Goal: Task Accomplishment & Management: Manage account settings

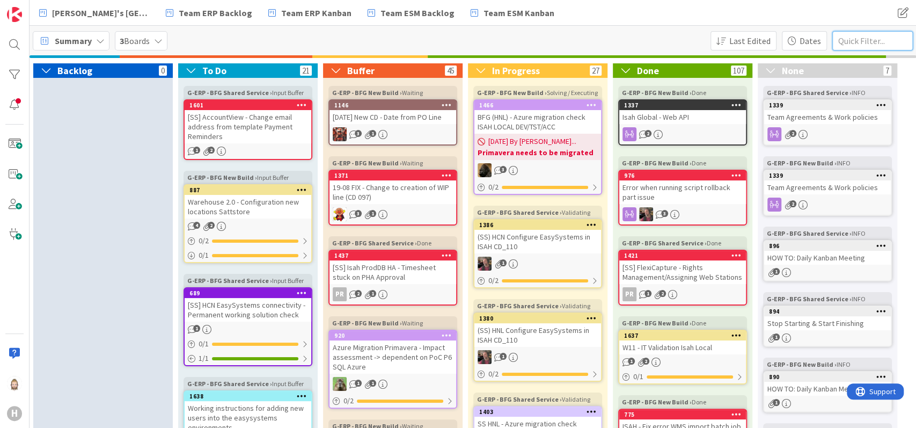
click at [871, 38] on input "text" at bounding box center [872, 40] width 80 height 19
click at [623, 68] on icon at bounding box center [625, 70] width 13 height 11
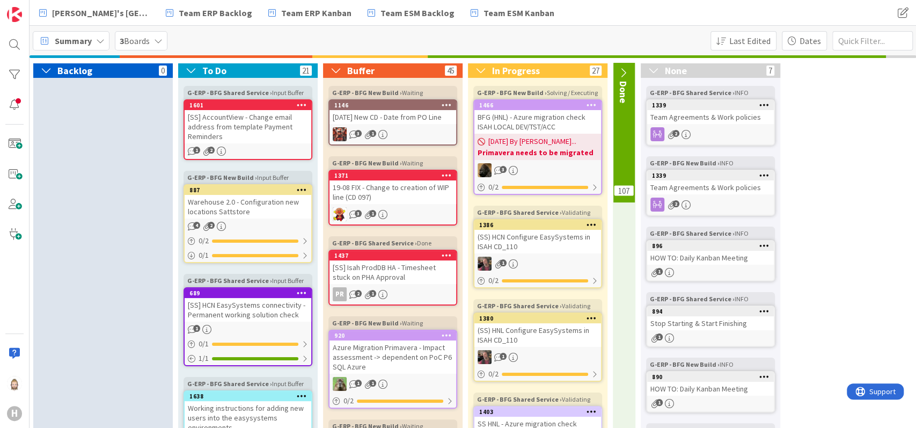
click at [623, 68] on icon at bounding box center [622, 73] width 13 height 11
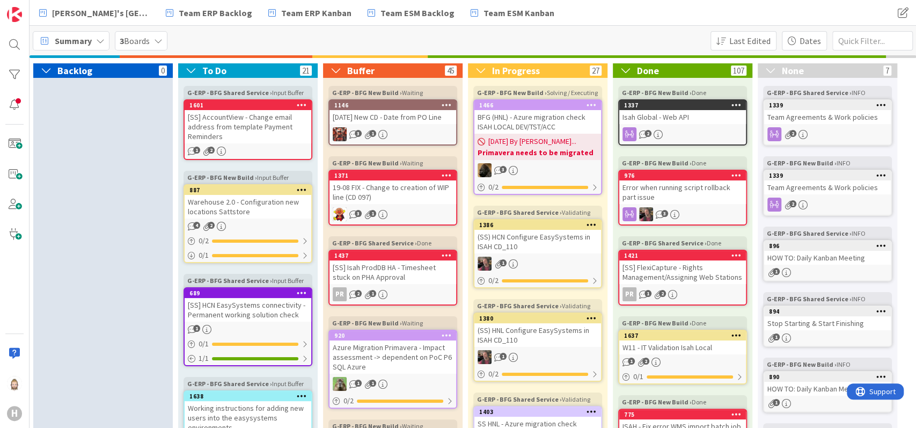
click at [83, 40] on span "Summary" at bounding box center [73, 40] width 37 height 13
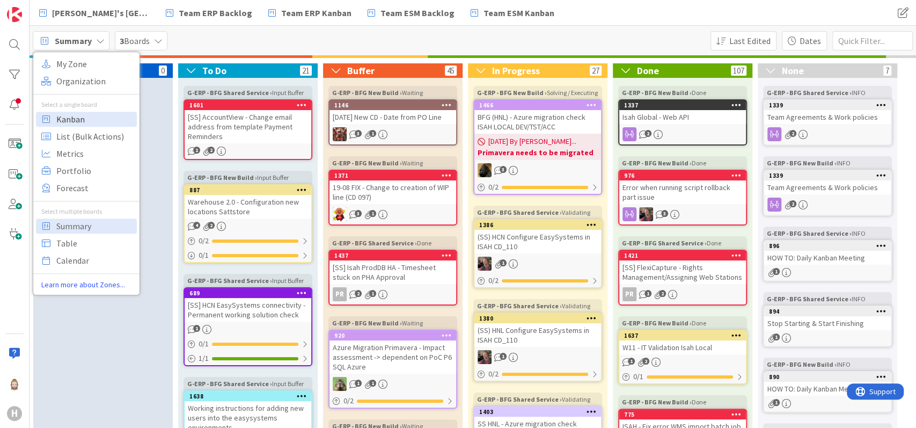
click at [75, 117] on span "Kanban" at bounding box center [94, 119] width 77 height 16
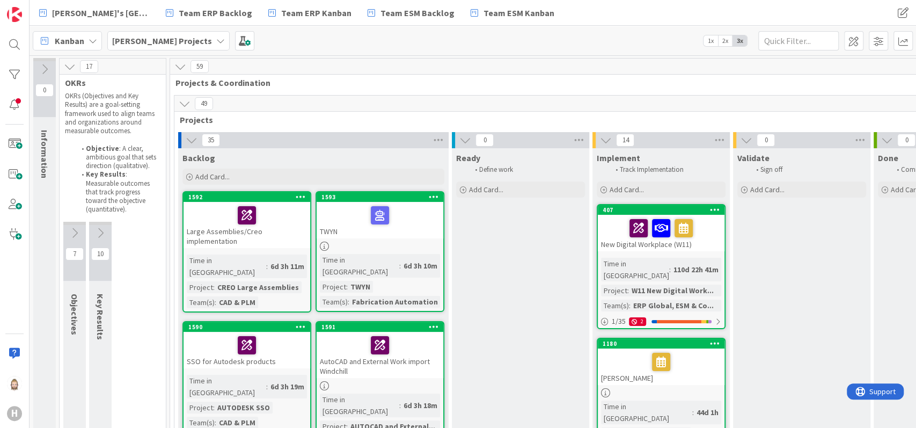
click at [82, 32] on div "Kanban" at bounding box center [67, 40] width 69 height 19
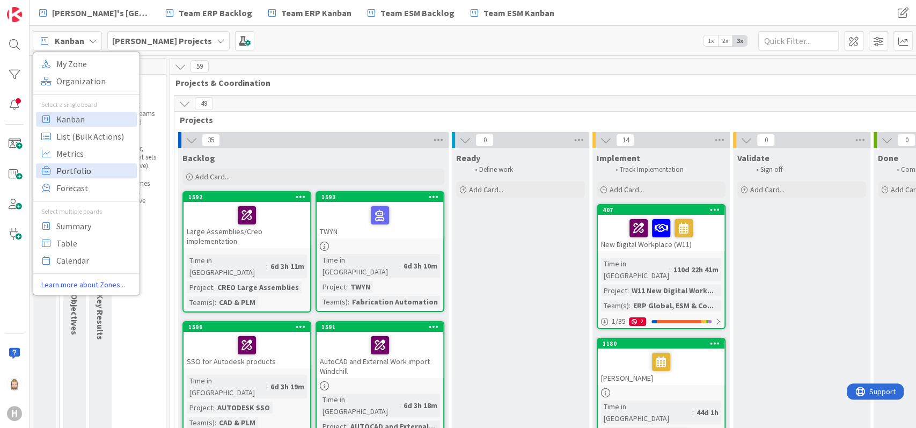
click at [87, 169] on span "Portfolio" at bounding box center [94, 171] width 77 height 16
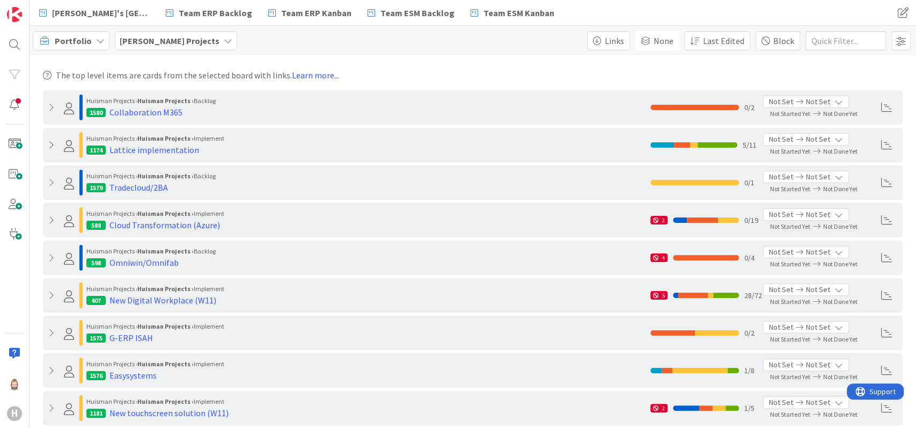
click at [48, 144] on icon at bounding box center [52, 145] width 8 height 9
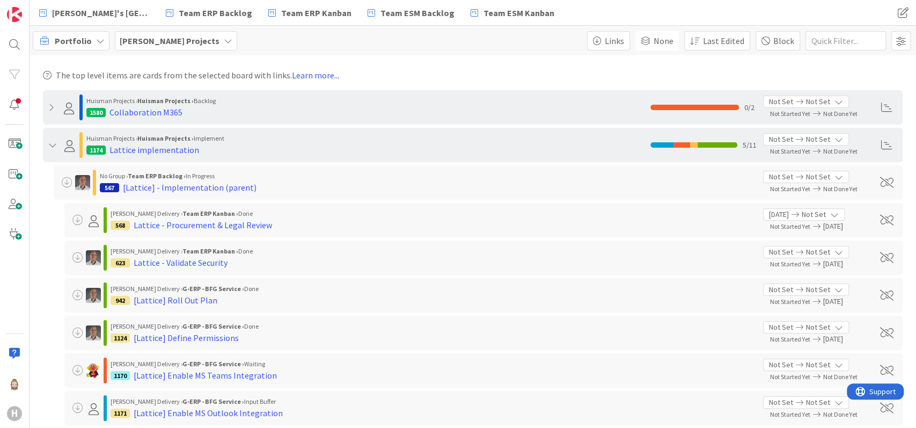
click at [52, 142] on icon at bounding box center [52, 145] width 8 height 9
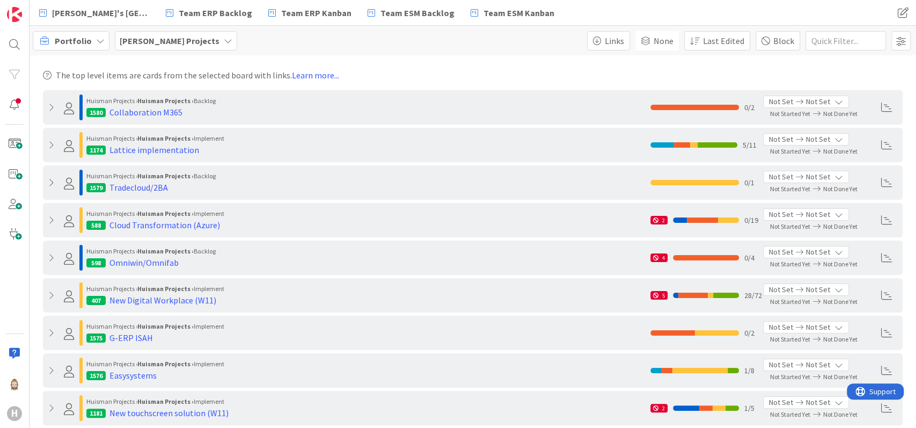
click at [55, 182] on icon at bounding box center [52, 182] width 8 height 9
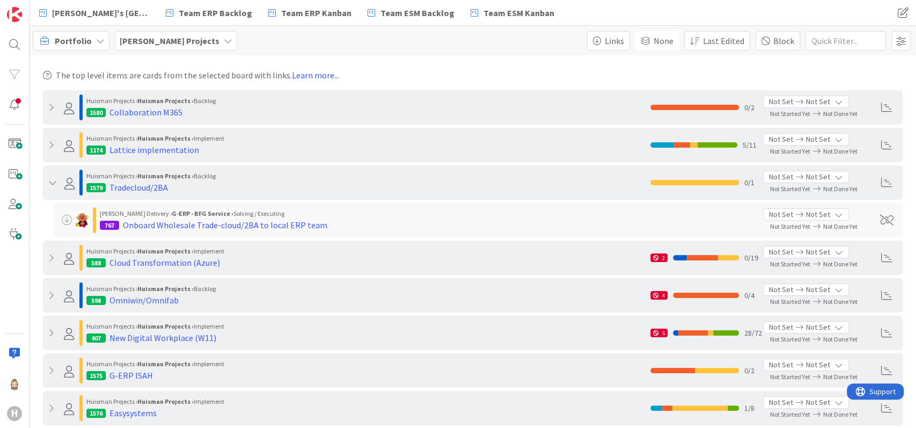
click at [53, 183] on icon at bounding box center [52, 182] width 8 height 9
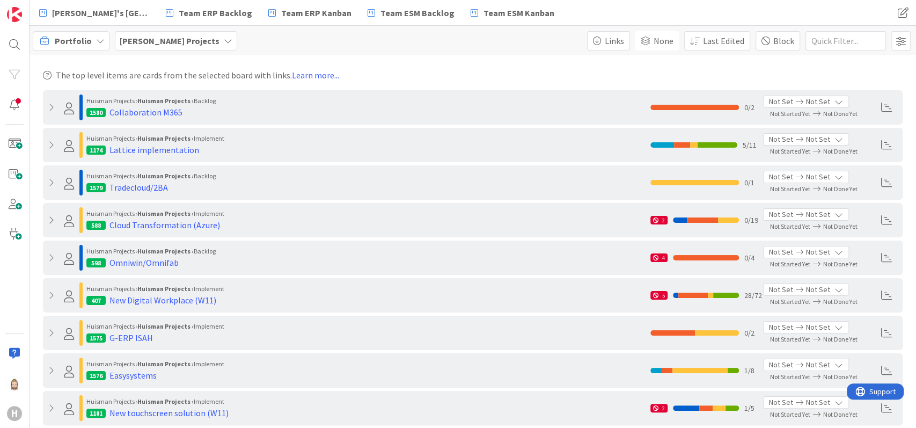
click at [52, 220] on icon at bounding box center [52, 220] width 8 height 9
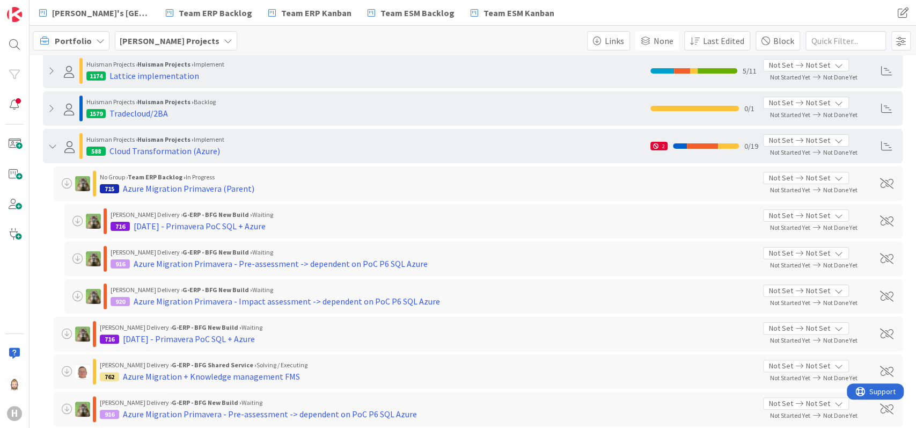
scroll to position [143, 0]
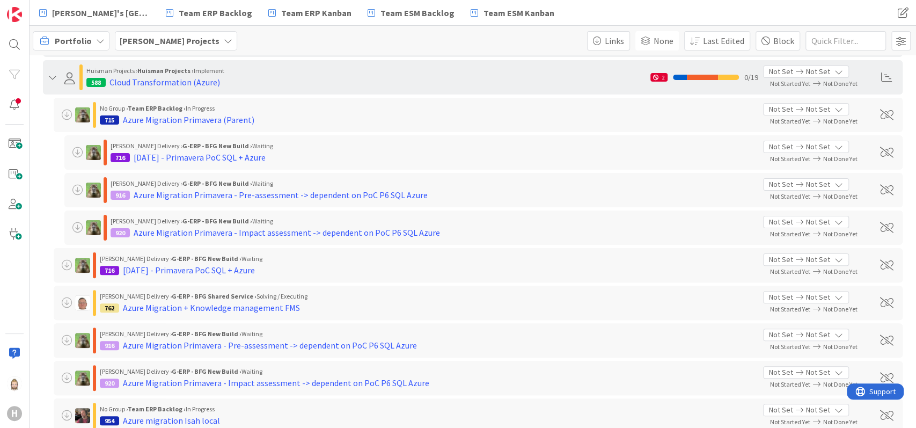
click at [53, 77] on icon at bounding box center [52, 77] width 8 height 9
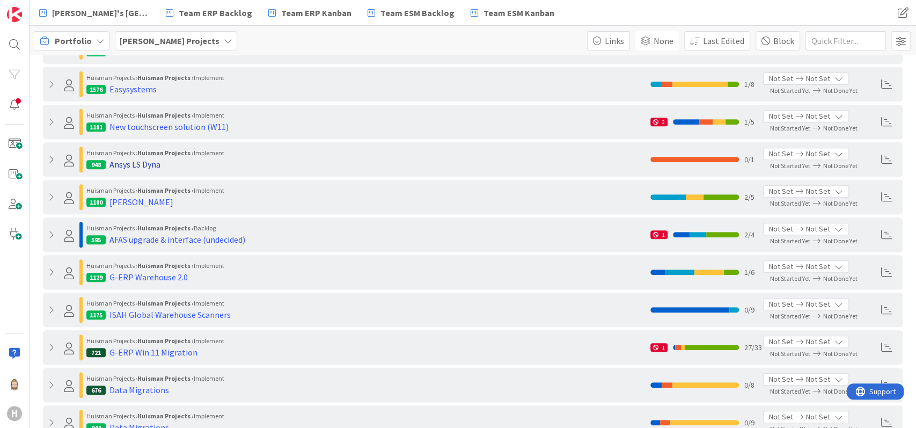
scroll to position [357, 0]
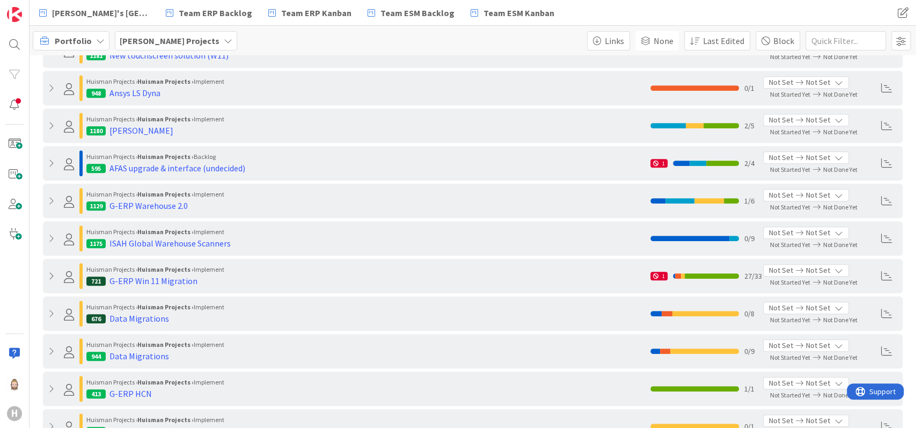
click at [51, 274] on icon at bounding box center [52, 275] width 8 height 9
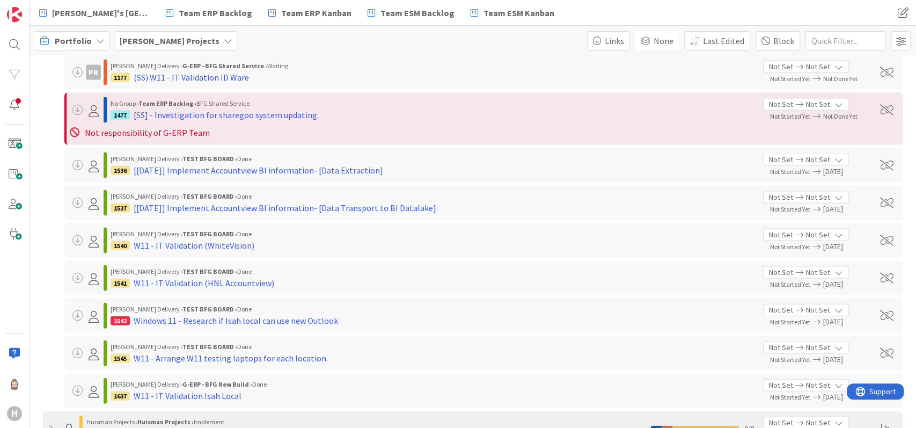
scroll to position [1428, 0]
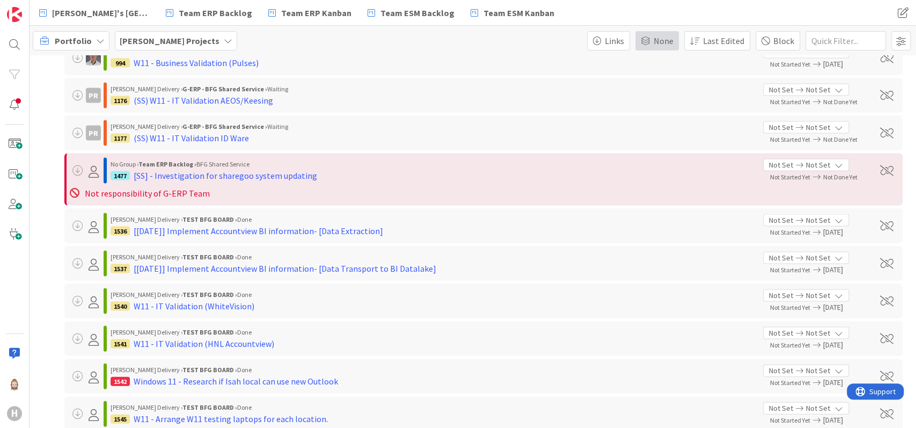
click at [671, 47] on div "None" at bounding box center [656, 40] width 43 height 19
click at [669, 93] on span "Board" at bounding box center [703, 97] width 98 height 16
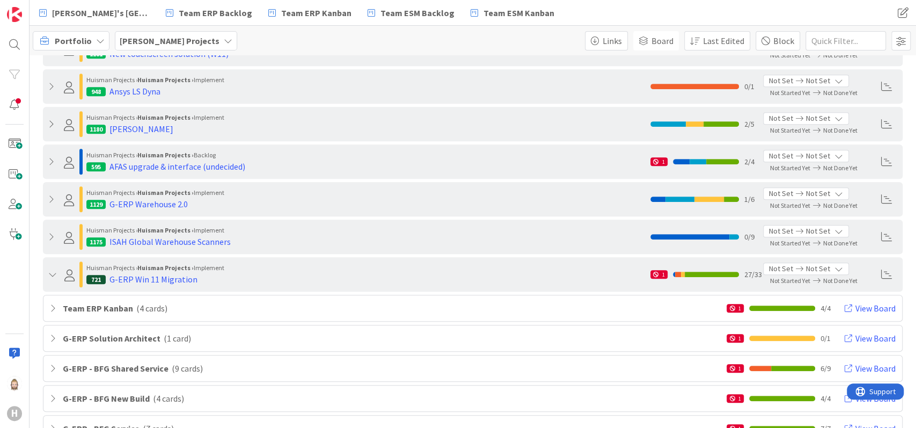
scroll to position [501, 0]
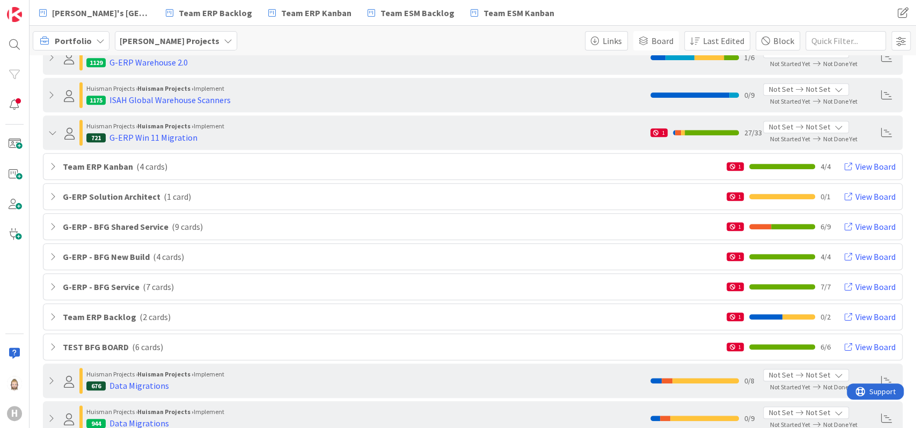
click at [54, 196] on icon at bounding box center [54, 196] width 9 height 9
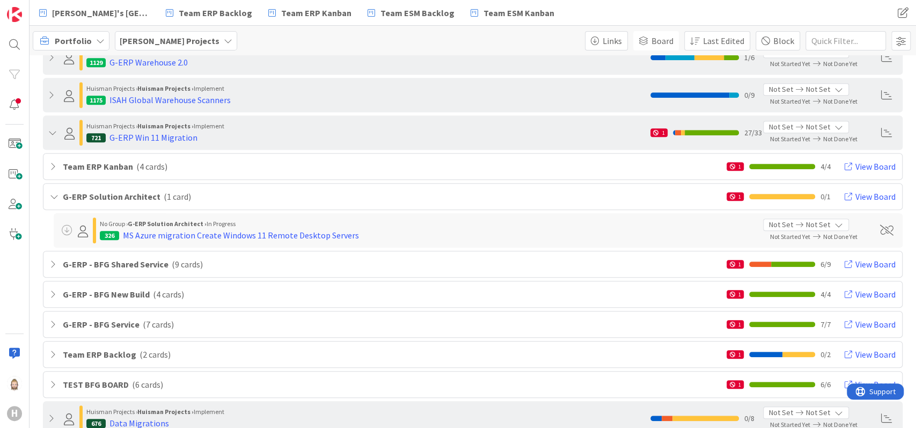
click at [52, 262] on icon at bounding box center [54, 264] width 9 height 9
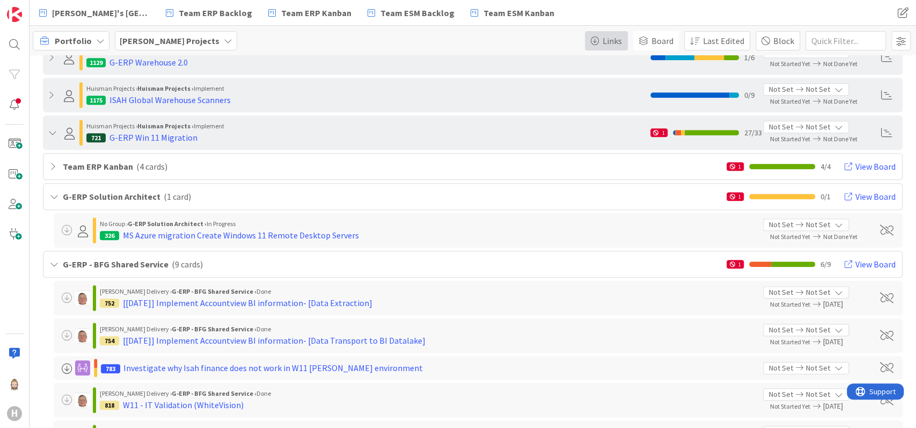
click at [622, 37] on span "Links" at bounding box center [612, 40] width 19 height 13
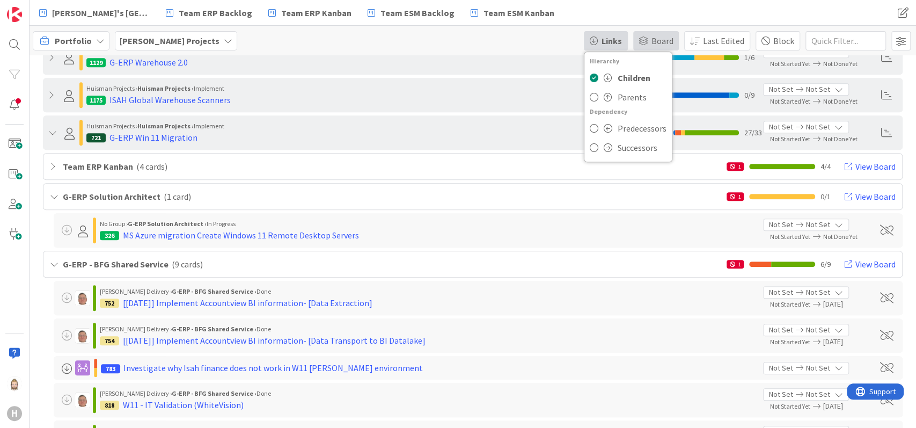
click at [656, 33] on div "Board" at bounding box center [656, 40] width 46 height 19
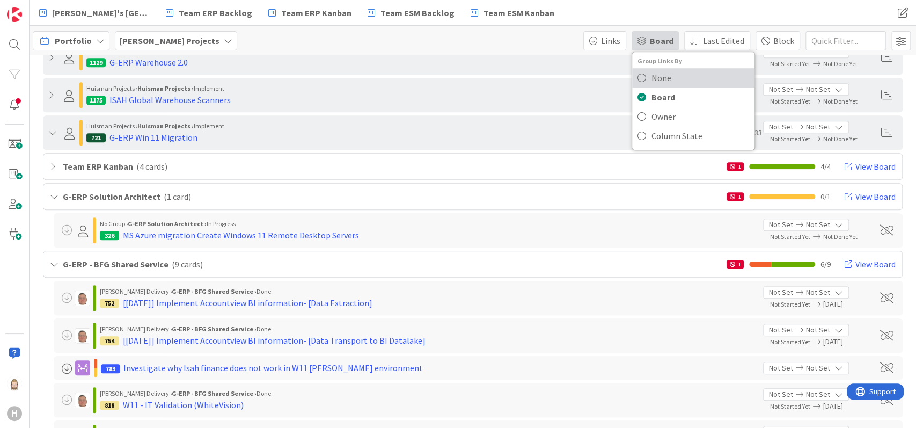
click at [668, 71] on span "None" at bounding box center [700, 78] width 98 height 16
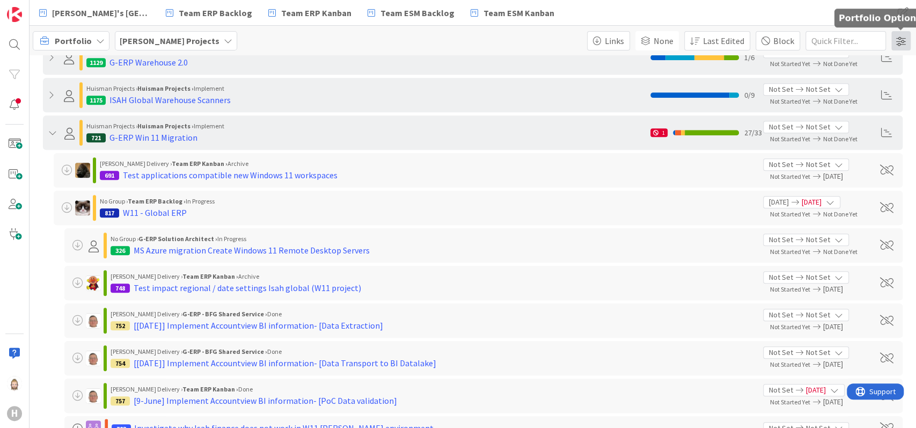
click at [906, 35] on span at bounding box center [900, 40] width 19 height 19
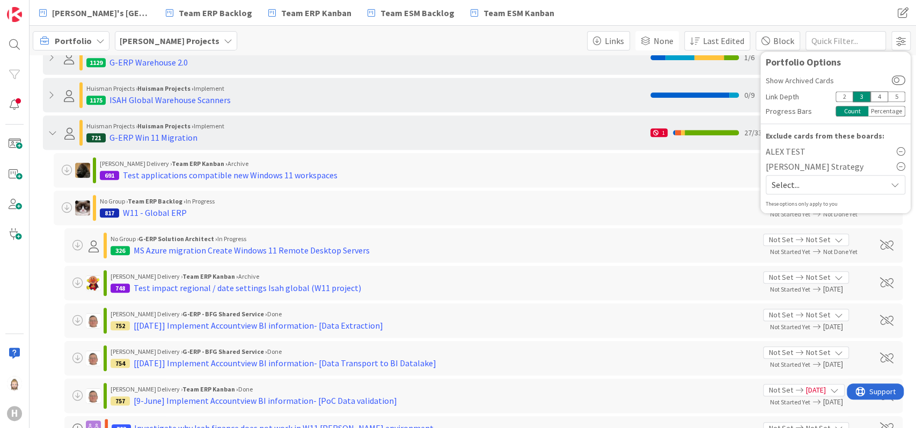
click at [531, 42] on div "Portfolio Huisman Projects Links Hierarchy Children Parents Dependency Predeces…" at bounding box center [473, 41] width 886 height 30
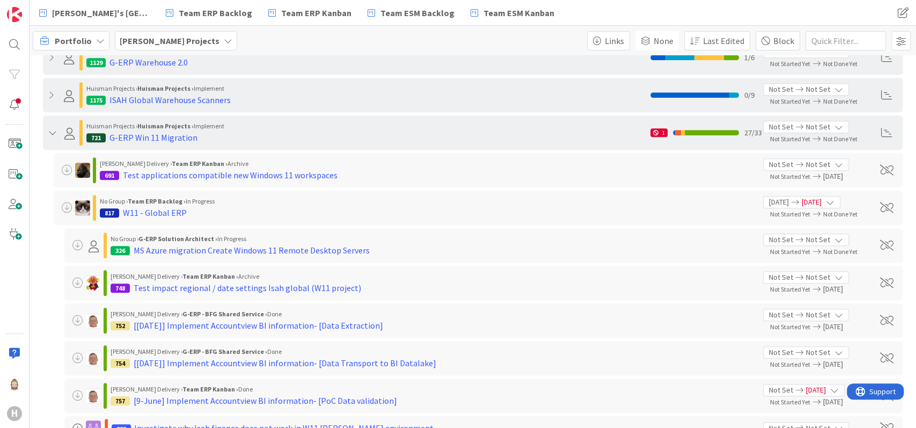
click at [52, 136] on div "Huisman Projects › Huisman Projects › Implement 721 G-ERP Win 11 Migration" at bounding box center [346, 133] width 597 height 26
click at [51, 129] on icon at bounding box center [52, 132] width 8 height 9
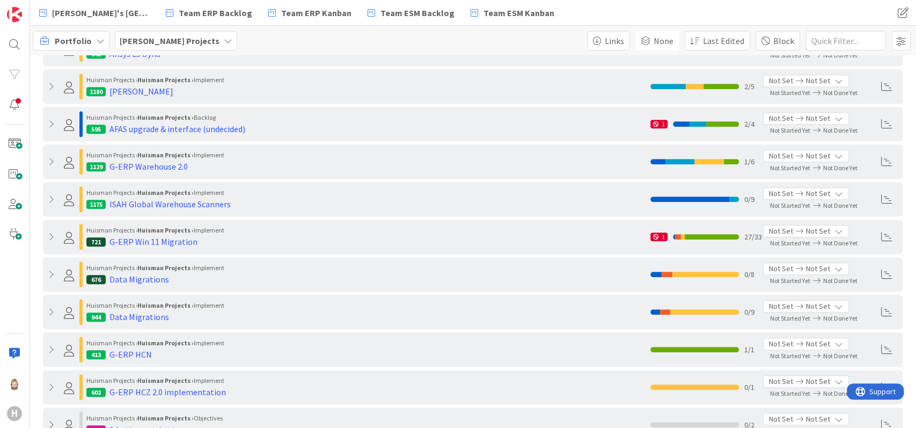
scroll to position [0, 0]
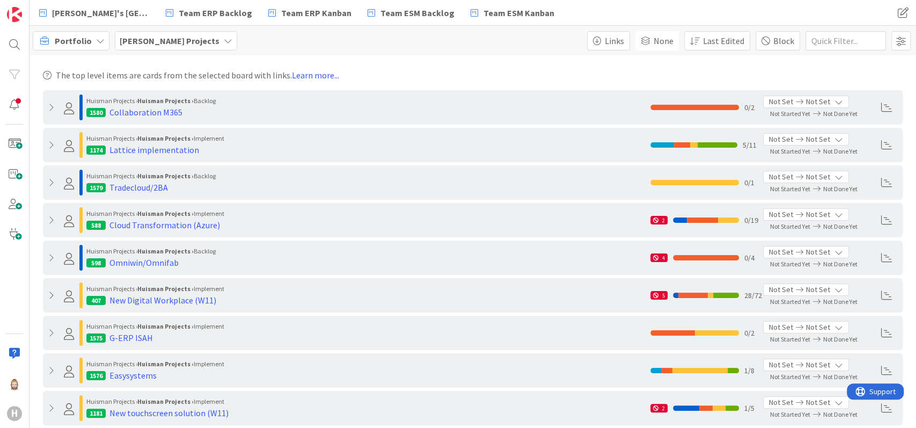
click at [241, 285] on div "Huisman Projects › Huisman Projects › Implement" at bounding box center [365, 289] width 559 height 10
click at [49, 291] on icon at bounding box center [52, 295] width 8 height 9
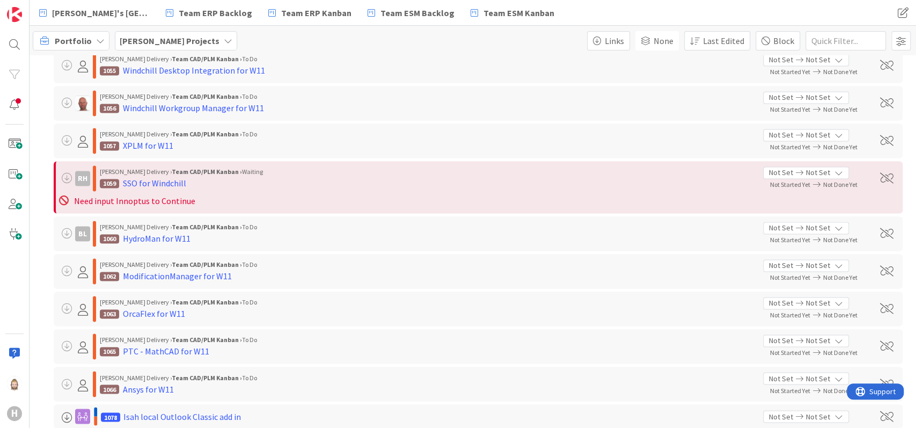
scroll to position [1216, 0]
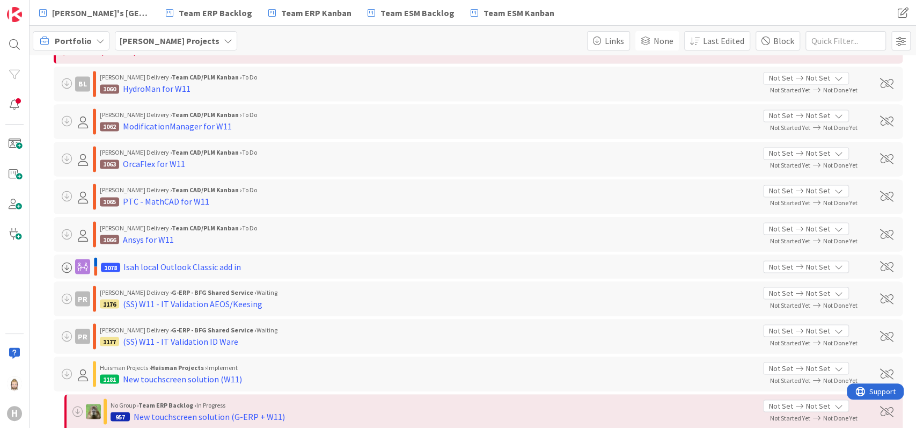
click at [96, 44] on icon at bounding box center [100, 40] width 9 height 9
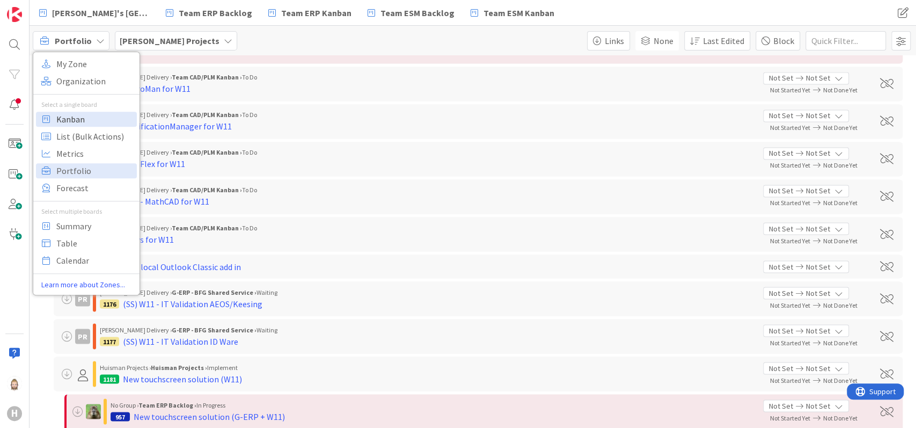
click at [89, 119] on span "Kanban" at bounding box center [94, 119] width 77 height 16
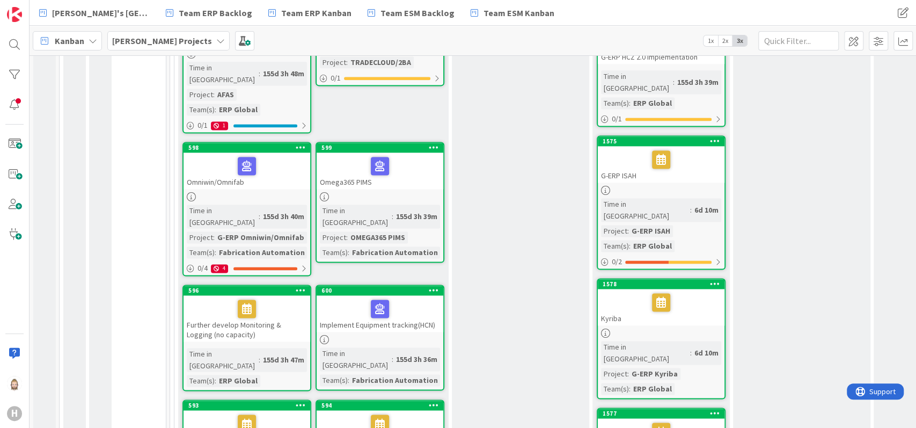
scroll to position [1216, 0]
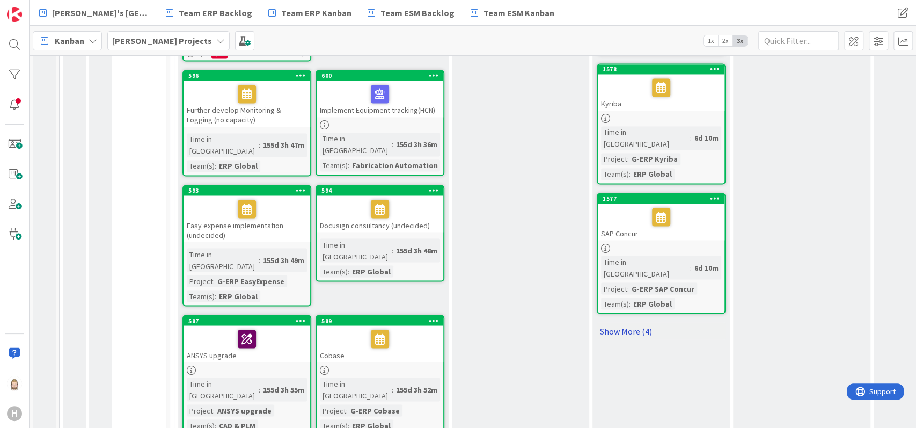
click at [631, 322] on link "Show More (4)" at bounding box center [661, 330] width 129 height 17
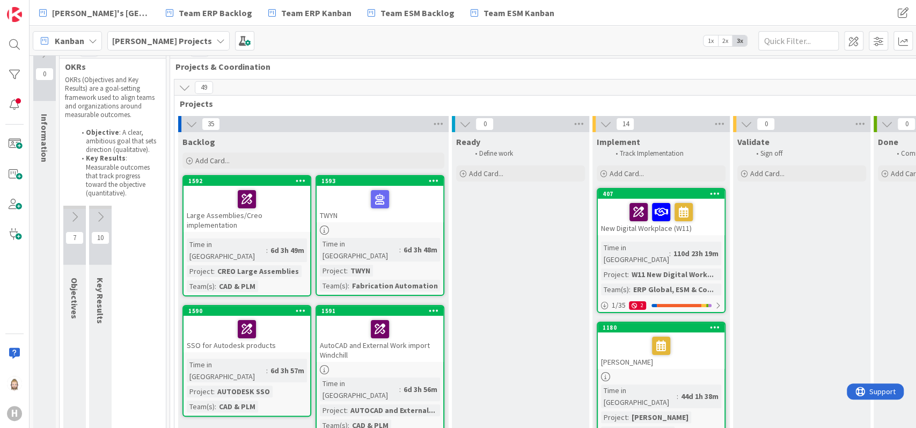
scroll to position [0, 0]
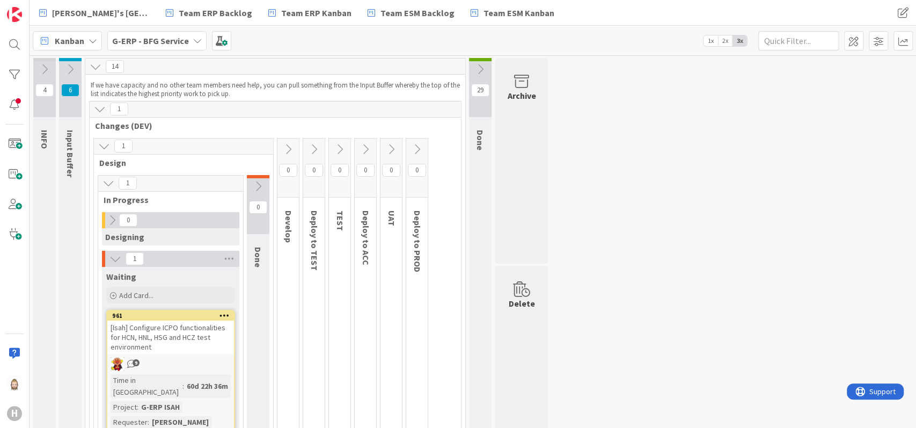
scroll to position [1060, 0]
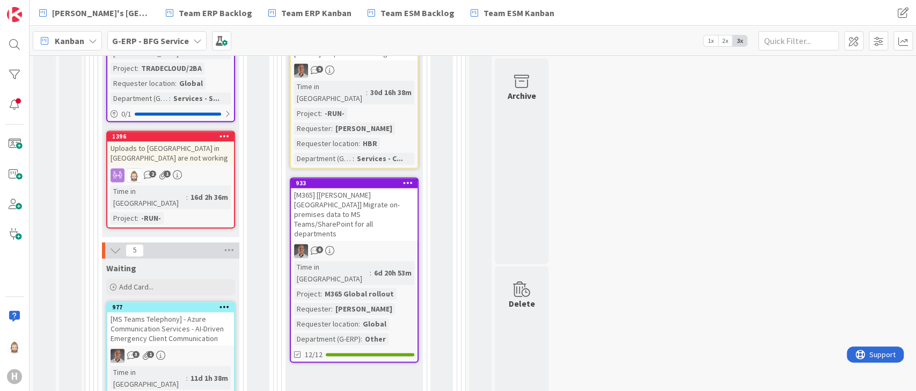
click at [358, 188] on div "[M365] [[PERSON_NAME] [GEOGRAPHIC_DATA]] Migrate on-premises data to MS Teams/S…" at bounding box center [354, 214] width 127 height 53
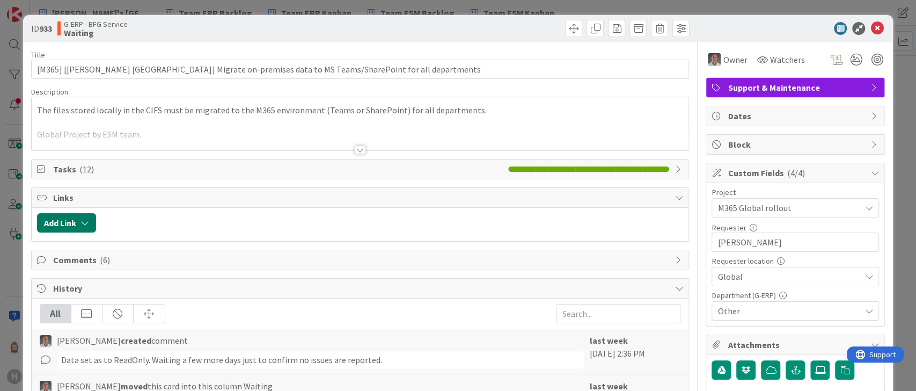
click at [79, 224] on button "Add Link" at bounding box center [66, 222] width 59 height 19
click at [136, 264] on div "Existing" at bounding box center [154, 264] width 75 height 18
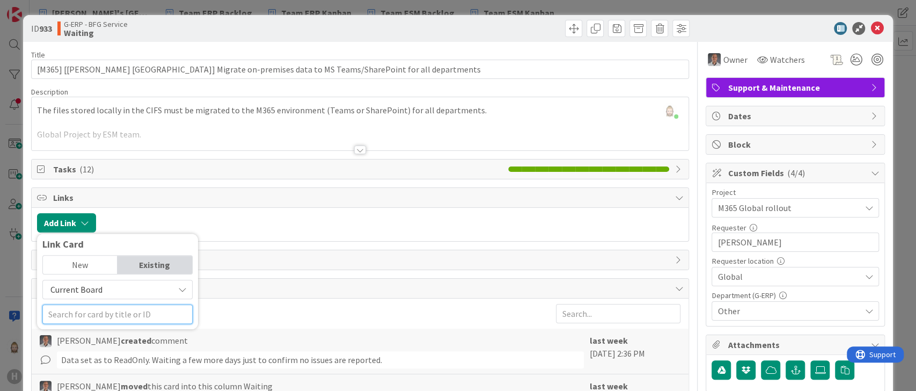
click at [129, 311] on input "text" at bounding box center [117, 313] width 150 height 19
type input "1580"
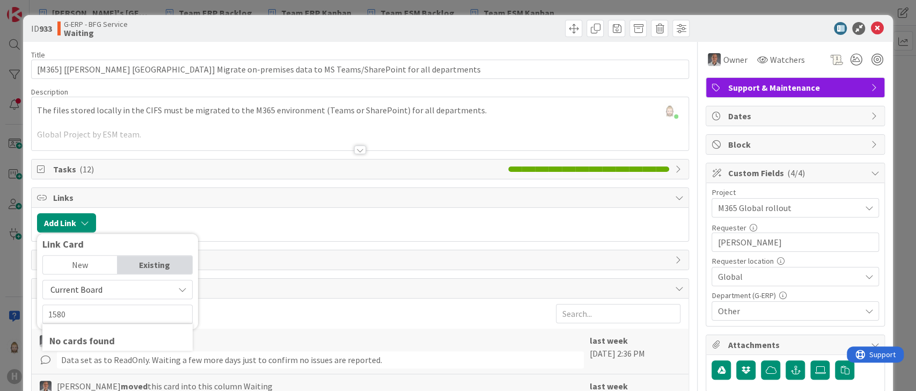
click at [99, 264] on div "New" at bounding box center [80, 264] width 75 height 18
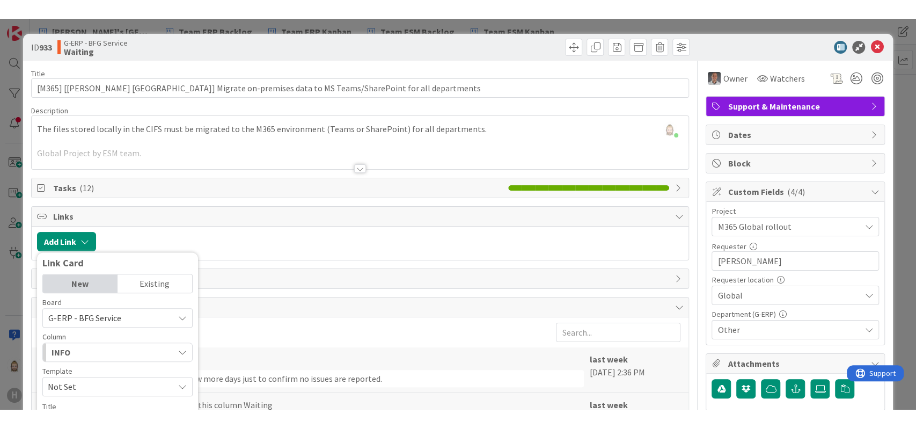
scroll to position [206, 0]
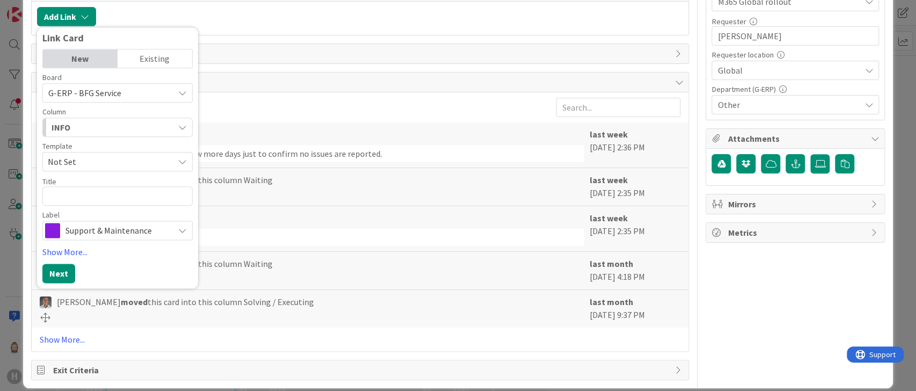
click at [151, 53] on div "Existing" at bounding box center [154, 58] width 75 height 18
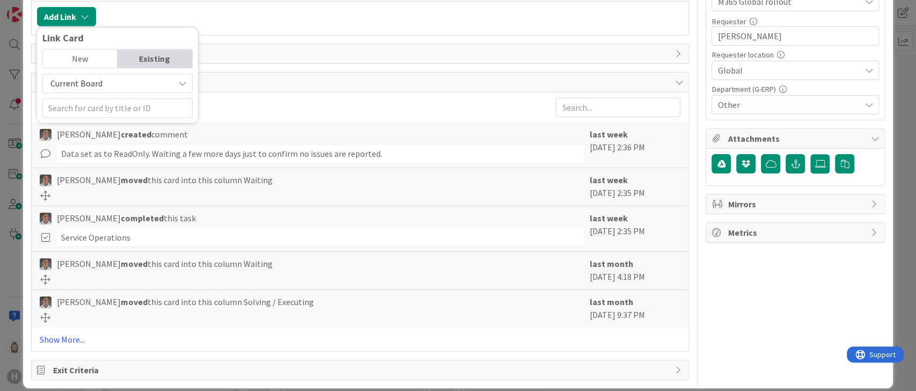
click at [139, 87] on span "Current Board" at bounding box center [108, 83] width 120 height 15
click at [129, 120] on span "All Boards" at bounding box center [122, 128] width 149 height 16
click at [131, 107] on input "text" at bounding box center [117, 107] width 150 height 19
type input "1580"
click at [103, 59] on div "New" at bounding box center [80, 58] width 75 height 18
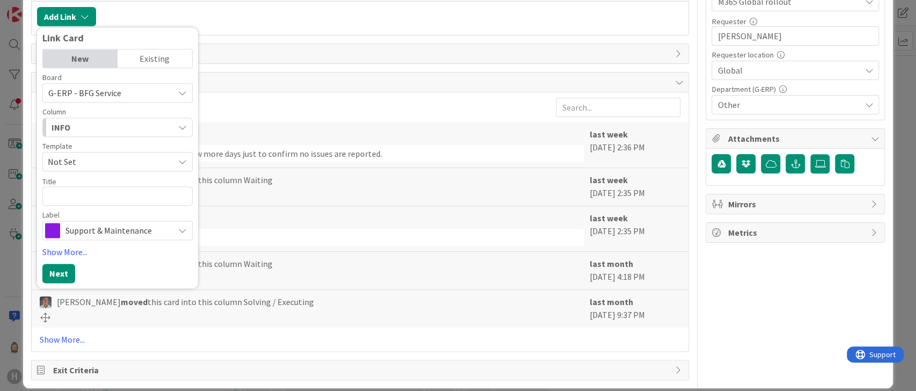
click at [157, 49] on div "Existing" at bounding box center [154, 58] width 75 height 18
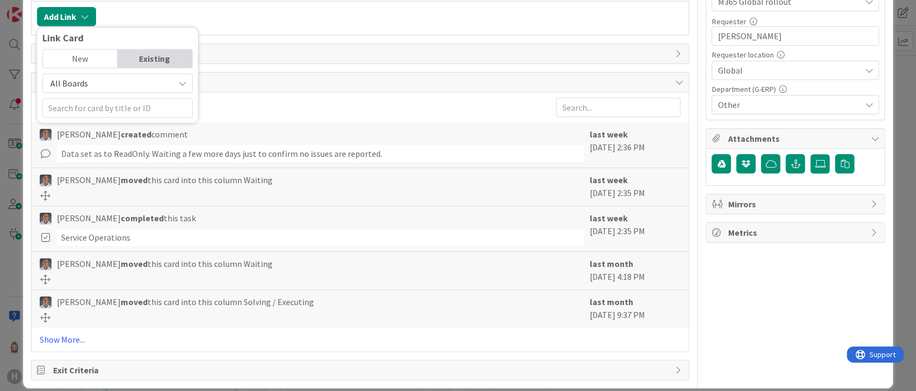
click at [141, 79] on span "All Boards" at bounding box center [108, 83] width 120 height 15
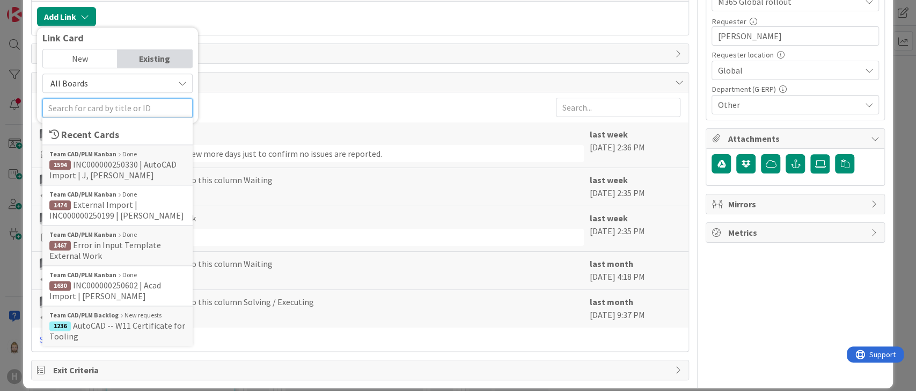
click at [120, 103] on input "text" at bounding box center [117, 107] width 150 height 19
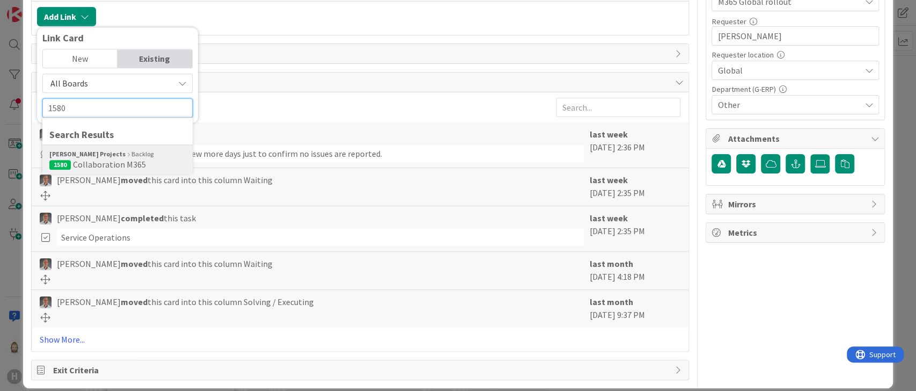
type input "1580"
click at [132, 154] on div "[PERSON_NAME] Projects Backlog" at bounding box center [117, 154] width 136 height 10
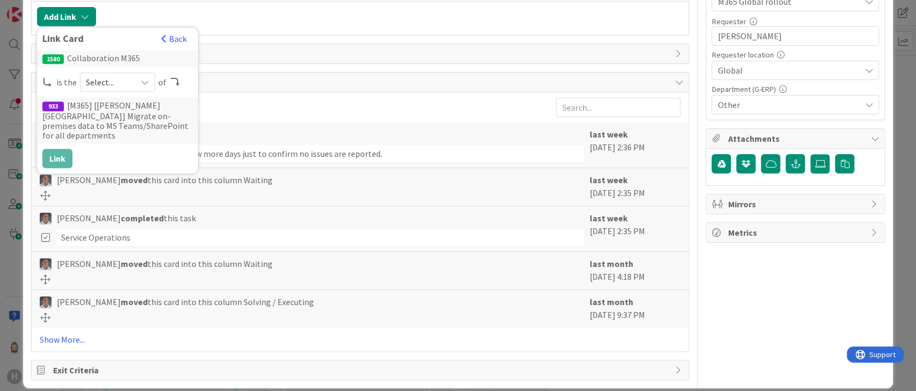
click at [141, 79] on icon at bounding box center [145, 82] width 9 height 9
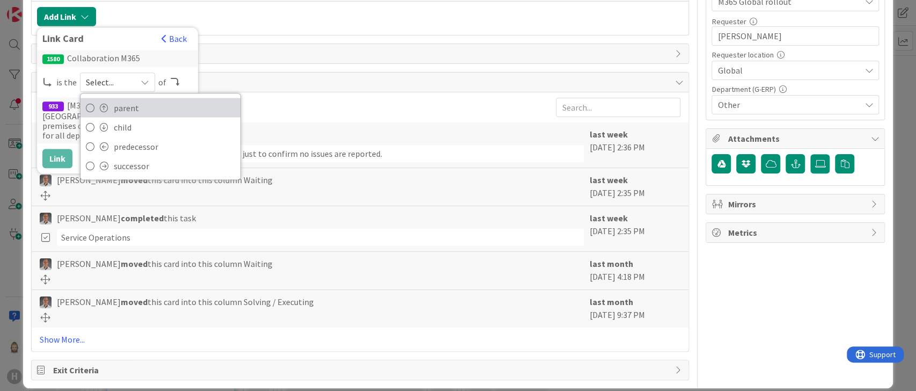
click at [141, 101] on span "parent" at bounding box center [174, 107] width 121 height 16
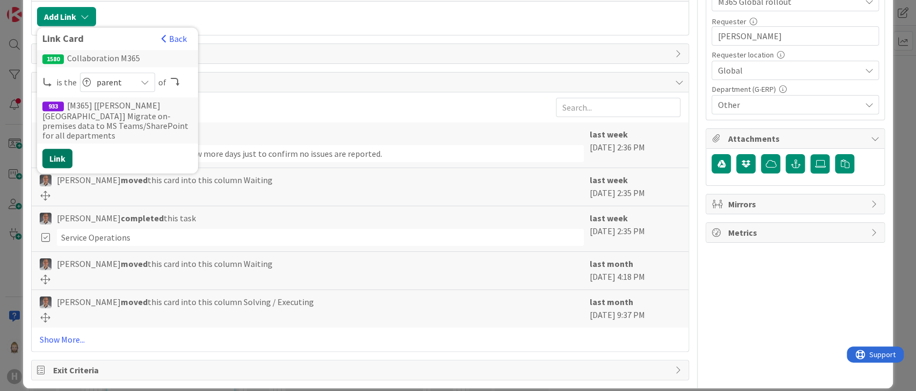
click at [62, 149] on button "Link" at bounding box center [57, 158] width 30 height 19
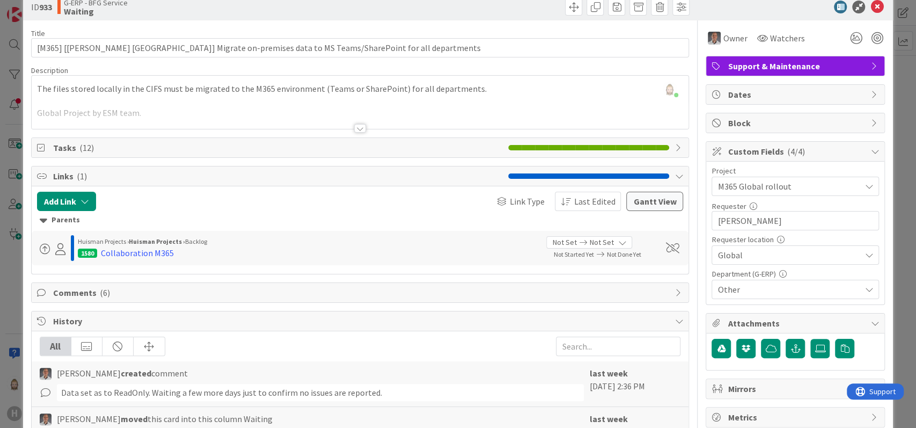
scroll to position [0, 0]
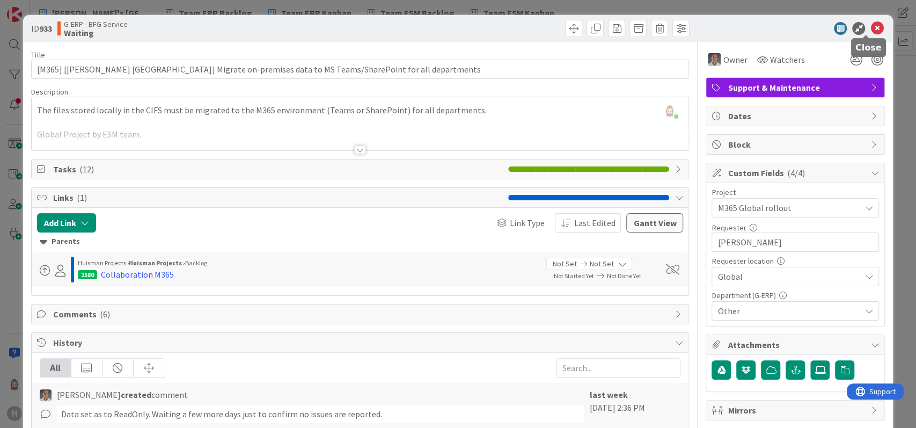
click at [870, 23] on icon at bounding box center [876, 28] width 13 height 13
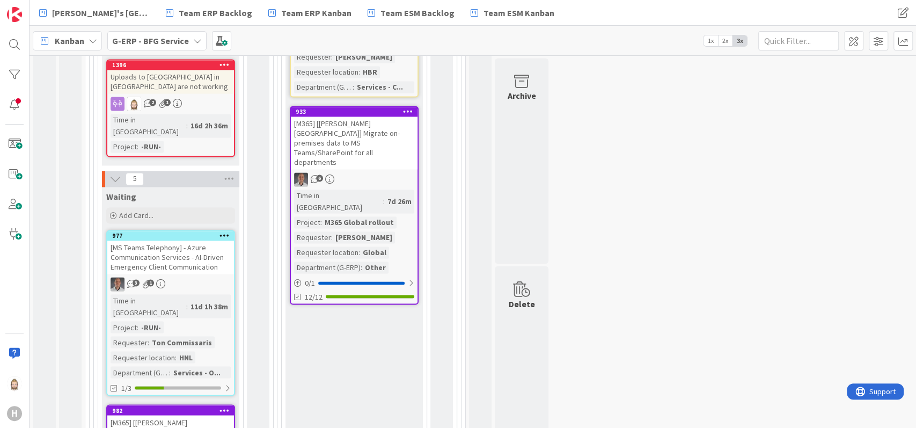
scroll to position [1275, 0]
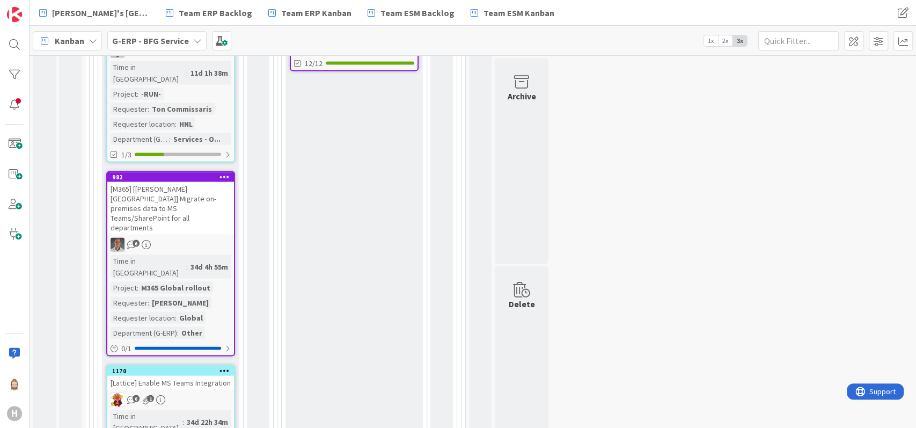
scroll to position [1489, 0]
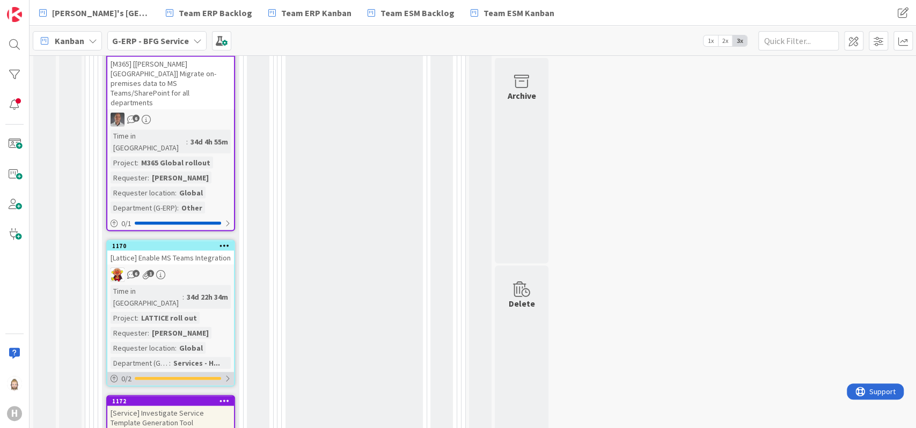
click at [221, 377] on div at bounding box center [178, 378] width 86 height 3
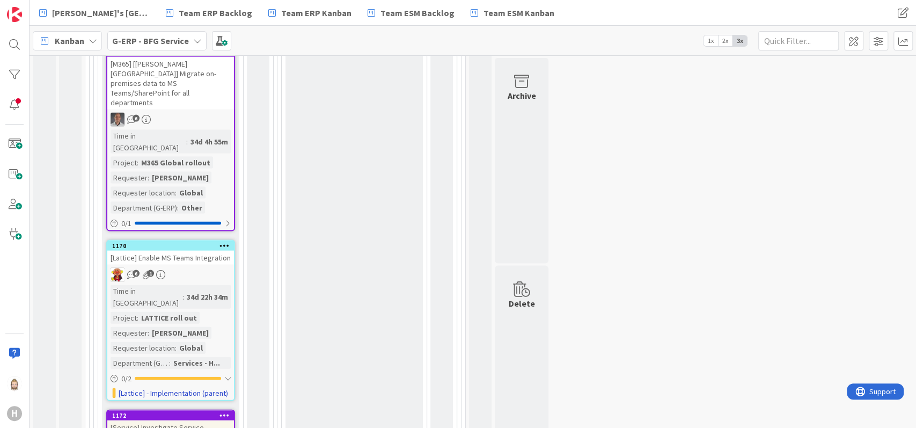
click at [185, 268] on div "6 1" at bounding box center [170, 275] width 127 height 14
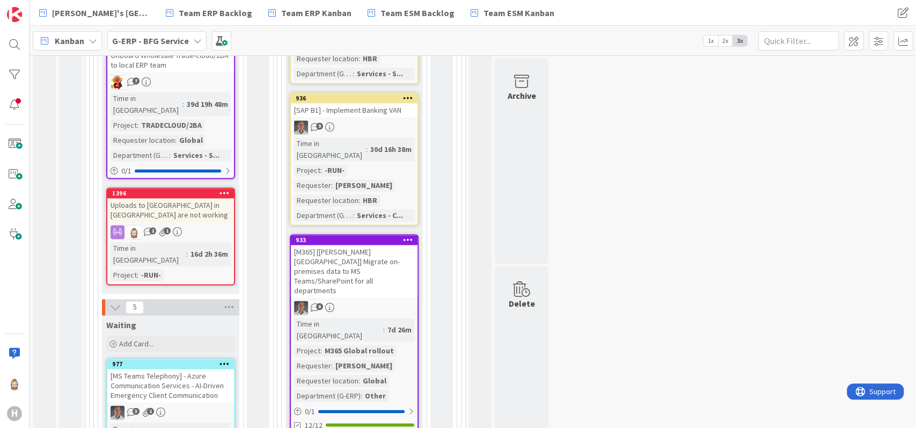
scroll to position [785, 0]
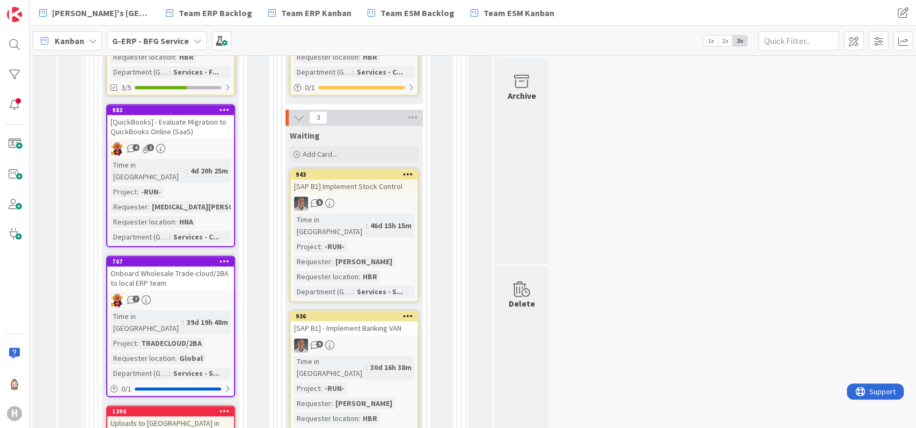
click at [166, 32] on div "G-ERP - BFG Service" at bounding box center [156, 40] width 99 height 19
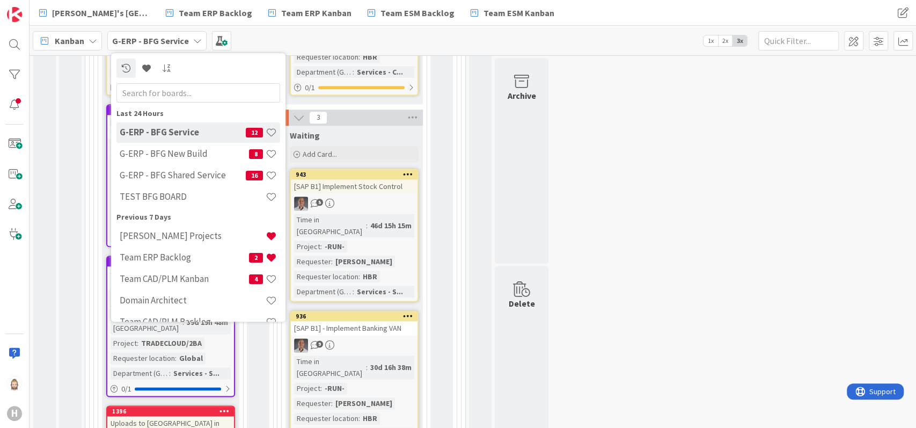
scroll to position [0, 0]
click at [188, 151] on h4 "G-ERP - BFG New Build" at bounding box center [184, 154] width 129 height 11
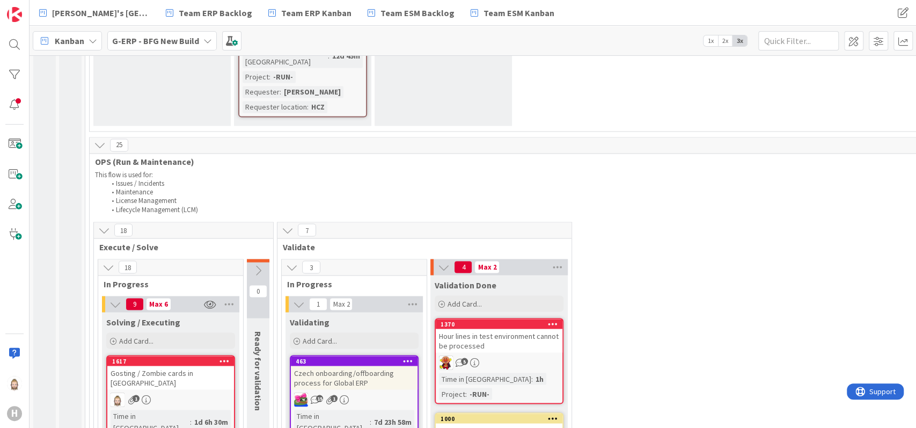
scroll to position [1502, 0]
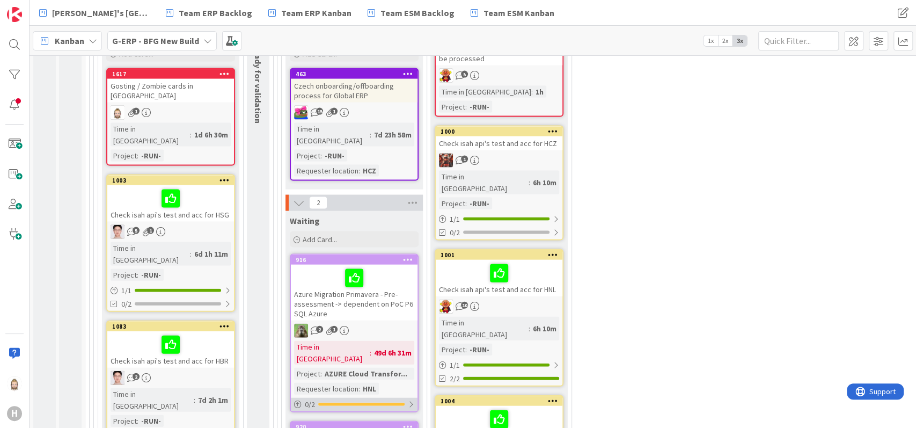
click at [395, 402] on div at bounding box center [361, 403] width 86 height 3
click at [399, 402] on div at bounding box center [361, 403] width 86 height 3
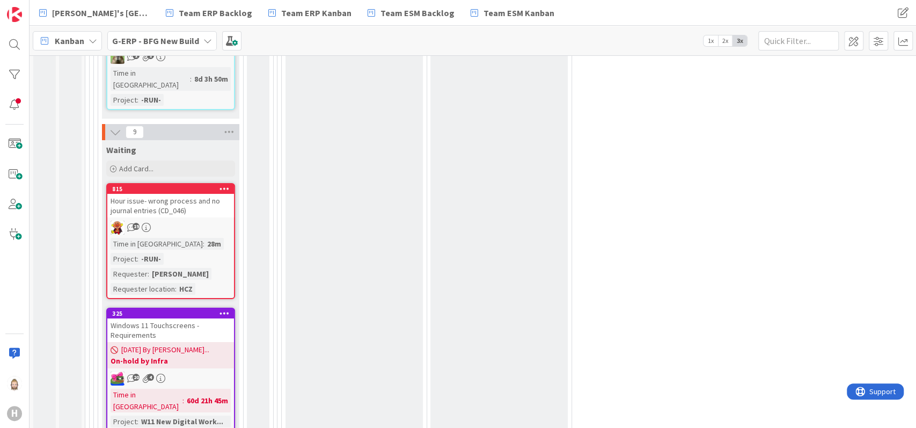
scroll to position [2718, 0]
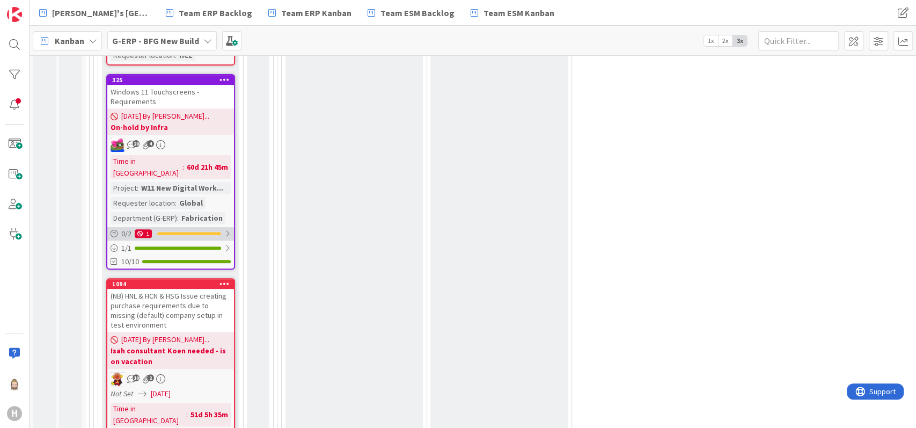
scroll to position [2933, 0]
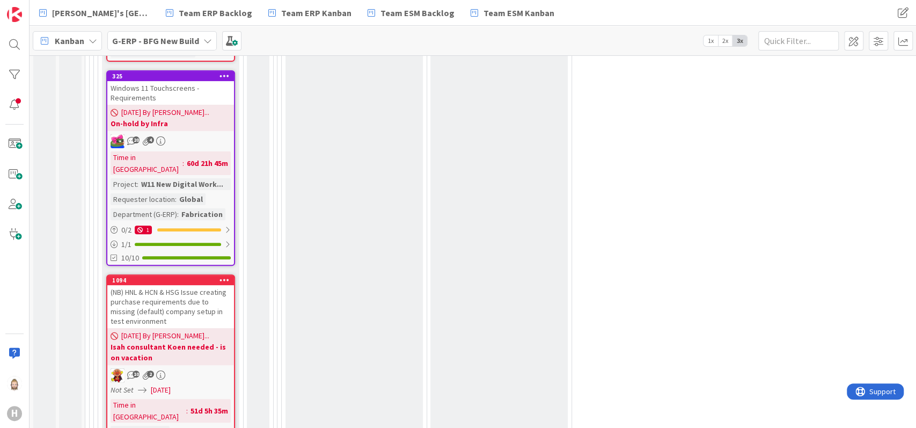
click at [134, 36] on b "G-ERP - BFG New Build" at bounding box center [155, 40] width 87 height 11
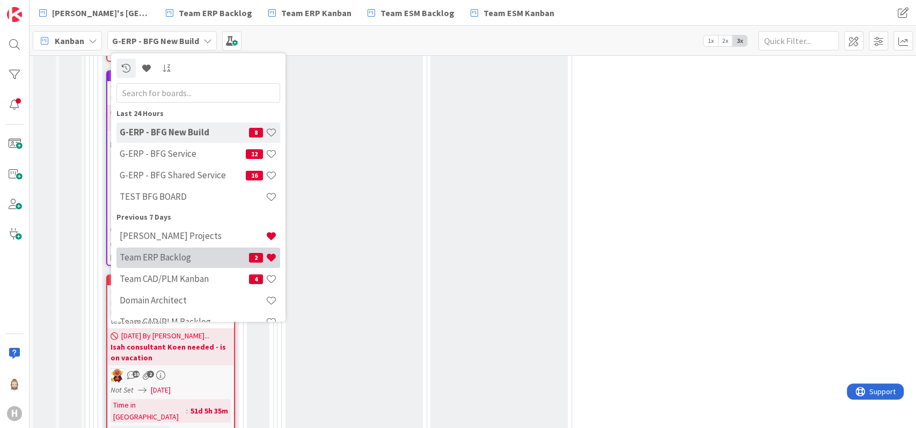
click at [205, 253] on h4 "Team ERP Backlog" at bounding box center [184, 257] width 129 height 11
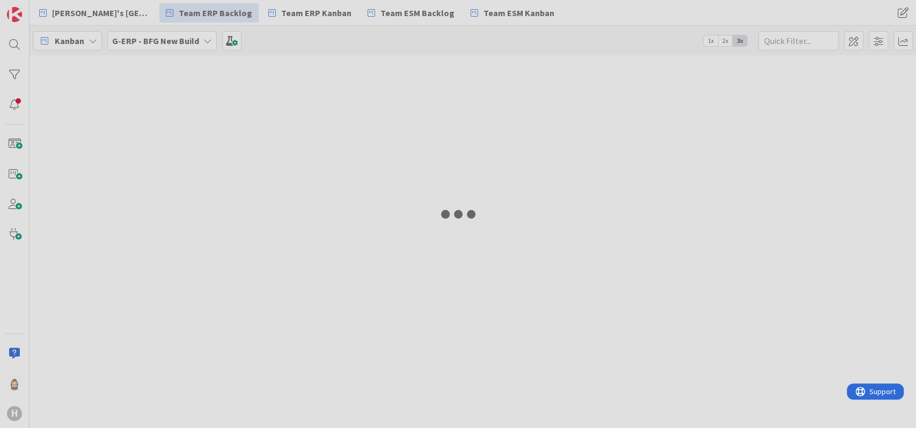
type input "1253"
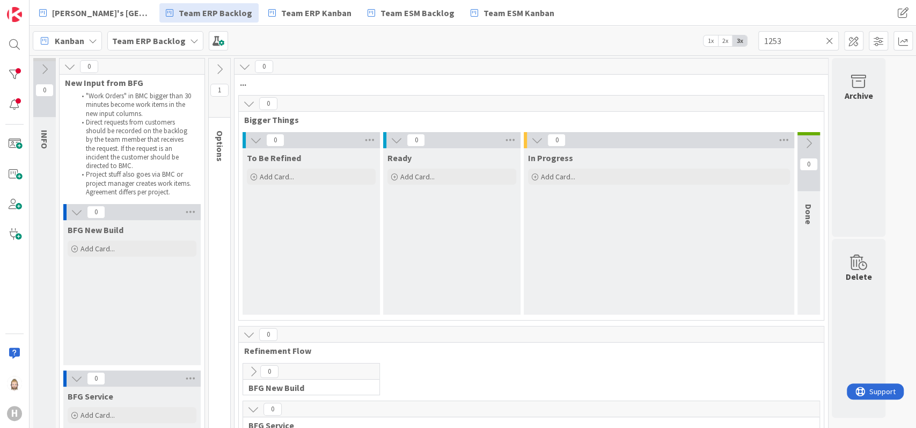
click at [217, 64] on icon at bounding box center [220, 69] width 12 height 12
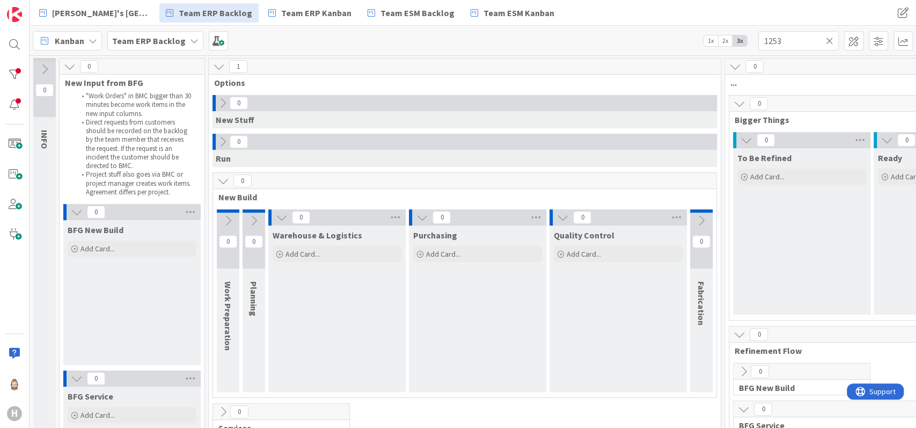
click at [224, 180] on icon at bounding box center [223, 181] width 12 height 12
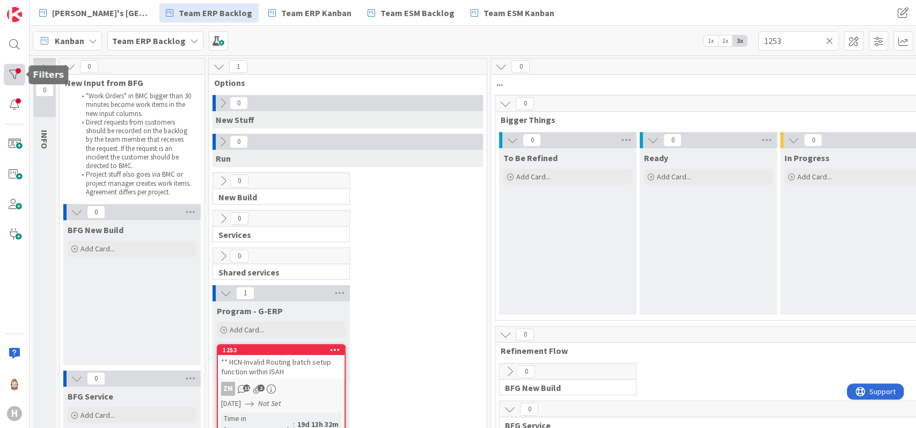
click at [20, 74] on div at bounding box center [14, 74] width 21 height 21
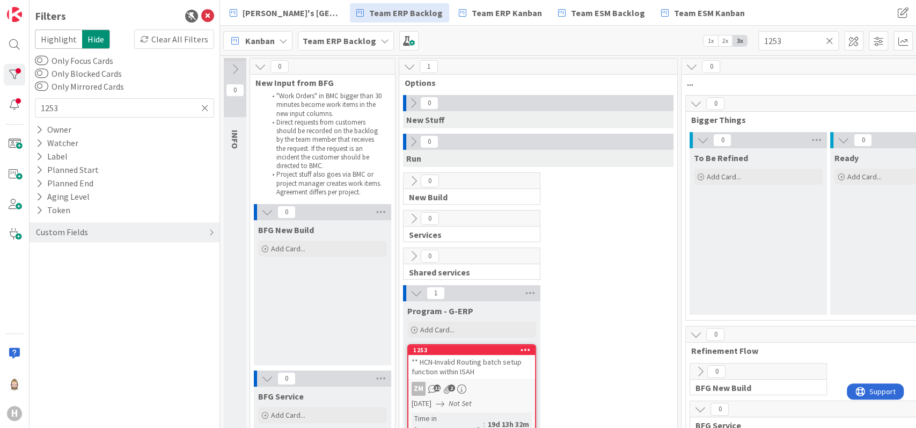
click at [206, 107] on icon at bounding box center [205, 108] width 8 height 10
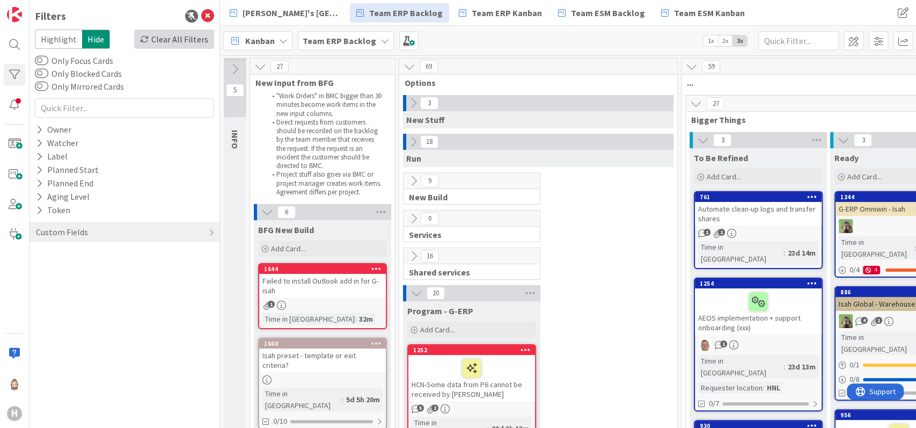
click at [176, 41] on div "Clear All Filters" at bounding box center [174, 39] width 80 height 19
click at [211, 11] on icon at bounding box center [207, 16] width 13 height 13
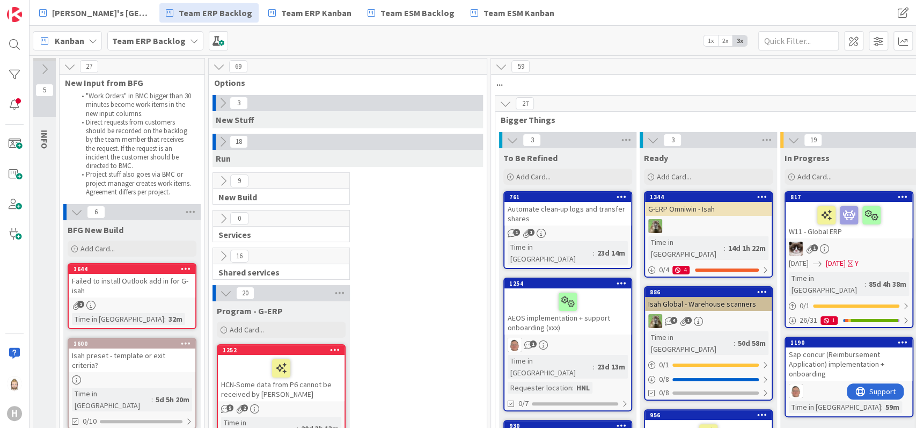
click at [220, 97] on icon at bounding box center [223, 103] width 12 height 12
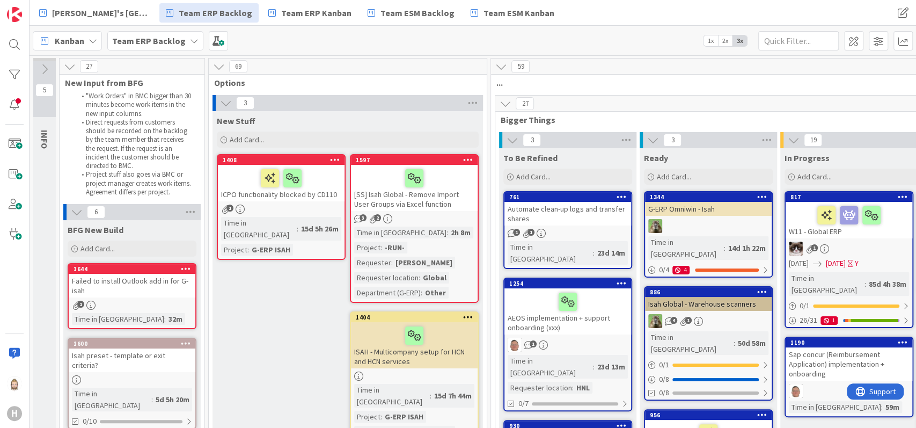
click at [321, 199] on div "ICPO functionality blocked by CD110" at bounding box center [281, 183] width 127 height 36
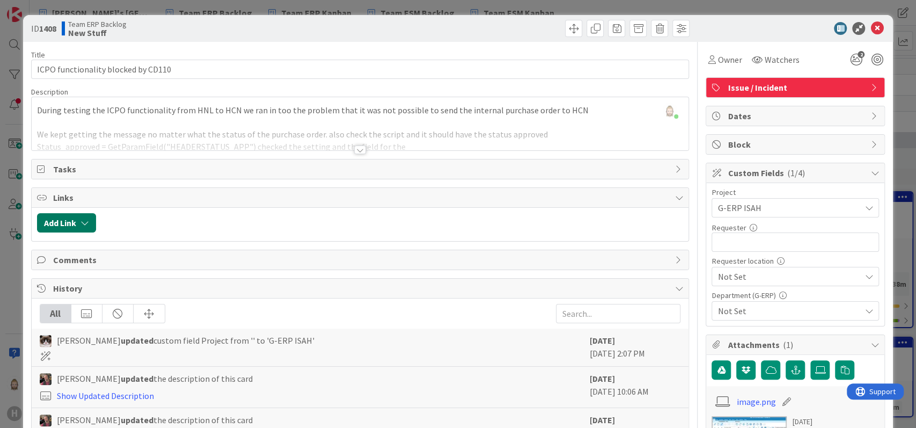
click at [84, 221] on icon "button" at bounding box center [84, 222] width 9 height 9
click at [162, 263] on div "Existing" at bounding box center [154, 264] width 75 height 18
click at [161, 289] on span "Current Board" at bounding box center [108, 289] width 120 height 15
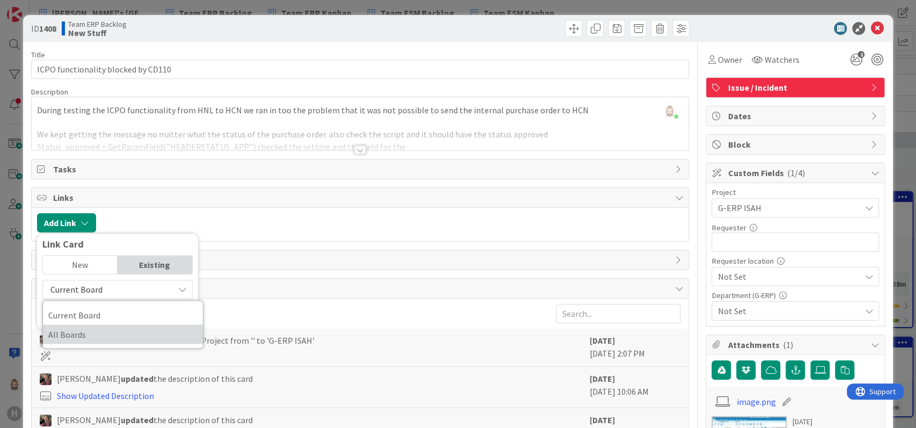
click at [146, 331] on span "All Boards" at bounding box center [122, 334] width 149 height 16
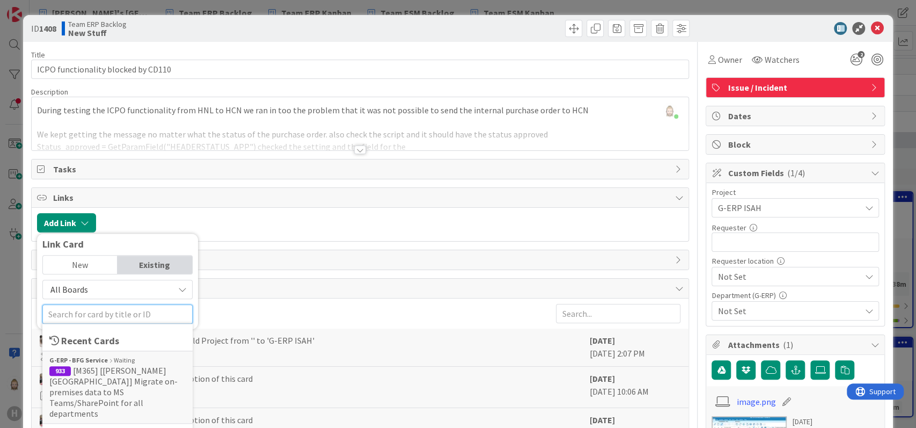
click at [133, 309] on input "text" at bounding box center [117, 313] width 150 height 19
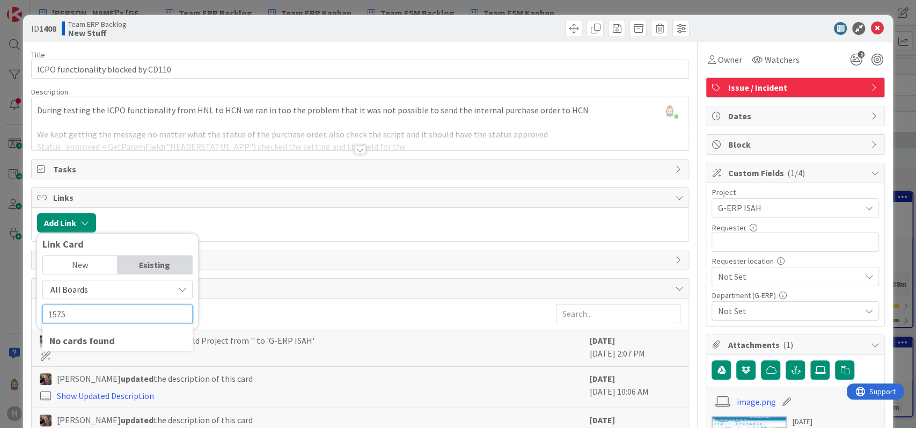
type input "1575"
click at [98, 264] on div "New" at bounding box center [80, 264] width 75 height 18
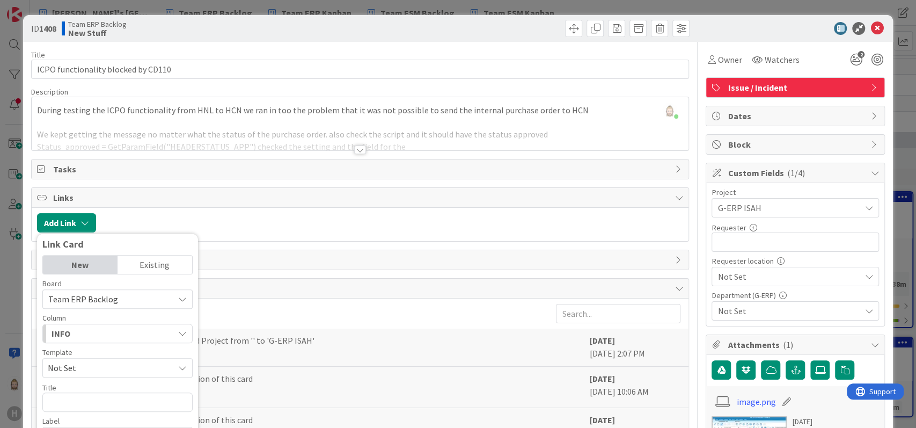
click at [138, 262] on div "Existing" at bounding box center [154, 264] width 75 height 18
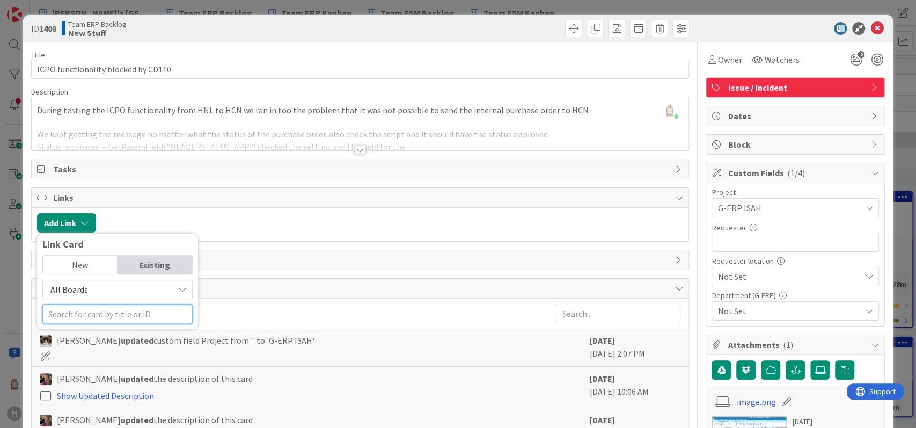
click at [124, 314] on input "text" at bounding box center [117, 313] width 150 height 19
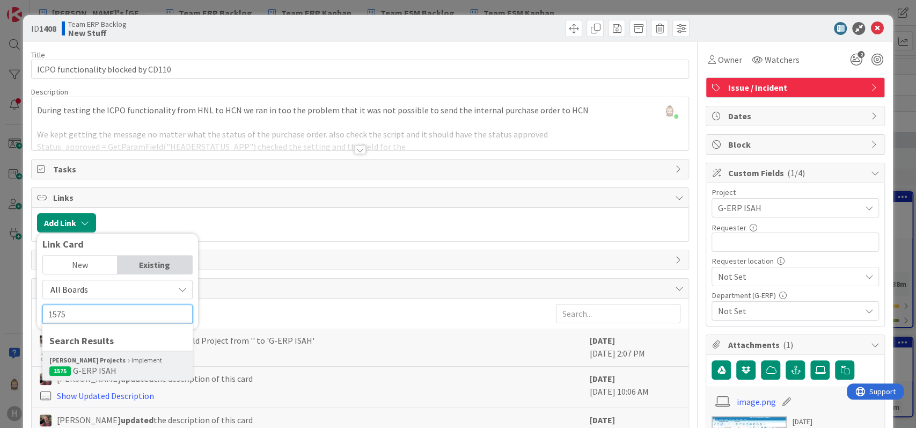
type input "1575"
click at [118, 362] on div "[PERSON_NAME] Projects Implement" at bounding box center [117, 360] width 136 height 10
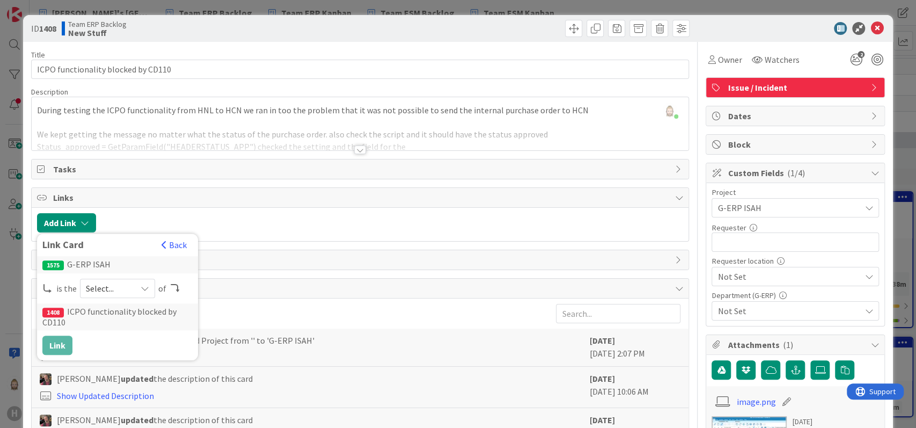
click at [133, 287] on div "Select..." at bounding box center [117, 287] width 75 height 19
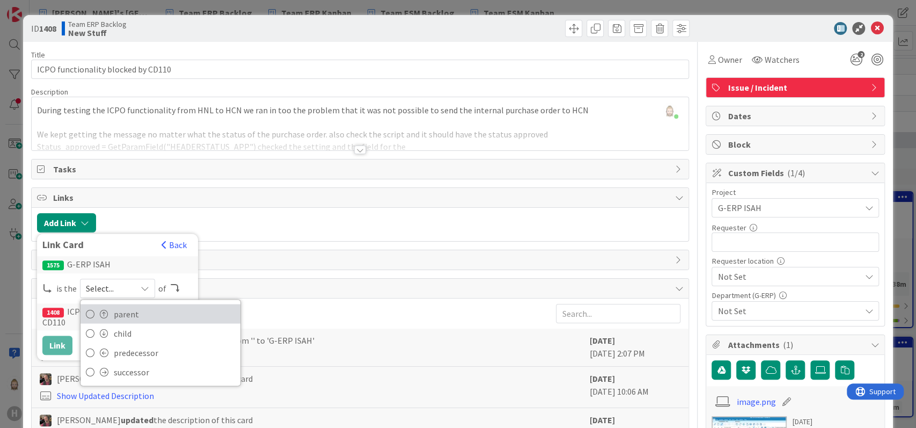
click at [136, 308] on span "parent" at bounding box center [174, 313] width 121 height 16
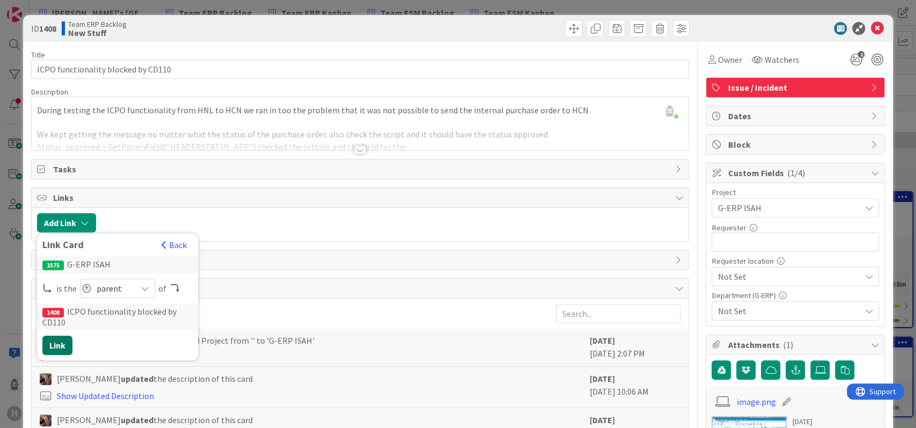
click at [60, 346] on button "Link" at bounding box center [57, 344] width 30 height 19
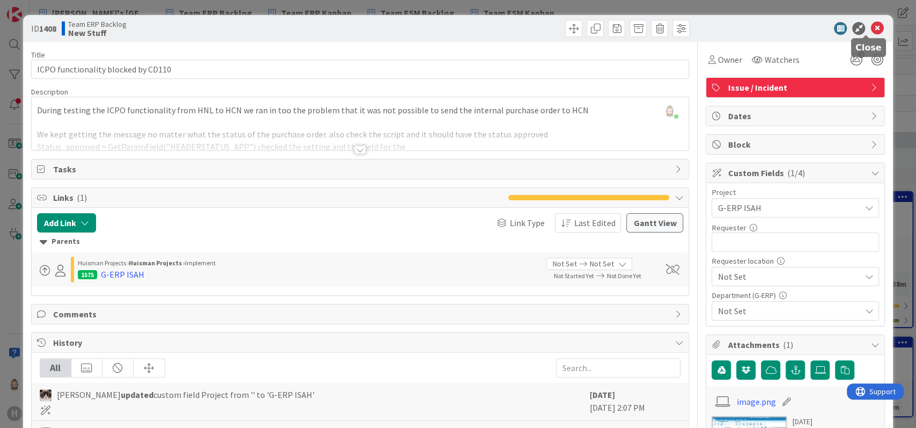
click at [870, 26] on icon at bounding box center [876, 28] width 13 height 13
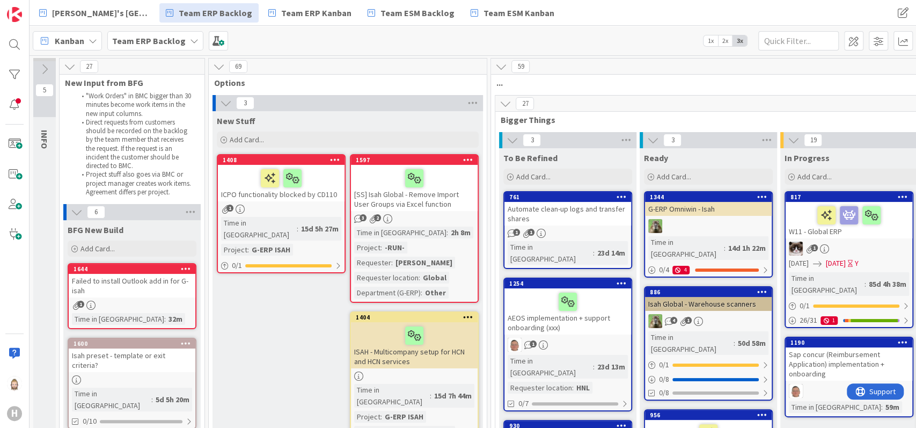
scroll to position [71, 0]
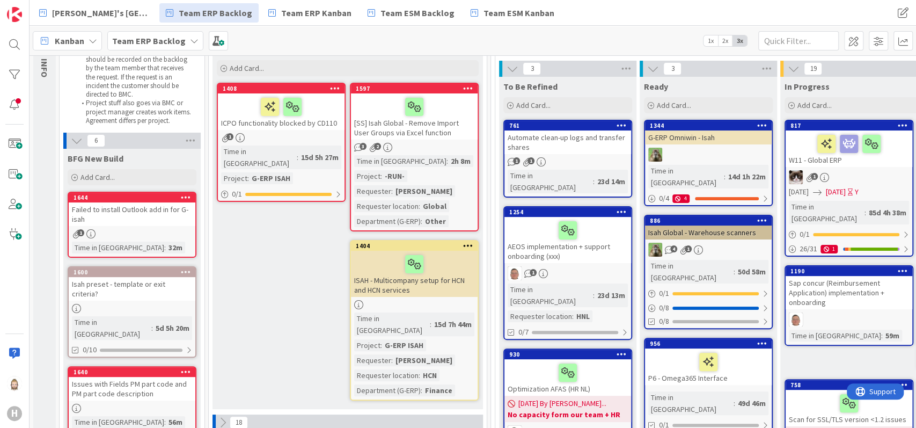
click at [446, 283] on div "ISAH - Multicompany setup for HCN and HCN services" at bounding box center [414, 274] width 127 height 46
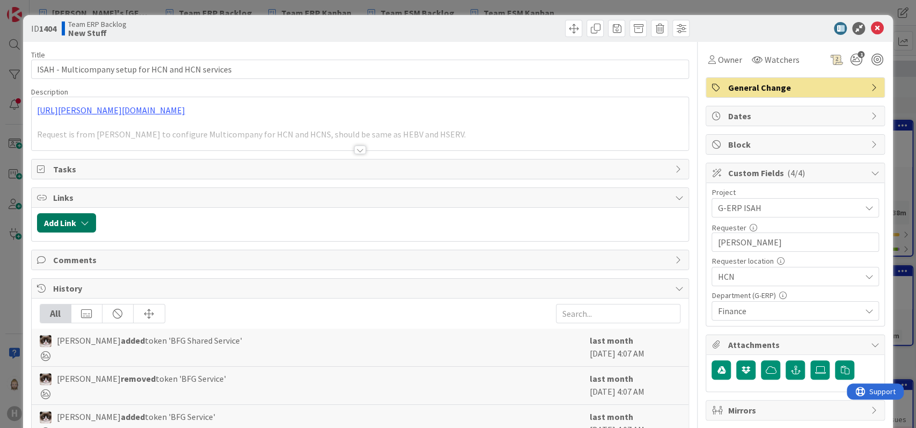
click at [71, 217] on button "Add Link" at bounding box center [66, 222] width 59 height 19
click at [146, 263] on div "Existing" at bounding box center [154, 264] width 75 height 18
click at [141, 289] on span "Current Board" at bounding box center [108, 289] width 120 height 15
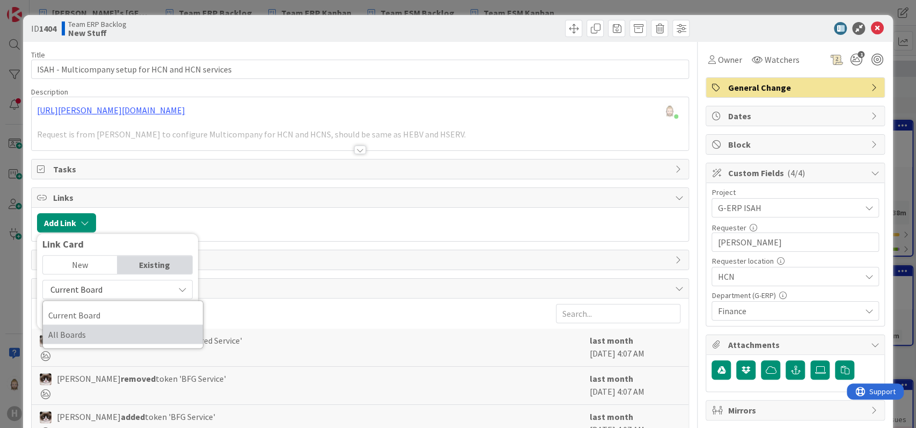
click at [132, 326] on span "All Boards" at bounding box center [122, 334] width 149 height 16
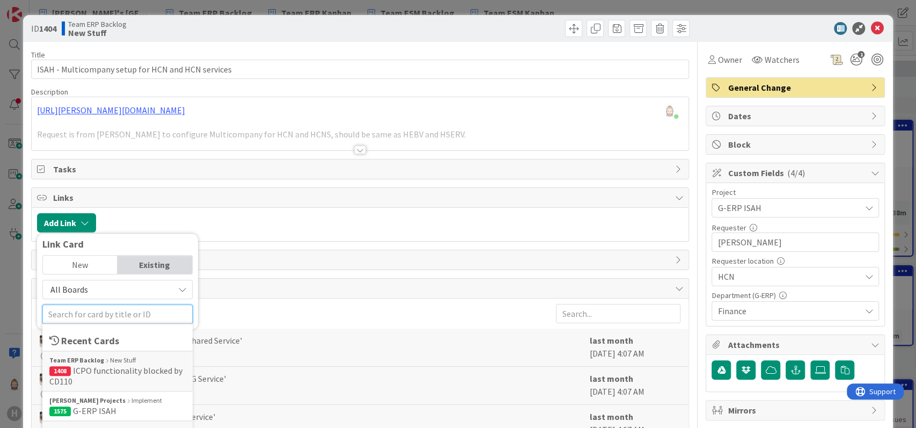
click at [135, 317] on input "text" at bounding box center [117, 313] width 150 height 19
click at [129, 397] on div "[PERSON_NAME] Projects Implement" at bounding box center [117, 400] width 136 height 10
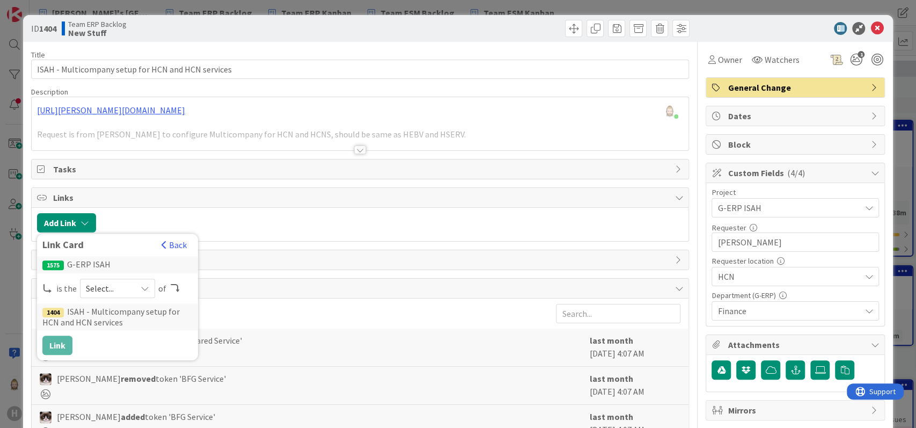
click at [141, 284] on icon at bounding box center [145, 288] width 9 height 9
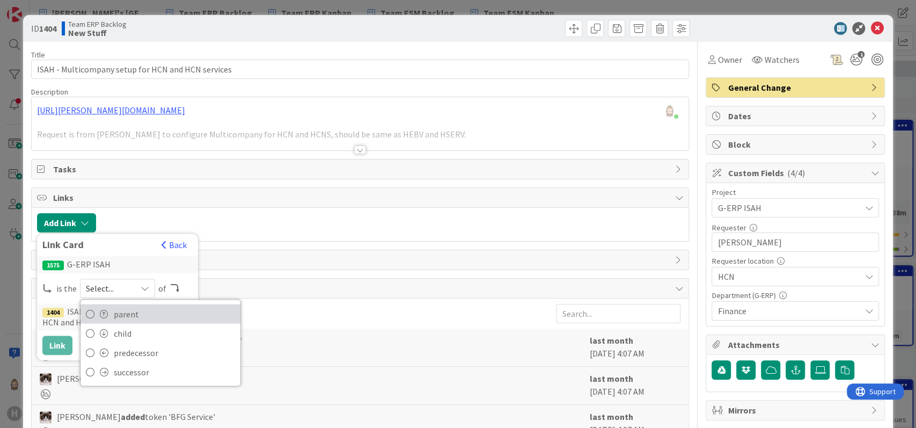
click at [141, 307] on span "parent" at bounding box center [174, 313] width 121 height 16
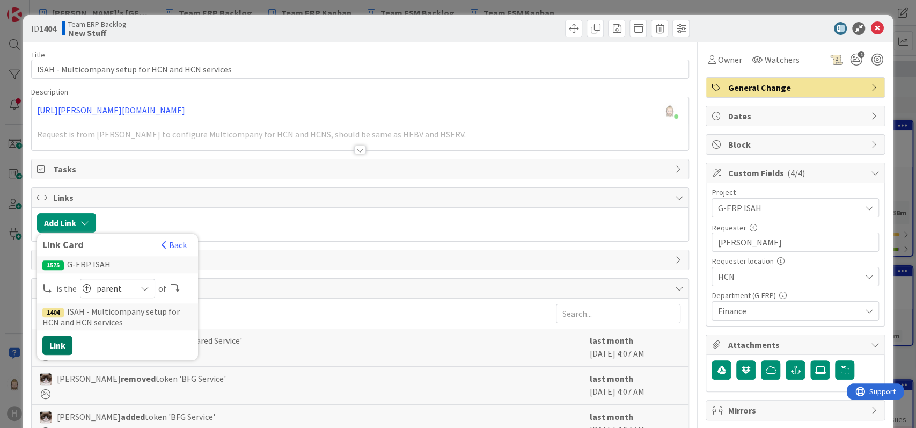
click at [57, 342] on button "Link" at bounding box center [57, 344] width 30 height 19
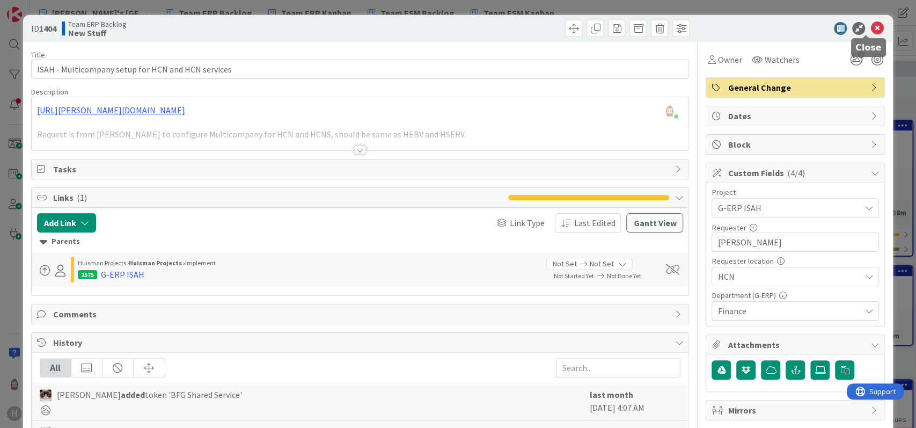
click at [871, 26] on icon at bounding box center [876, 28] width 13 height 13
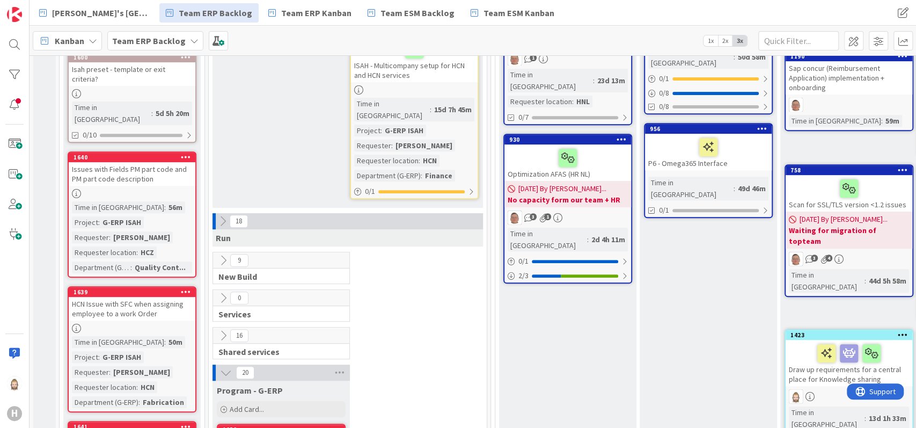
scroll to position [357, 0]
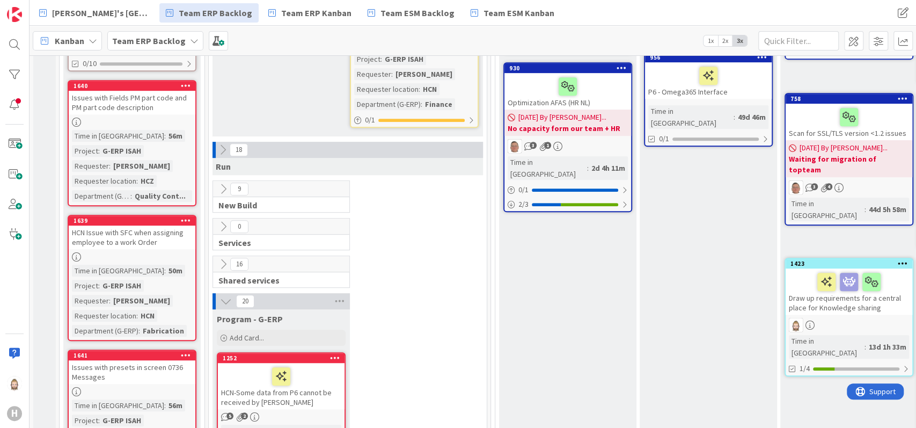
click at [224, 295] on icon at bounding box center [226, 301] width 12 height 12
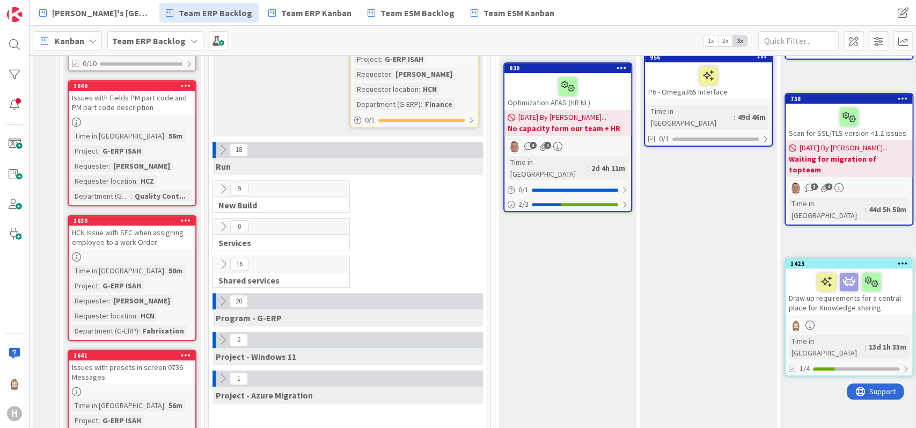
click at [219, 144] on icon at bounding box center [223, 150] width 12 height 12
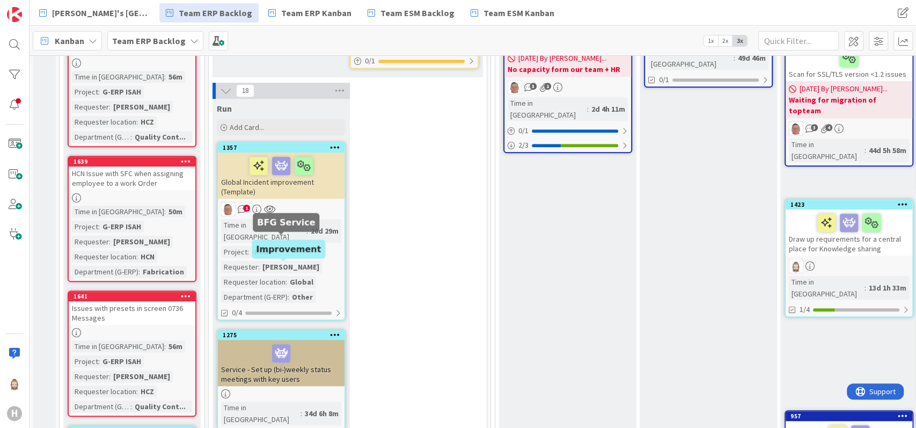
scroll to position [286, 0]
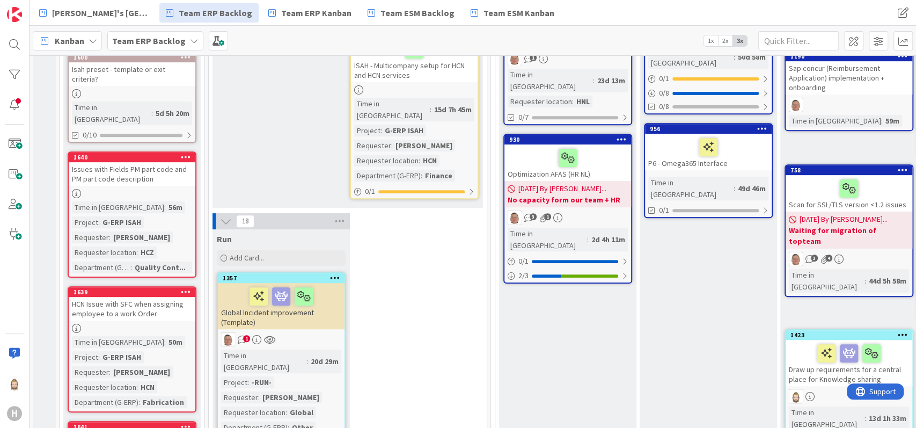
click at [222, 215] on icon at bounding box center [226, 221] width 12 height 12
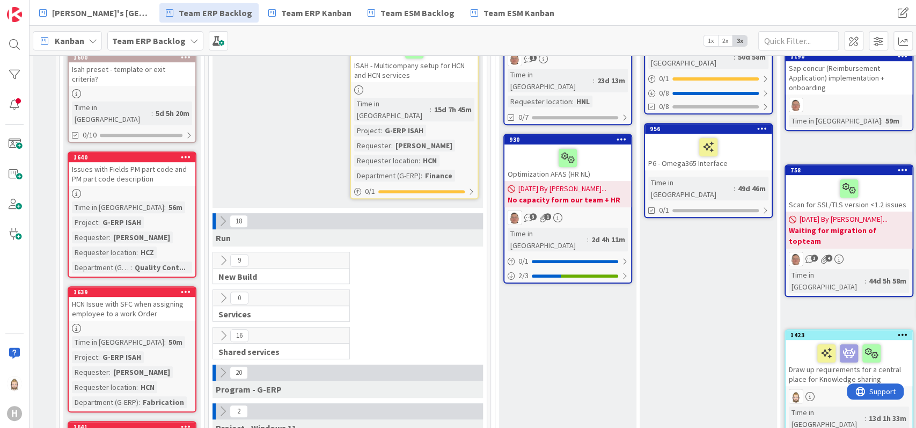
click at [223, 254] on icon at bounding box center [223, 260] width 12 height 12
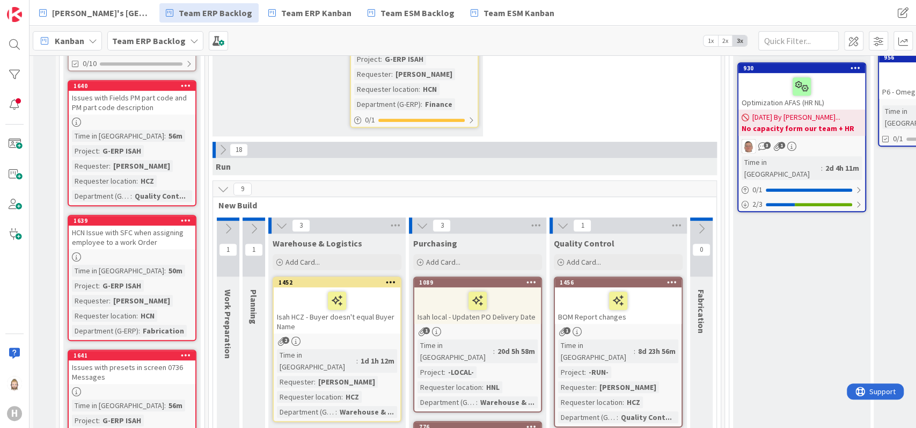
scroll to position [501, 0]
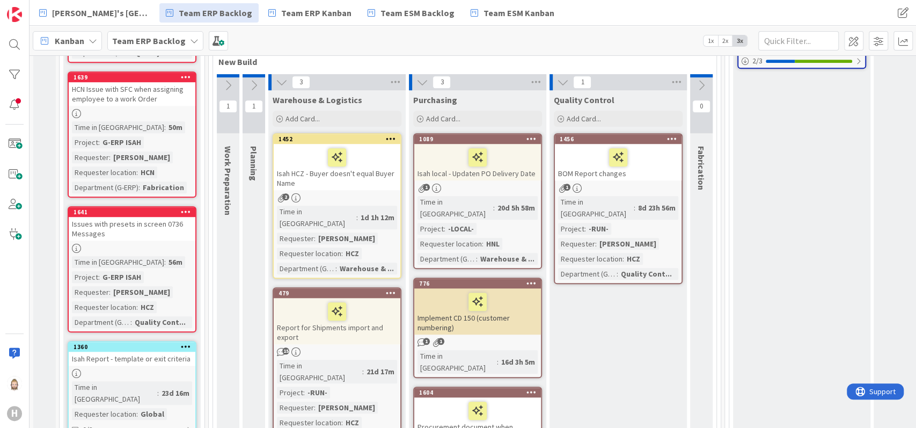
click at [281, 76] on icon at bounding box center [282, 82] width 12 height 12
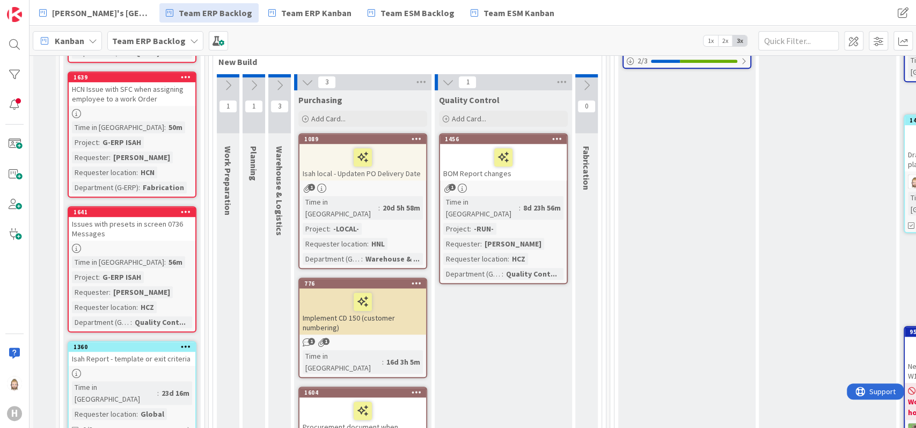
click at [306, 76] on icon at bounding box center [308, 82] width 12 height 12
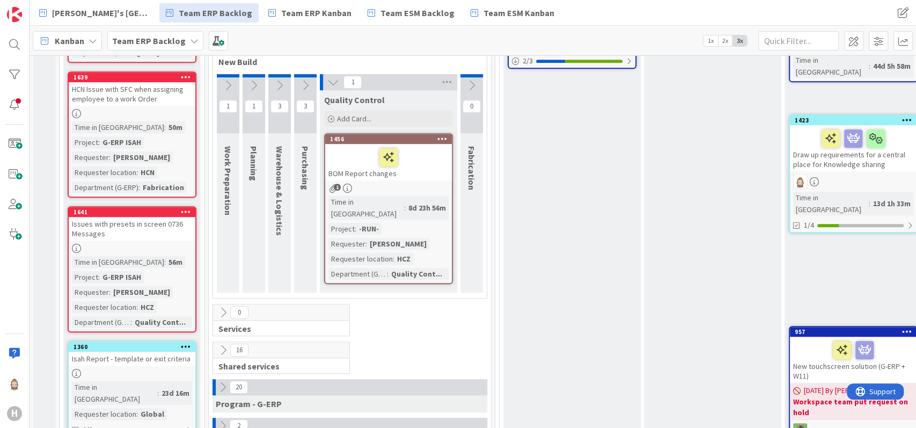
click at [327, 76] on icon at bounding box center [333, 82] width 12 height 12
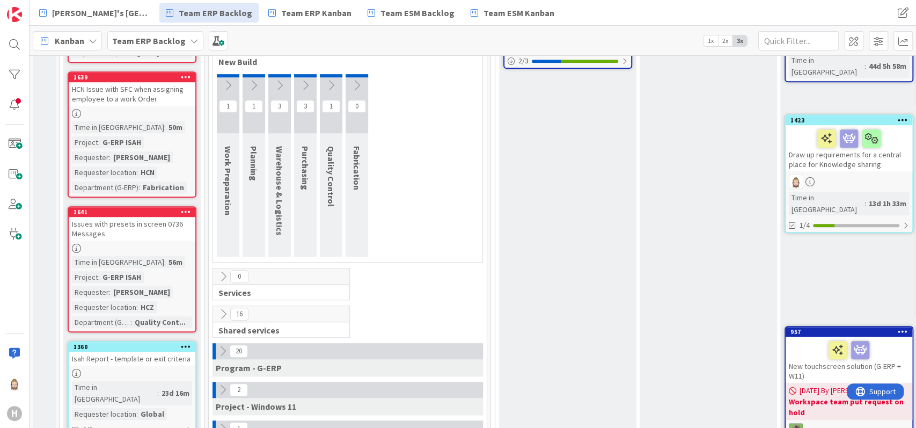
click at [229, 79] on icon at bounding box center [228, 85] width 12 height 12
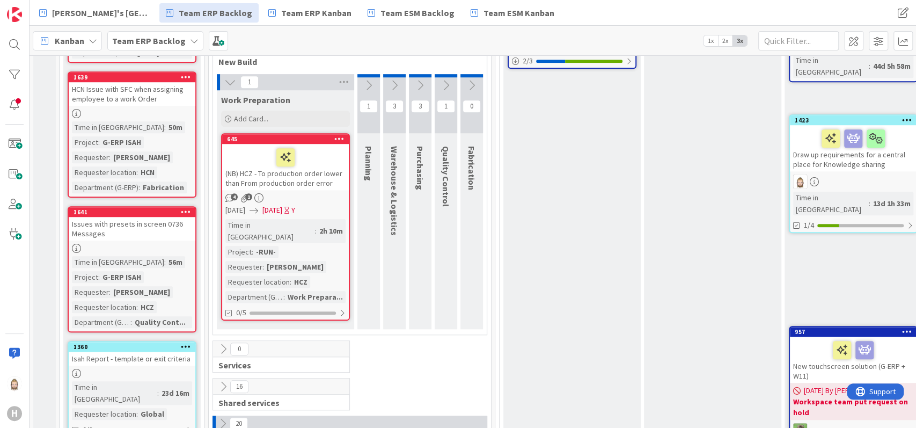
click at [231, 76] on icon at bounding box center [230, 82] width 12 height 12
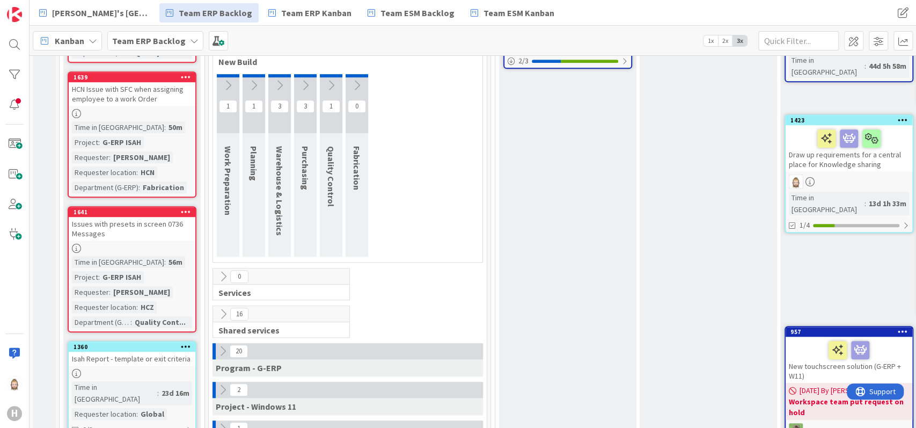
click at [258, 79] on icon at bounding box center [254, 85] width 12 height 12
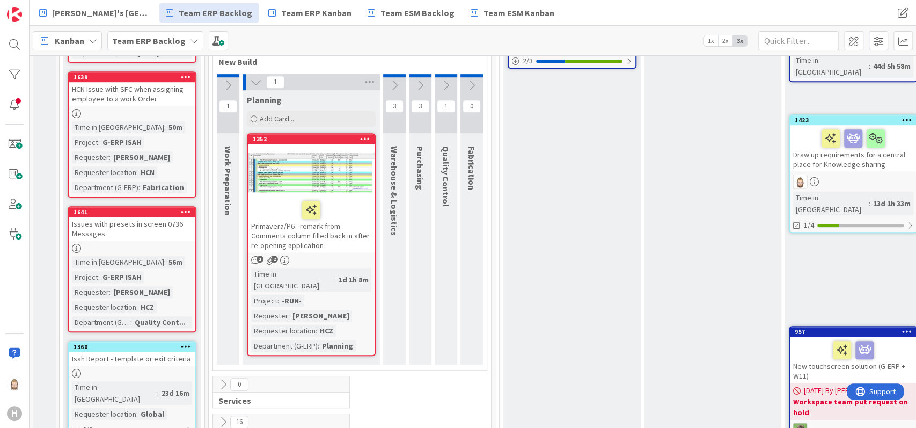
click at [255, 76] on icon at bounding box center [256, 82] width 12 height 12
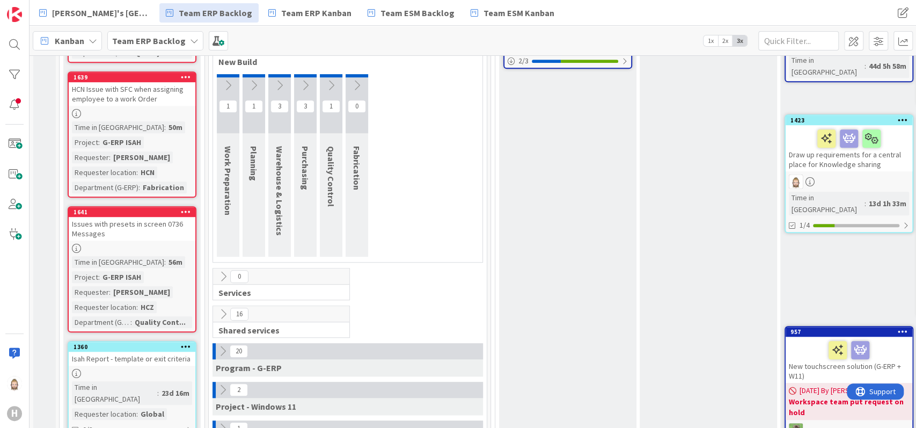
click at [280, 79] on icon at bounding box center [280, 85] width 12 height 12
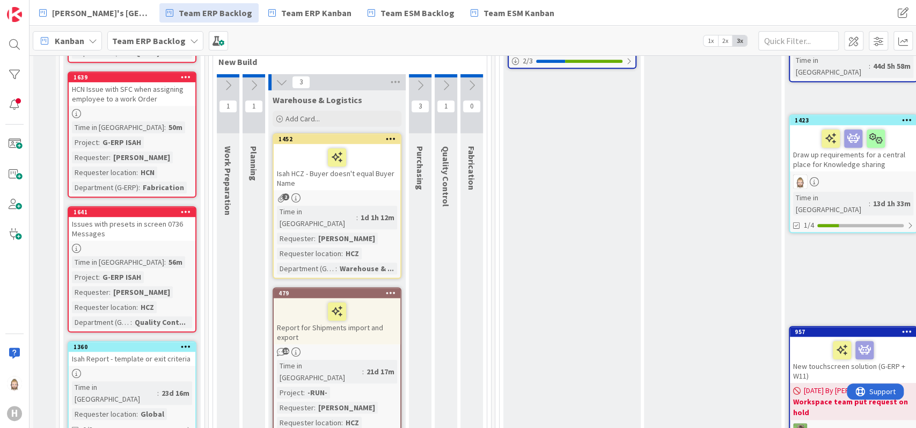
click at [280, 76] on icon at bounding box center [282, 82] width 12 height 12
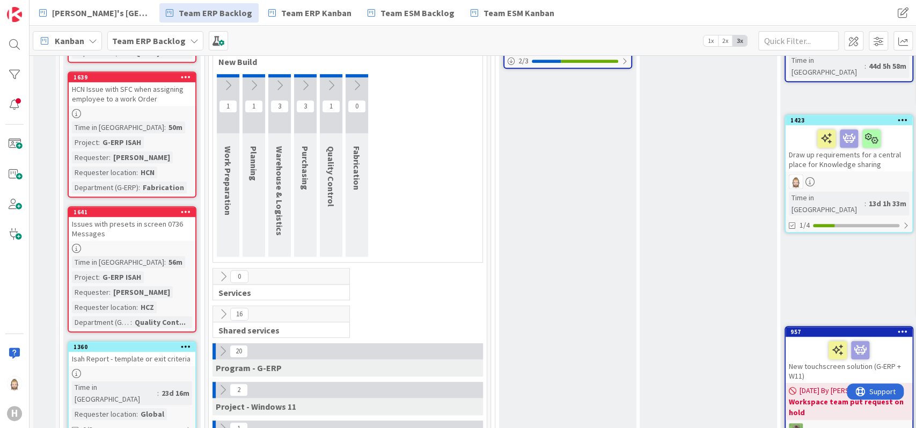
click at [306, 79] on icon at bounding box center [305, 85] width 12 height 12
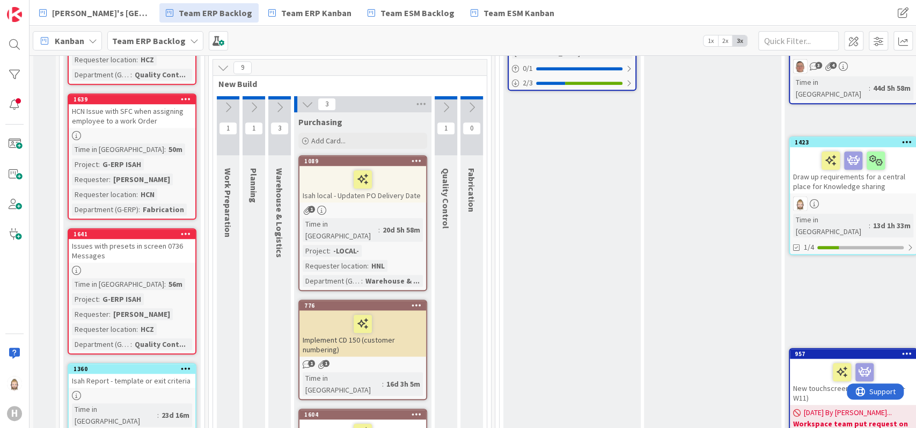
scroll to position [429, 0]
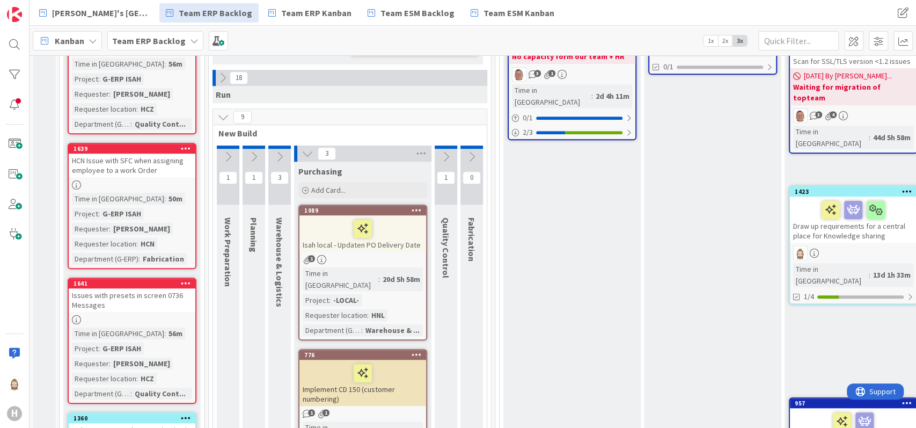
click at [304, 148] on icon at bounding box center [308, 154] width 12 height 12
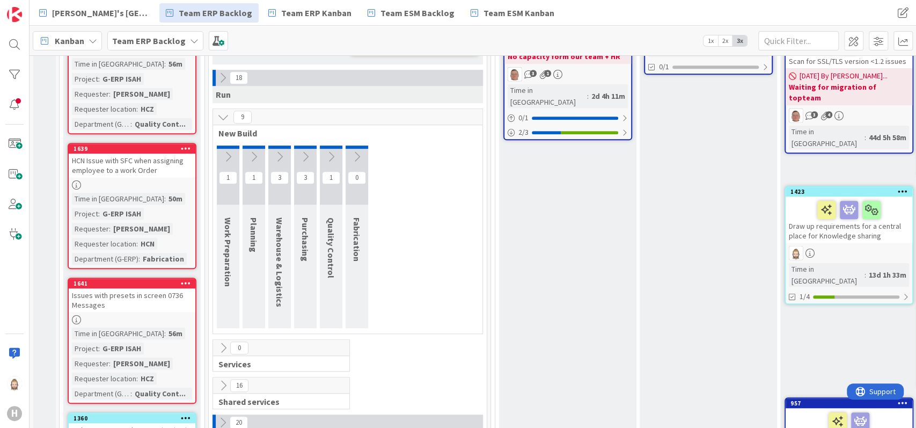
click at [334, 151] on icon at bounding box center [331, 157] width 12 height 12
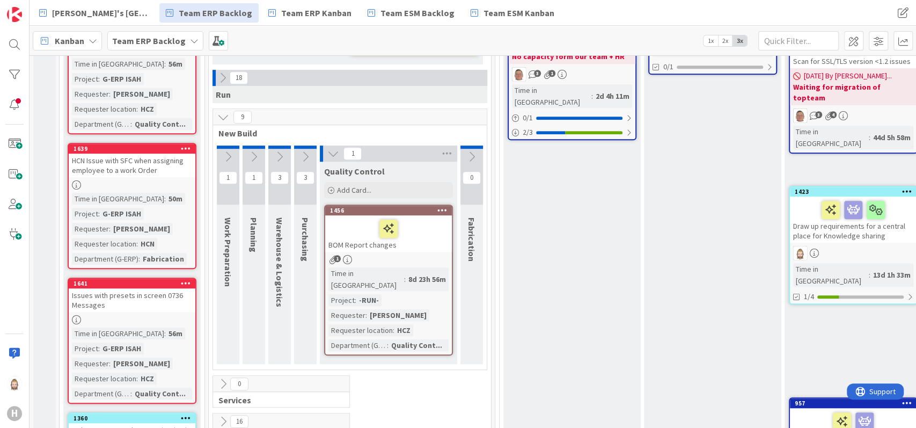
click at [334, 148] on icon at bounding box center [333, 154] width 12 height 12
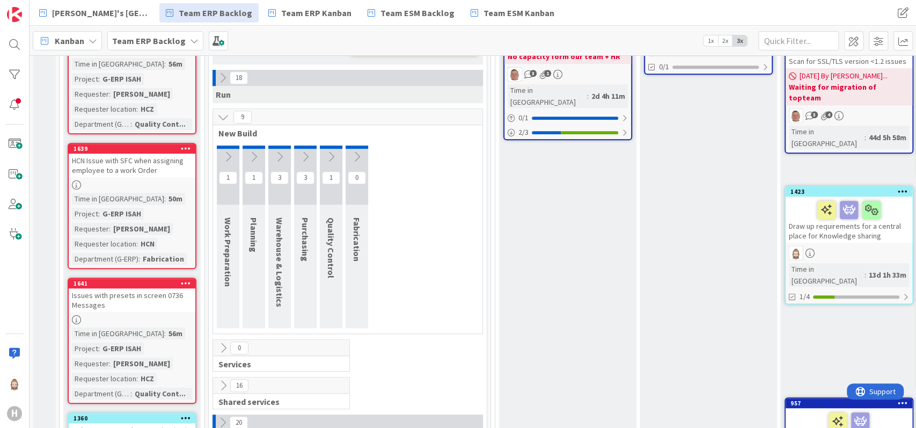
click at [225, 111] on icon at bounding box center [223, 117] width 12 height 12
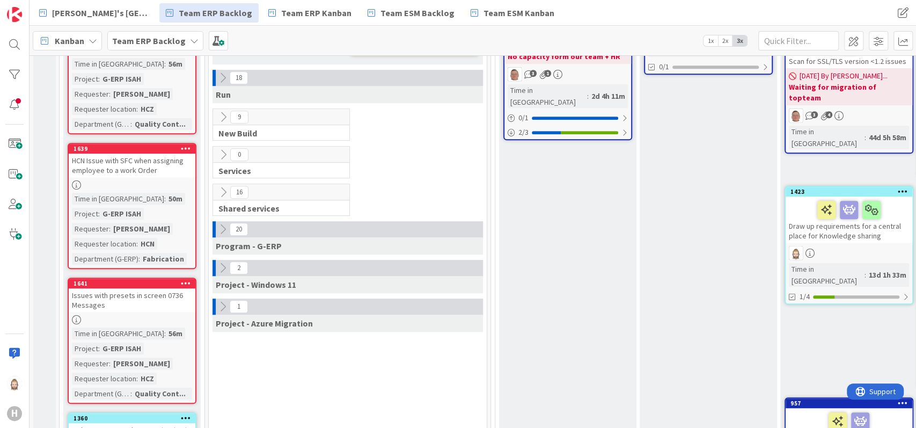
click at [226, 186] on icon at bounding box center [223, 192] width 12 height 12
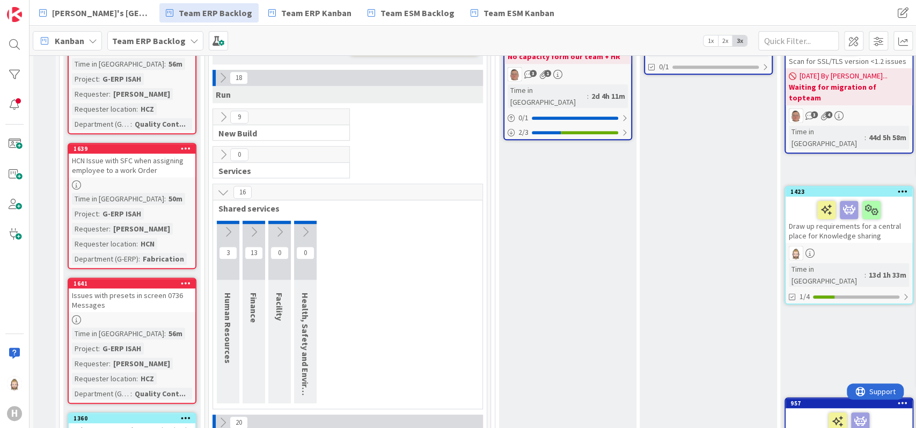
click at [227, 226] on icon at bounding box center [228, 232] width 12 height 12
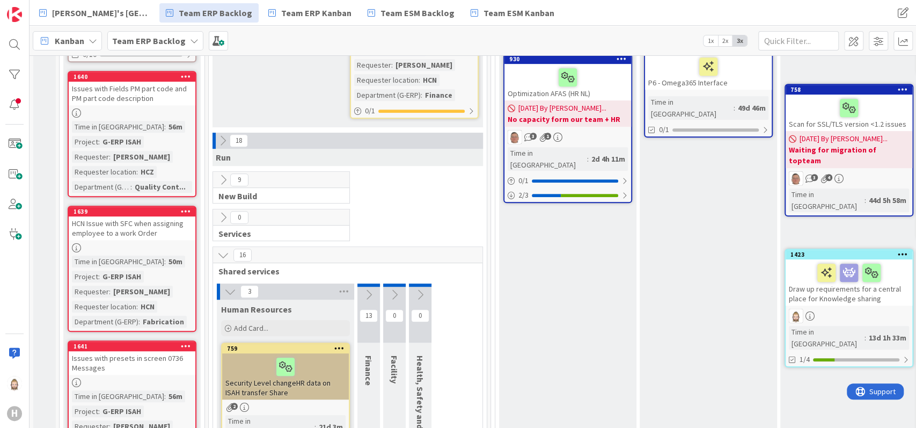
scroll to position [357, 0]
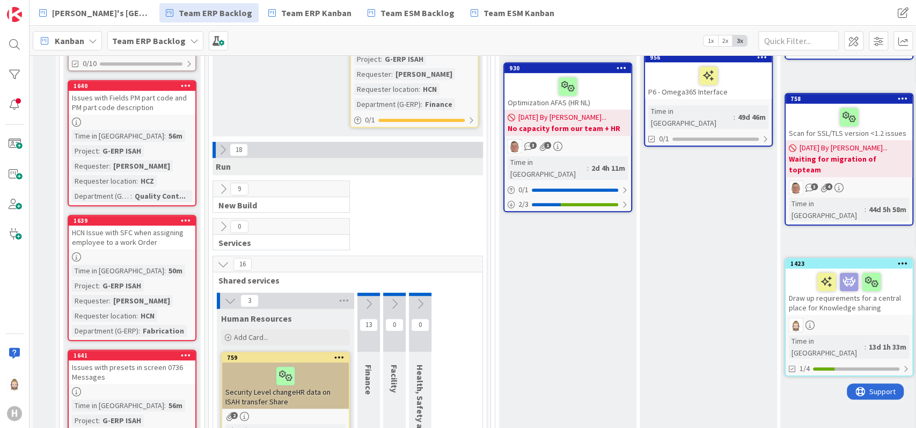
click at [233, 295] on icon at bounding box center [230, 301] width 12 height 12
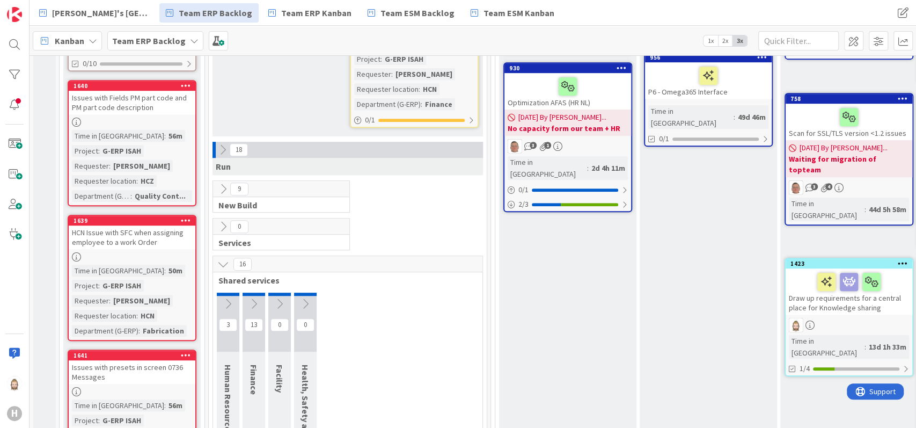
click at [254, 298] on icon at bounding box center [254, 304] width 12 height 12
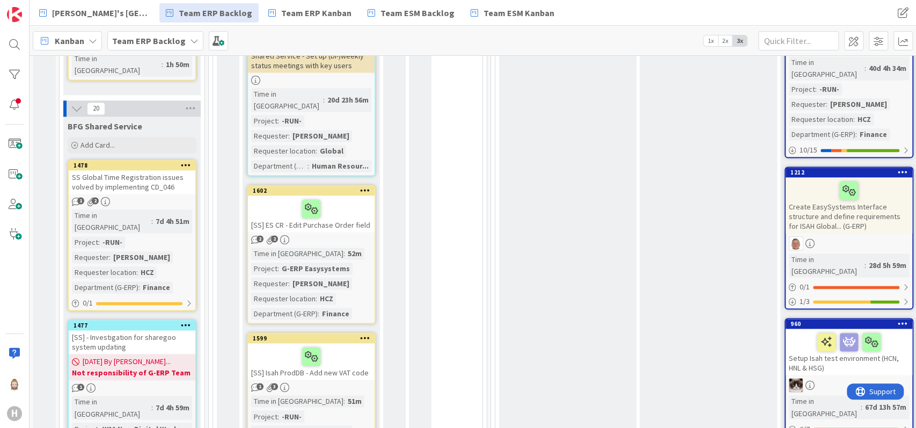
scroll to position [1073, 0]
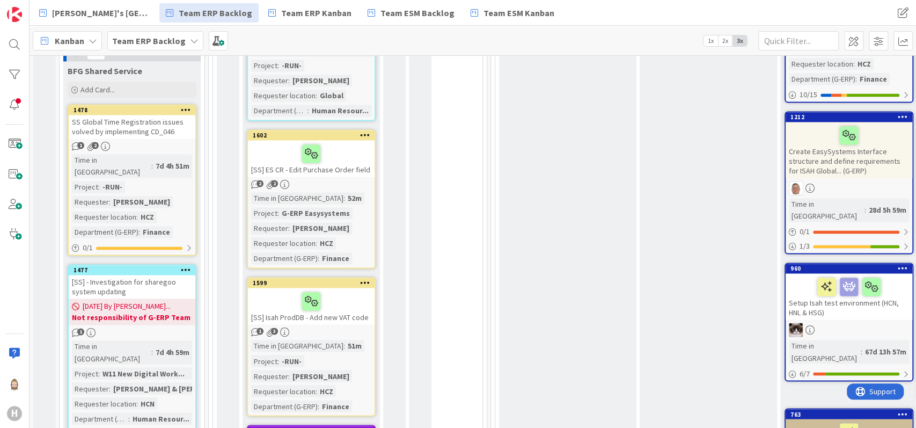
click at [344, 140] on div "[SS] ES CR - Edit Purchase Order field" at bounding box center [311, 158] width 127 height 36
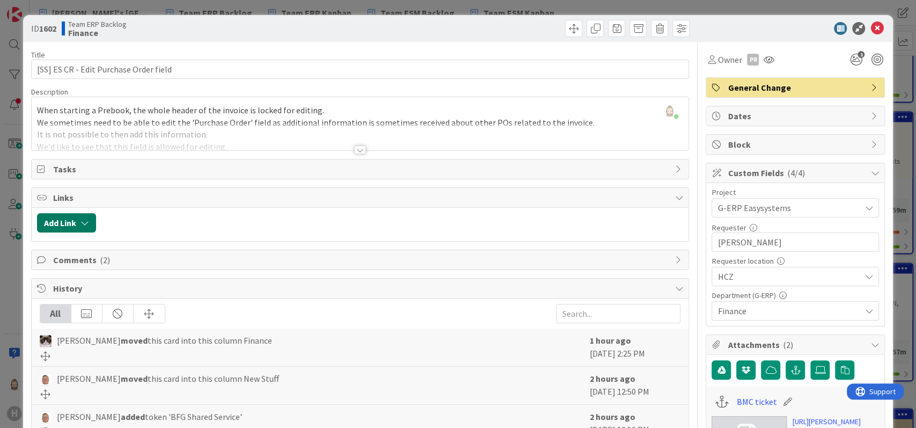
click at [73, 219] on button "Add Link" at bounding box center [66, 222] width 59 height 19
click at [163, 265] on div "Existing" at bounding box center [154, 264] width 75 height 18
click at [155, 294] on span "Current Board" at bounding box center [108, 289] width 120 height 15
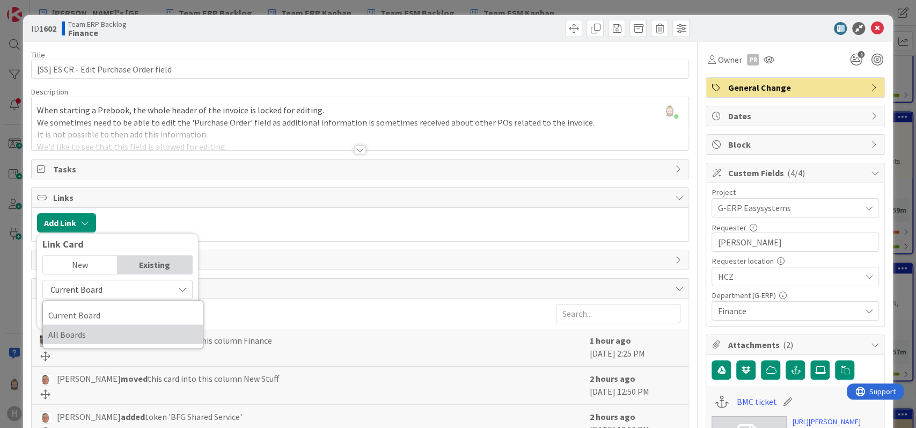
click at [144, 326] on span "All Boards" at bounding box center [122, 334] width 149 height 16
click at [142, 315] on input "text" at bounding box center [117, 313] width 150 height 19
type input "1576"
click at [96, 261] on div "New" at bounding box center [80, 264] width 75 height 18
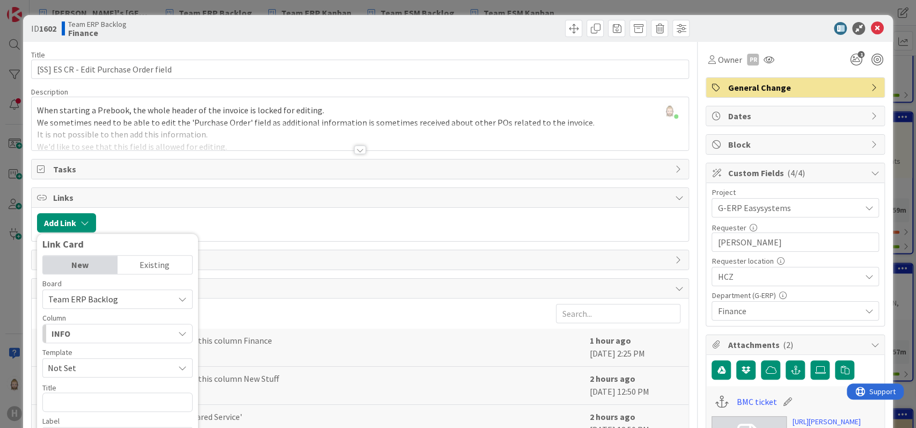
click at [153, 262] on div "Existing" at bounding box center [154, 264] width 75 height 18
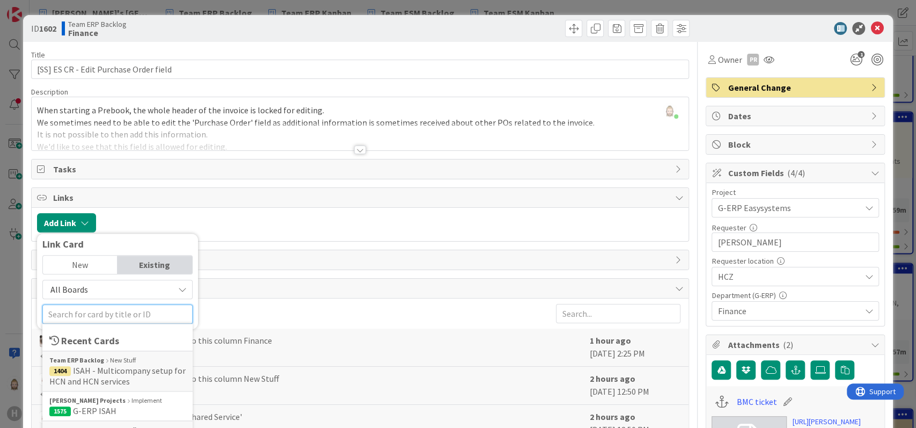
click at [142, 314] on input "text" at bounding box center [117, 313] width 150 height 19
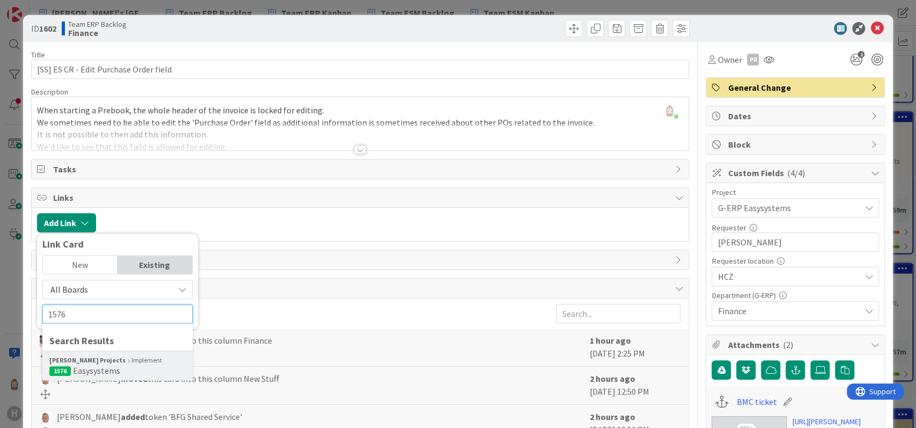
type input "1576"
click at [125, 361] on div "[PERSON_NAME] Projects Implement" at bounding box center [117, 360] width 136 height 10
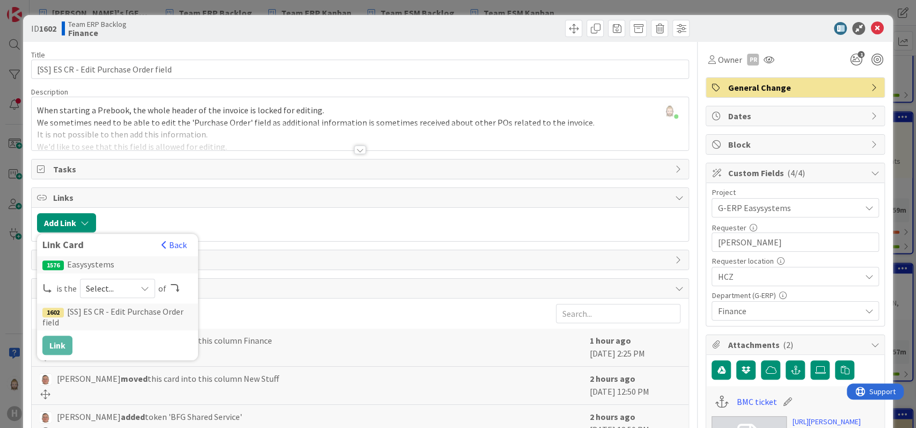
click at [128, 294] on span "Select..." at bounding box center [108, 288] width 45 height 15
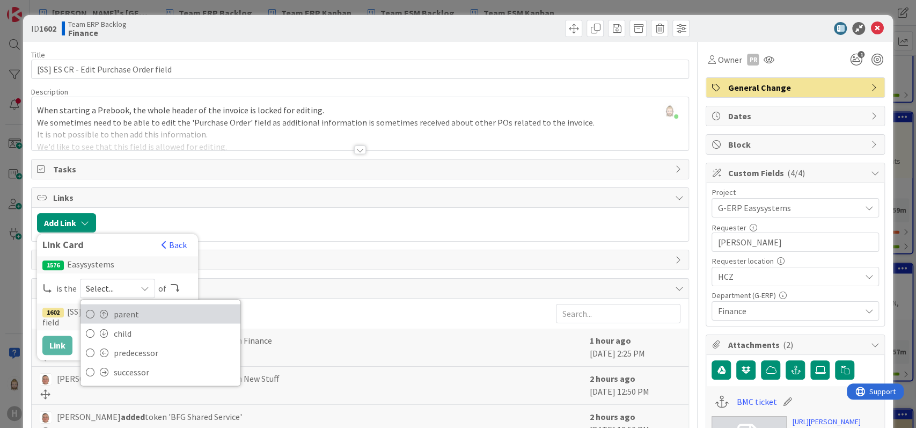
click at [124, 310] on span "parent" at bounding box center [174, 313] width 121 height 16
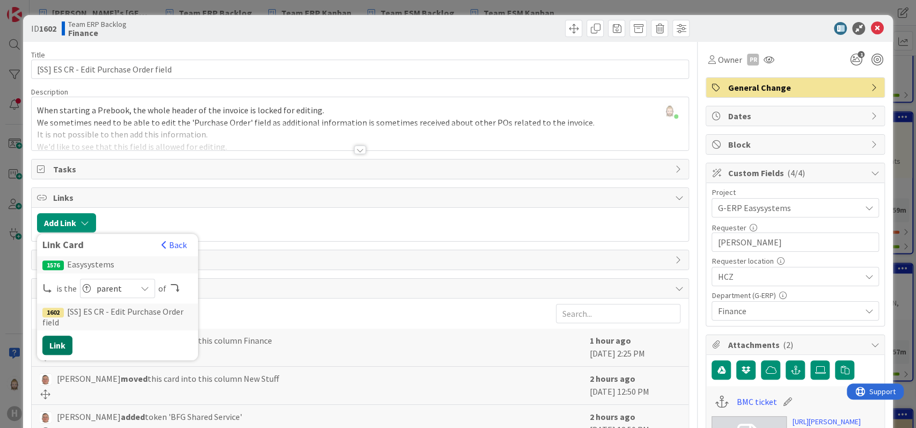
click at [55, 340] on button "Link" at bounding box center [57, 344] width 30 height 19
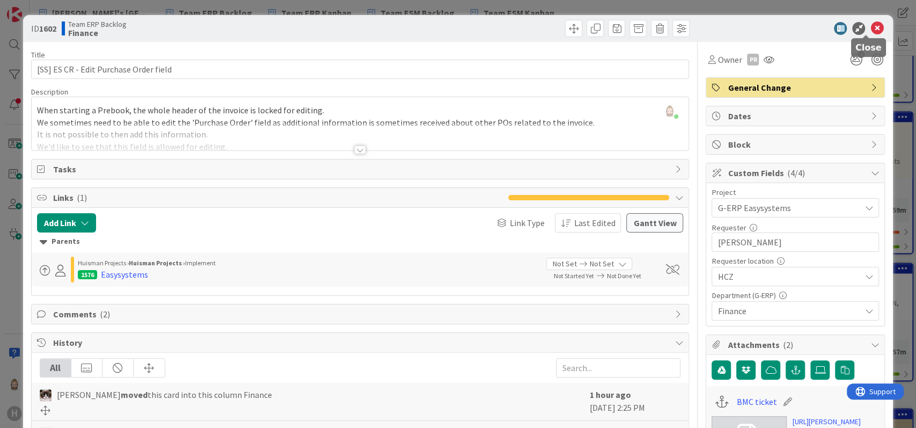
click at [870, 26] on icon at bounding box center [876, 28] width 13 height 13
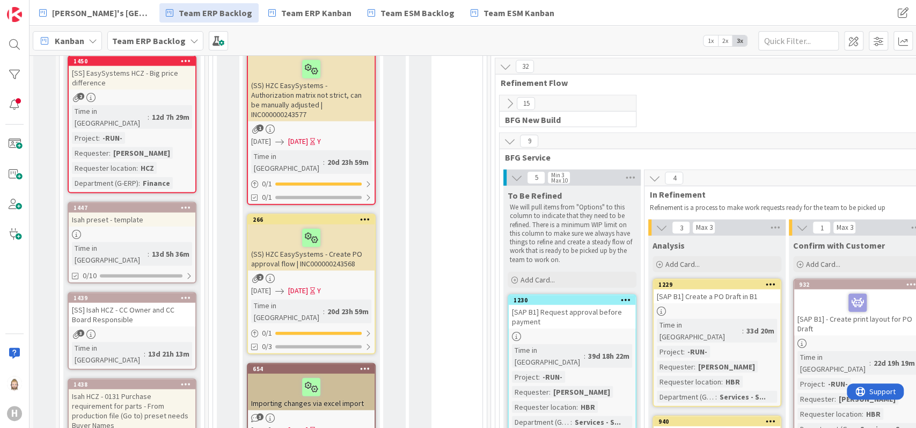
scroll to position [1788, 0]
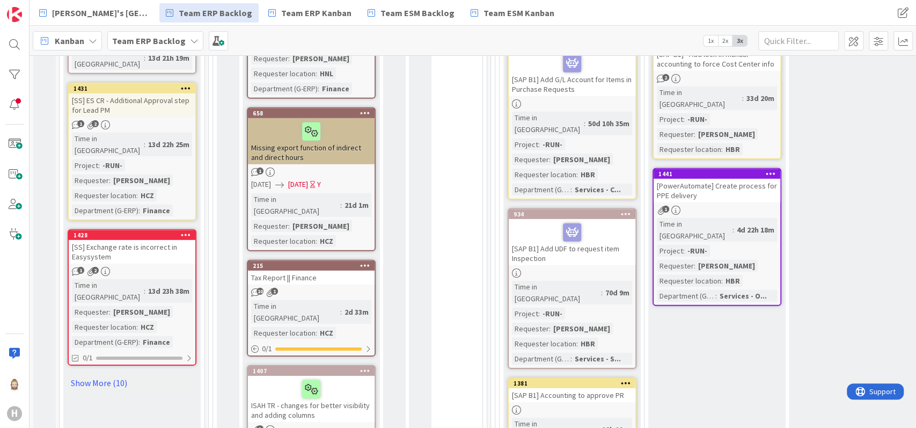
scroll to position [2146, 0]
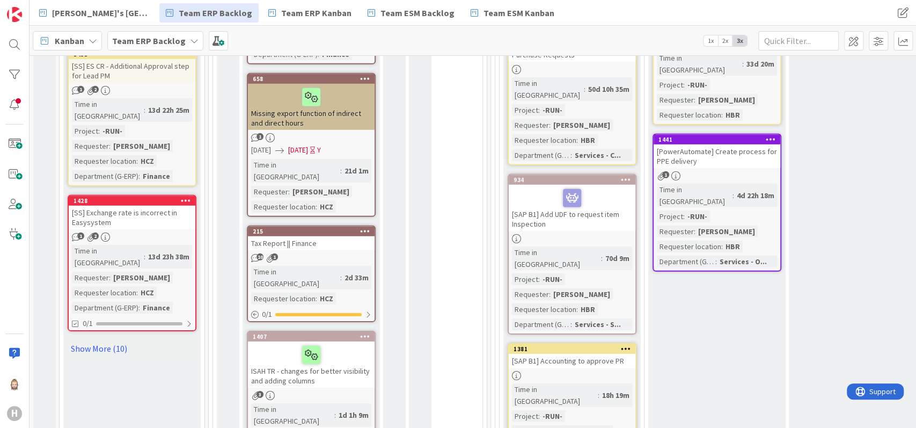
click at [348, 341] on div "ISAH TR - changes for better visibility and adding columns" at bounding box center [311, 364] width 127 height 46
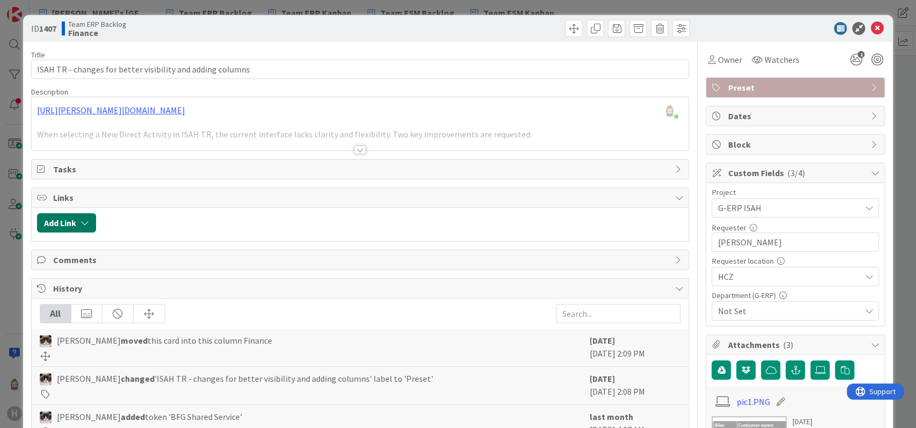
click at [68, 219] on button "Add Link" at bounding box center [66, 222] width 59 height 19
click at [155, 262] on div "Existing" at bounding box center [154, 264] width 75 height 18
click at [152, 290] on span "Current Board" at bounding box center [108, 289] width 120 height 15
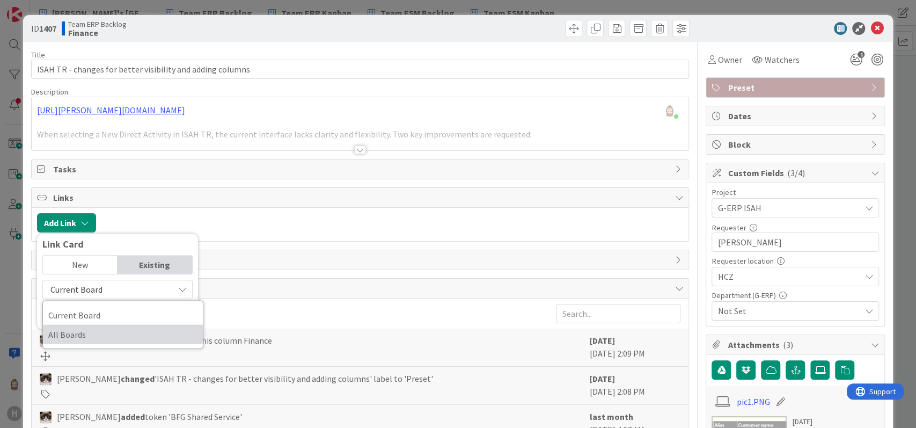
click at [134, 327] on span "All Boards" at bounding box center [122, 334] width 149 height 16
click at [133, 319] on input "text" at bounding box center [117, 313] width 150 height 19
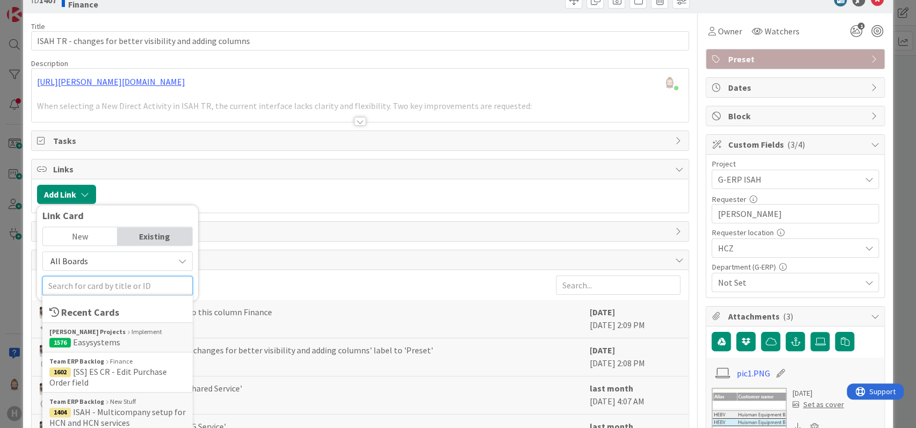
scroll to position [71, 0]
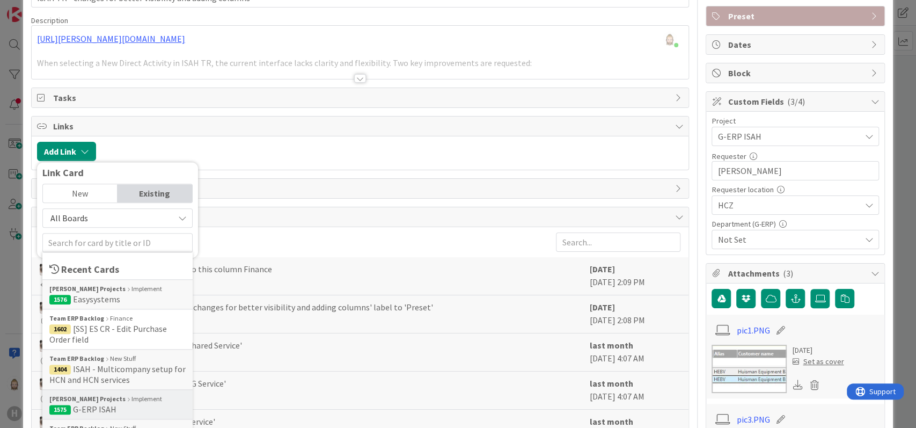
click at [120, 395] on div "[PERSON_NAME] Projects Implement" at bounding box center [117, 399] width 136 height 10
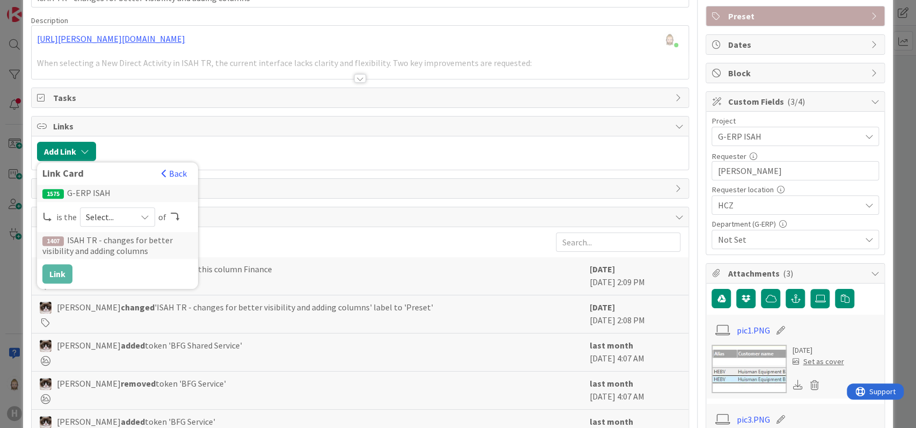
click at [113, 224] on div "Select..." at bounding box center [117, 216] width 75 height 19
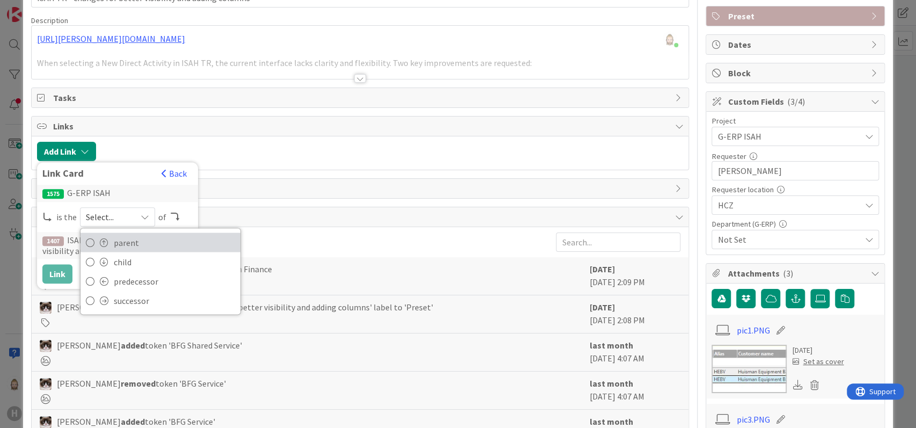
click at [115, 238] on span "parent" at bounding box center [174, 242] width 121 height 16
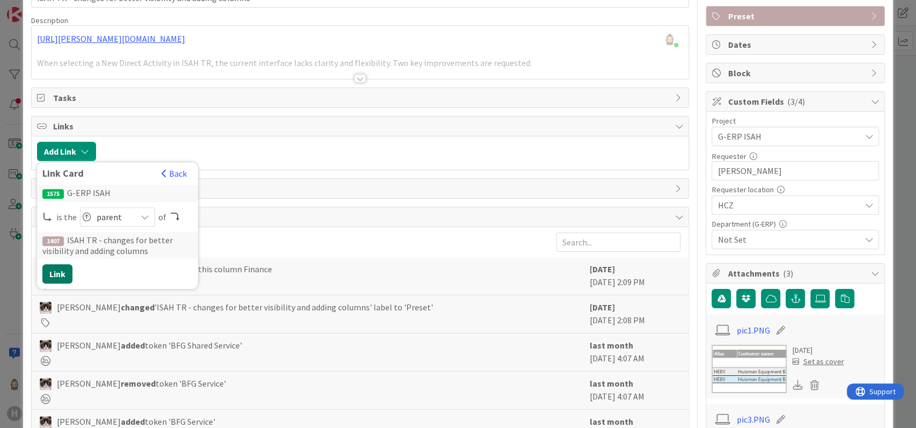
click at [56, 281] on button "Link" at bounding box center [57, 273] width 30 height 19
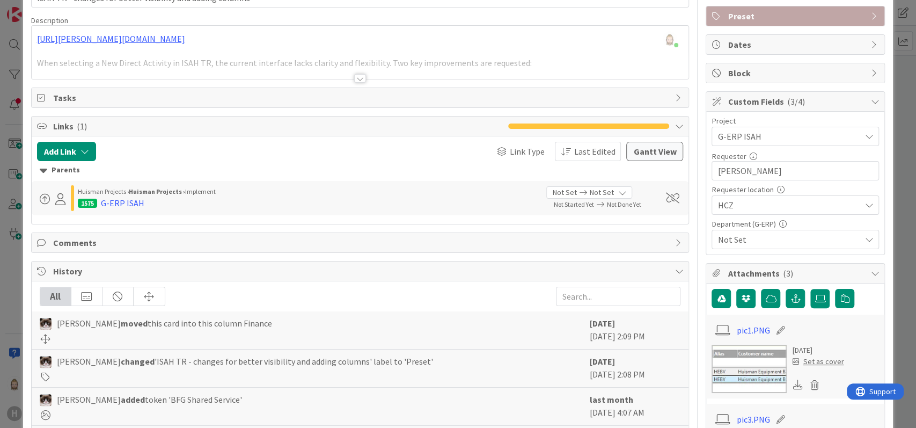
scroll to position [0, 0]
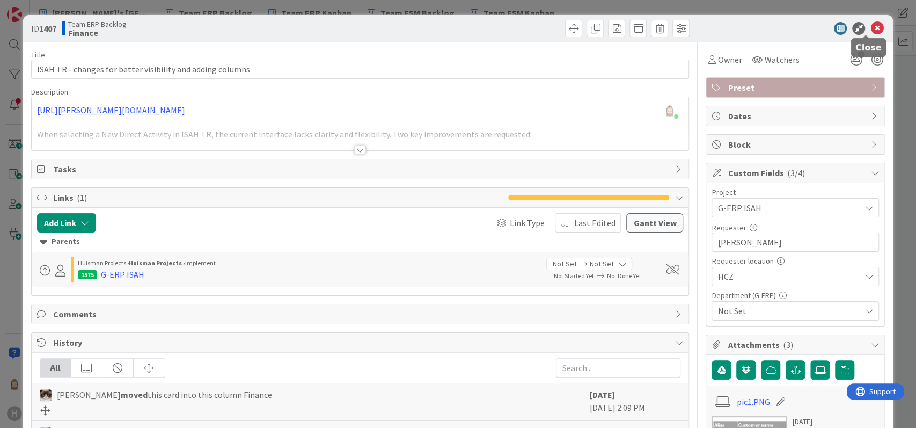
click at [870, 24] on icon at bounding box center [876, 28] width 13 height 13
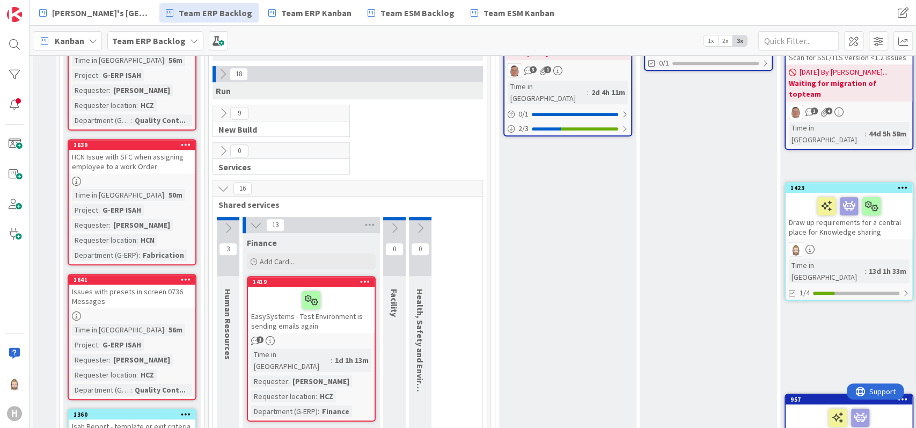
scroll to position [429, 0]
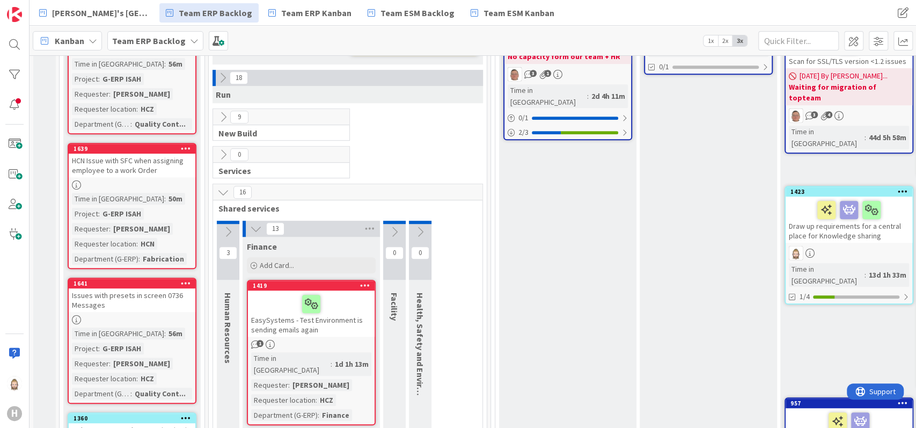
click at [252, 223] on icon at bounding box center [256, 229] width 12 height 12
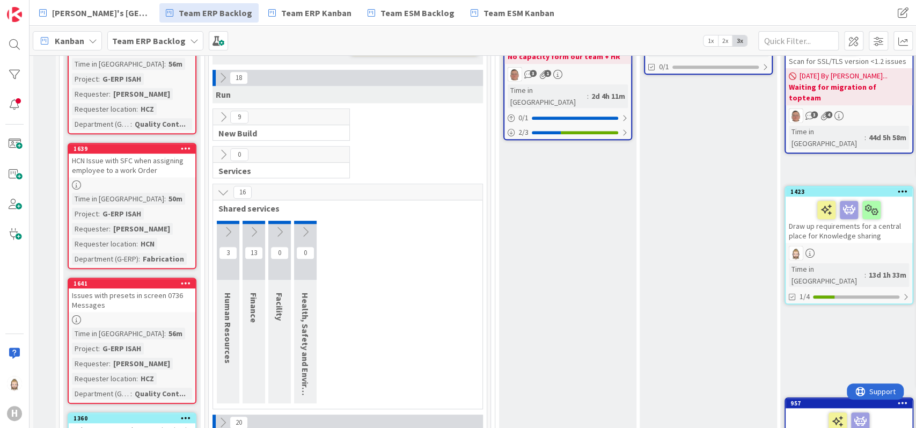
click at [223, 186] on icon at bounding box center [223, 192] width 12 height 12
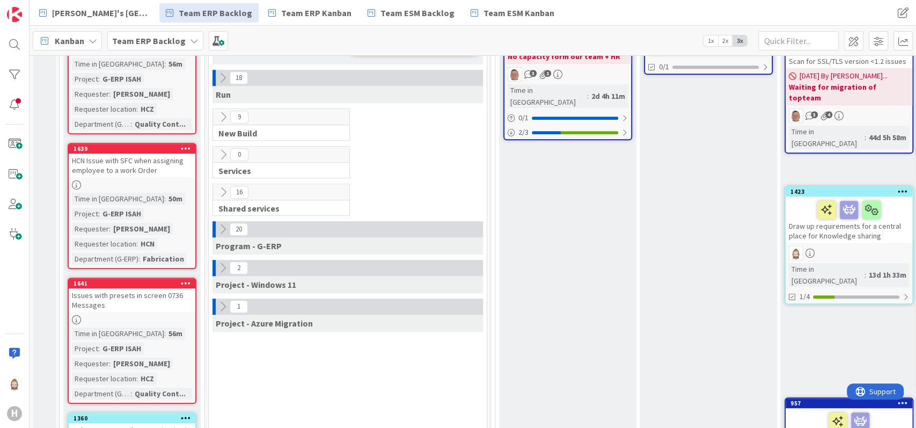
click at [224, 262] on icon at bounding box center [223, 268] width 12 height 12
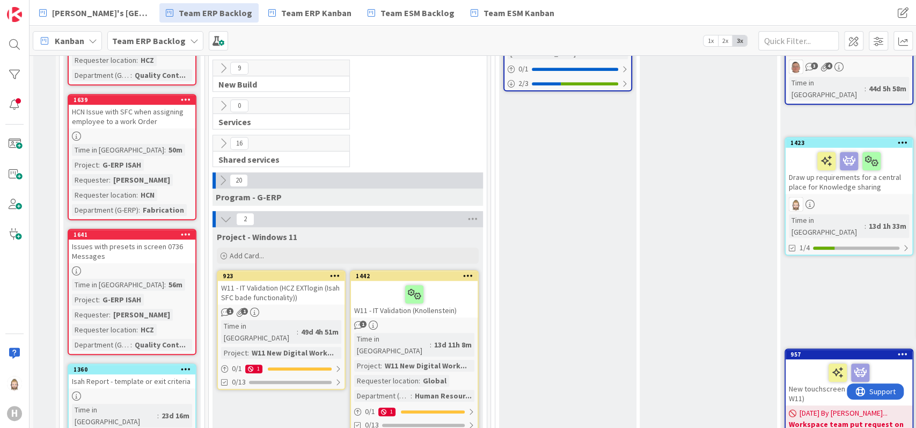
scroll to position [501, 0]
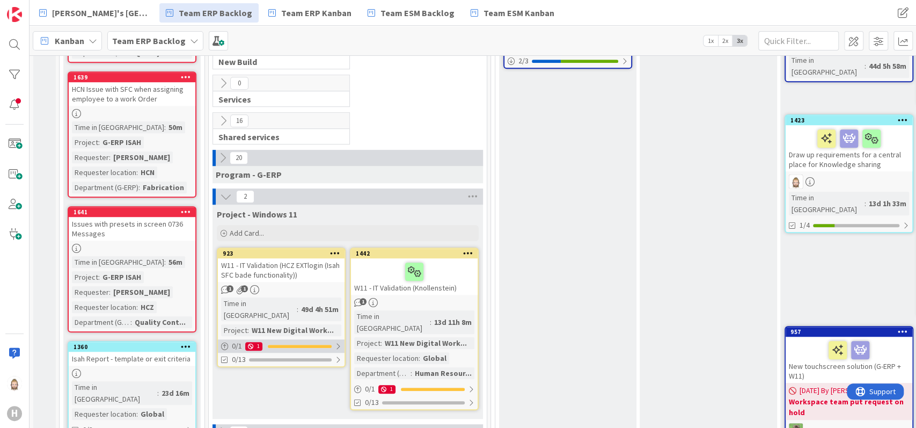
click at [327, 339] on div "0 / 1 1" at bounding box center [281, 345] width 127 height 13
click at [296, 260] on div "W11 - IT Validation (HCZ EXTlogin (Isah SFC bade functionality))" at bounding box center [281, 270] width 127 height 24
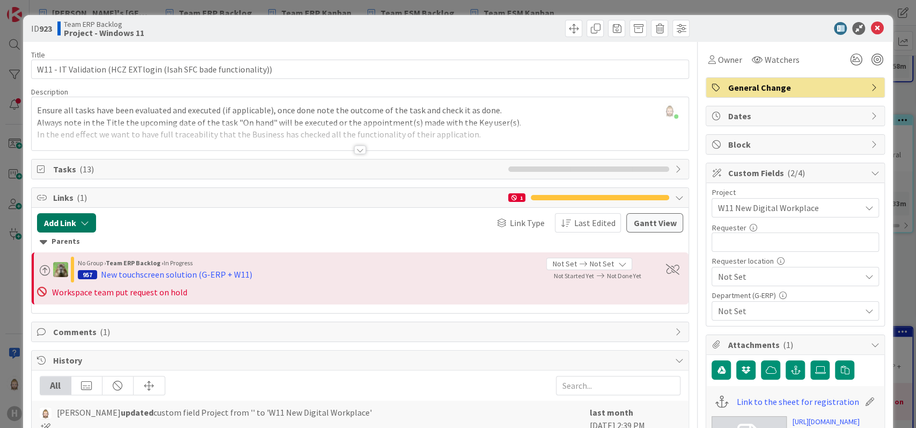
click at [88, 221] on icon "button" at bounding box center [84, 222] width 9 height 9
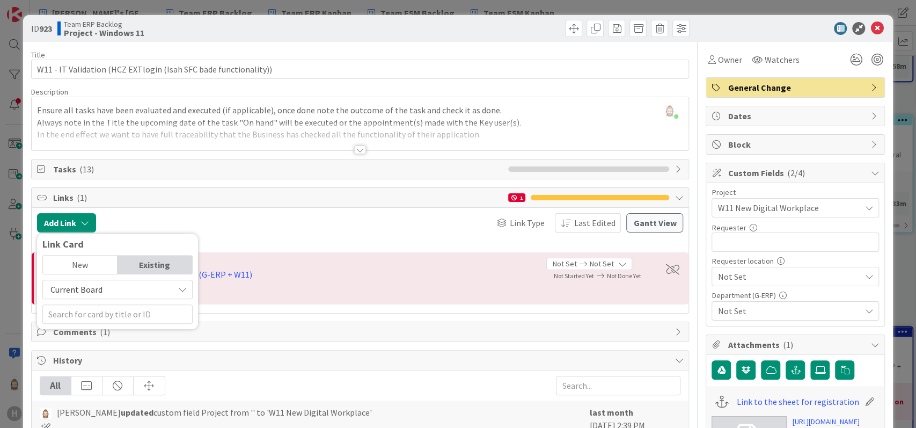
click at [153, 259] on div "Existing" at bounding box center [154, 264] width 75 height 18
click at [148, 291] on span "Current Board" at bounding box center [108, 289] width 120 height 15
click at [150, 332] on span "All Boards" at bounding box center [122, 334] width 149 height 16
click at [146, 313] on input "text" at bounding box center [117, 313] width 150 height 19
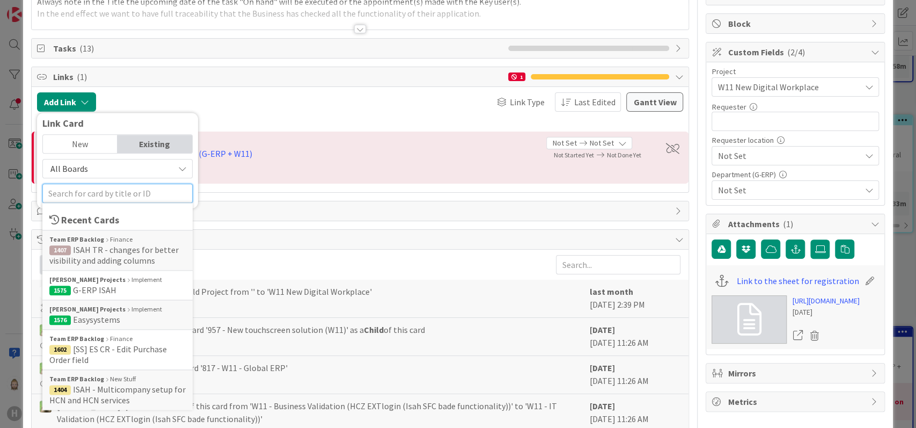
scroll to position [143, 0]
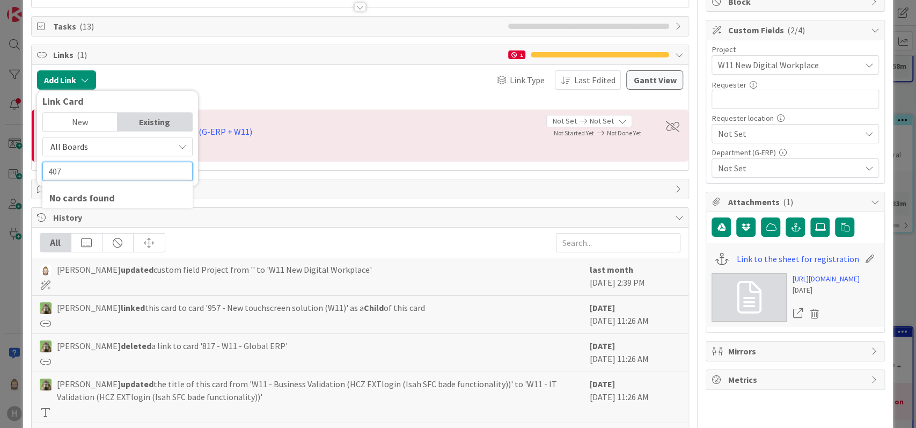
type input "407"
click at [94, 118] on div "New" at bounding box center [80, 122] width 75 height 18
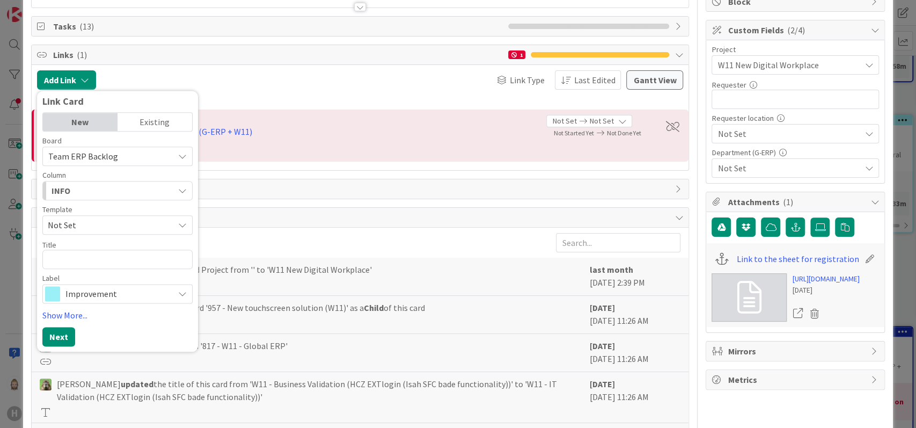
click at [169, 116] on div "Existing" at bounding box center [154, 122] width 75 height 18
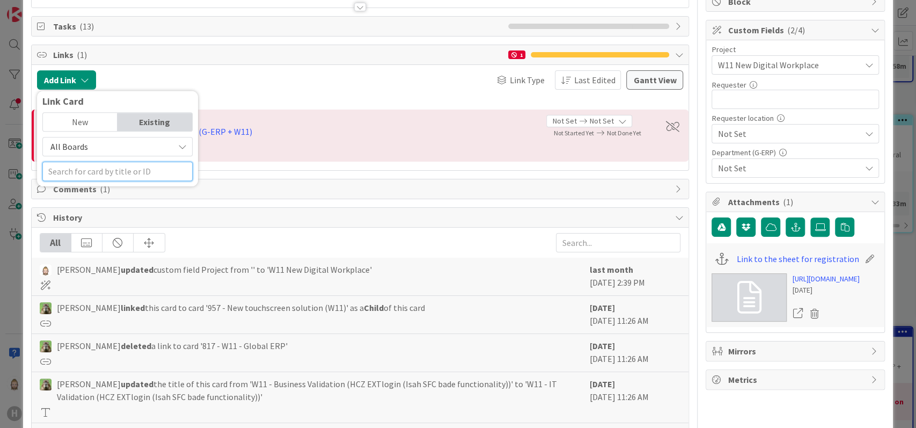
click at [108, 170] on input "text" at bounding box center [117, 170] width 150 height 19
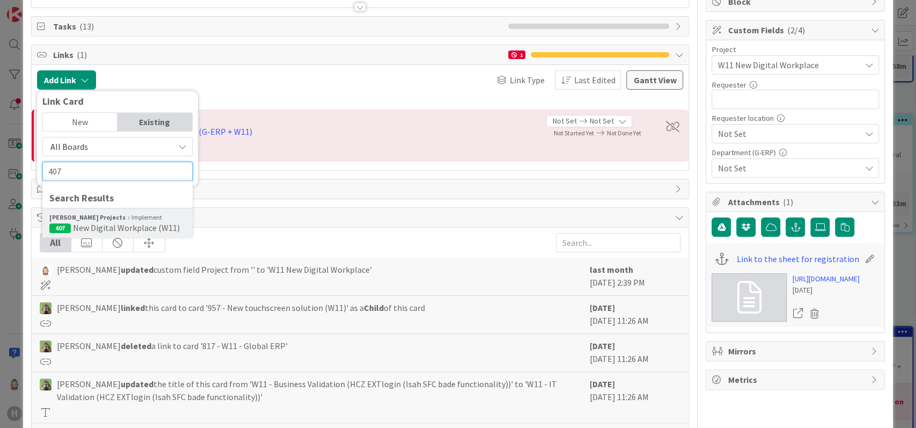
type input "407"
click at [111, 217] on div "[PERSON_NAME] Projects Implement" at bounding box center [117, 217] width 136 height 10
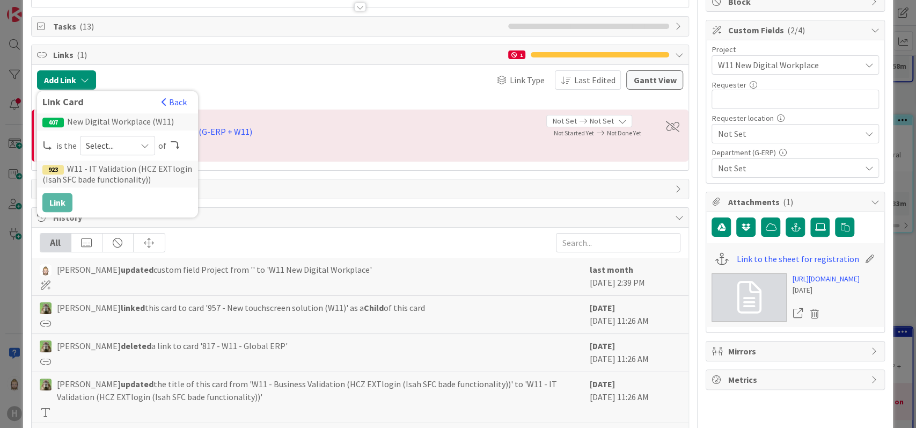
click at [123, 141] on span "Select..." at bounding box center [108, 145] width 45 height 15
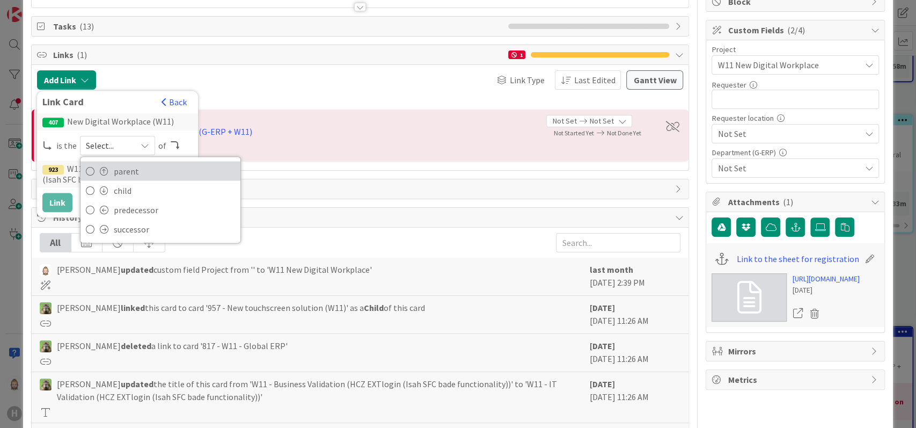
click at [123, 163] on span "parent" at bounding box center [174, 171] width 121 height 16
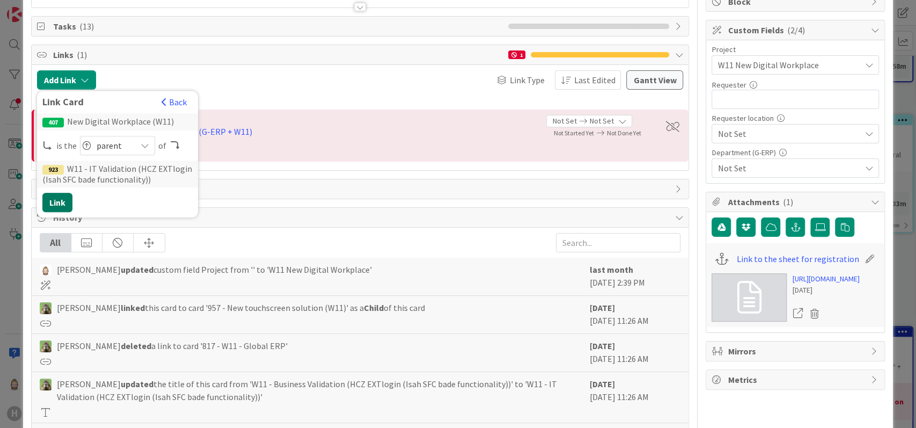
click at [57, 200] on button "Link" at bounding box center [57, 202] width 30 height 19
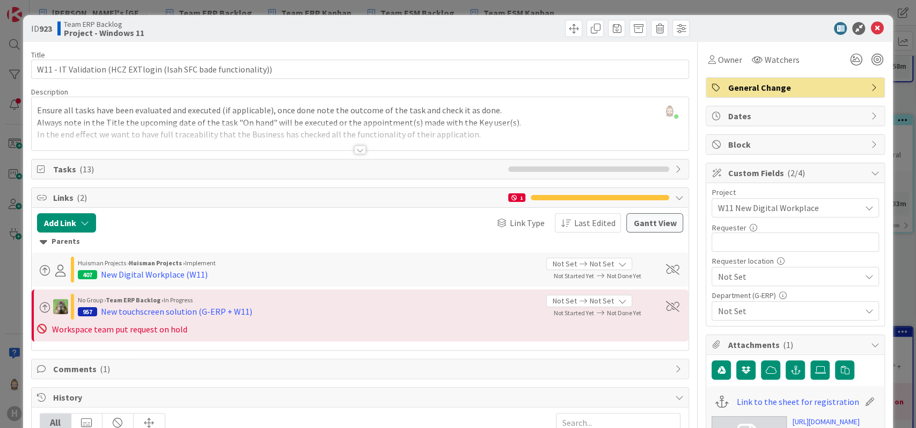
scroll to position [0, 0]
click at [870, 24] on icon at bounding box center [876, 28] width 13 height 13
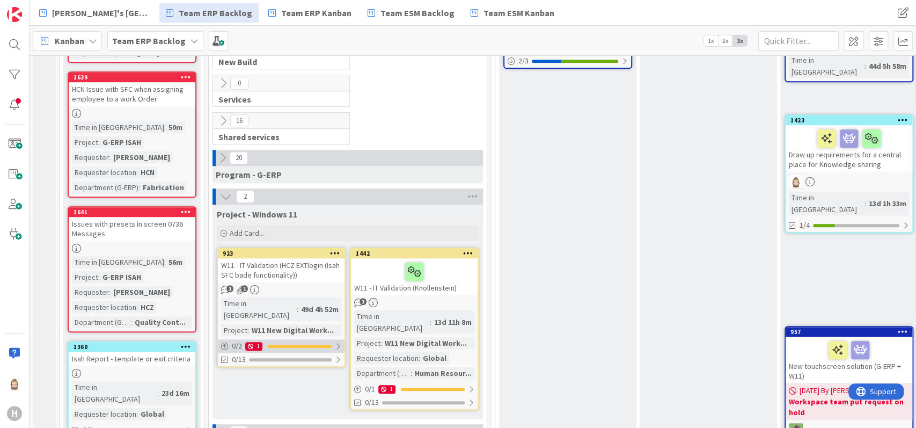
click at [313, 339] on div "0 / 2 1" at bounding box center [281, 345] width 127 height 13
click at [330, 344] on div at bounding box center [300, 345] width 64 height 3
click at [458, 382] on div "0 / 1 1" at bounding box center [414, 388] width 127 height 13
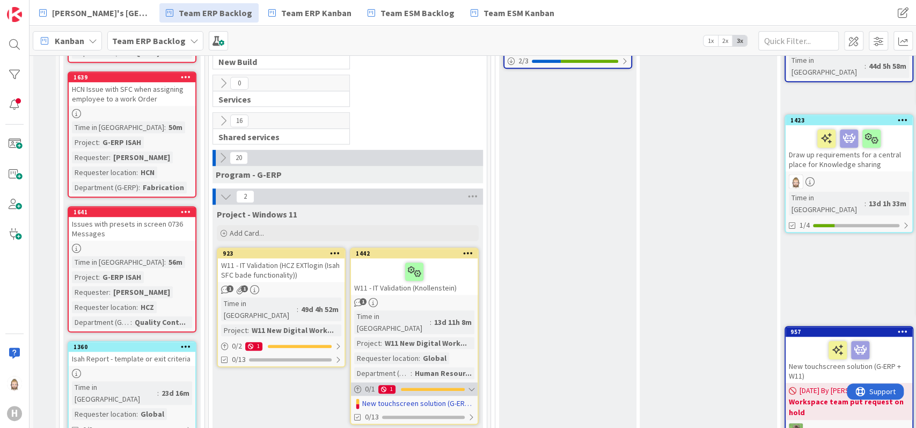
click at [458, 382] on div "0 / 1 1" at bounding box center [414, 388] width 127 height 13
click at [447, 270] on div "W11 - IT Validation (Knollenstein)" at bounding box center [414, 276] width 127 height 36
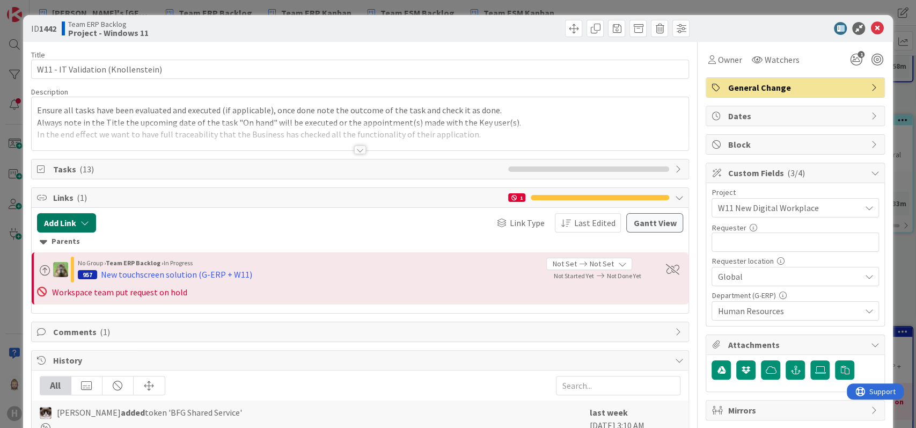
click at [77, 214] on button "Add Link" at bounding box center [66, 222] width 59 height 19
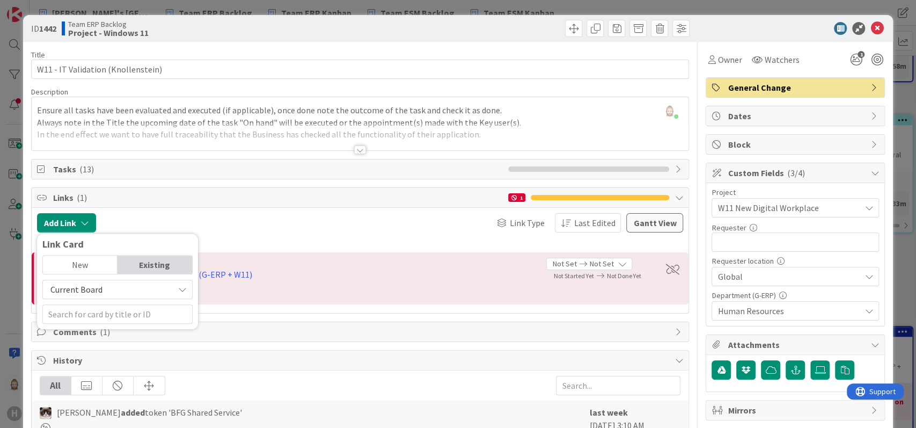
click at [149, 268] on div "Existing" at bounding box center [154, 264] width 75 height 18
click at [139, 291] on span "Current Board" at bounding box center [108, 289] width 120 height 15
click at [126, 329] on span "All Boards" at bounding box center [122, 334] width 149 height 16
click at [126, 317] on input "text" at bounding box center [117, 313] width 150 height 19
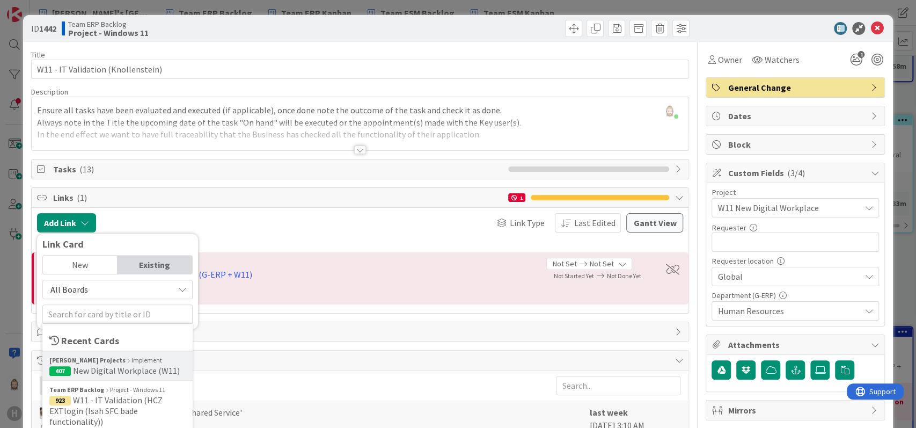
click at [128, 365] on span "New Digital Workplace (W11)" at bounding box center [126, 370] width 107 height 11
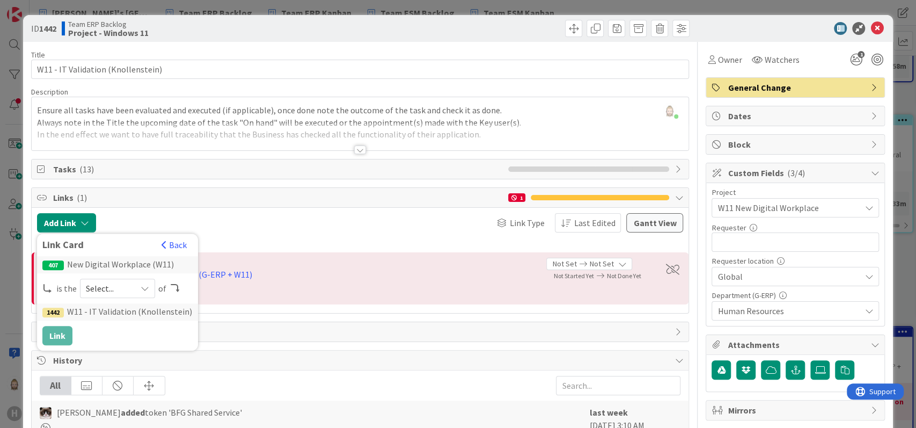
click at [118, 290] on span "Select..." at bounding box center [108, 288] width 45 height 15
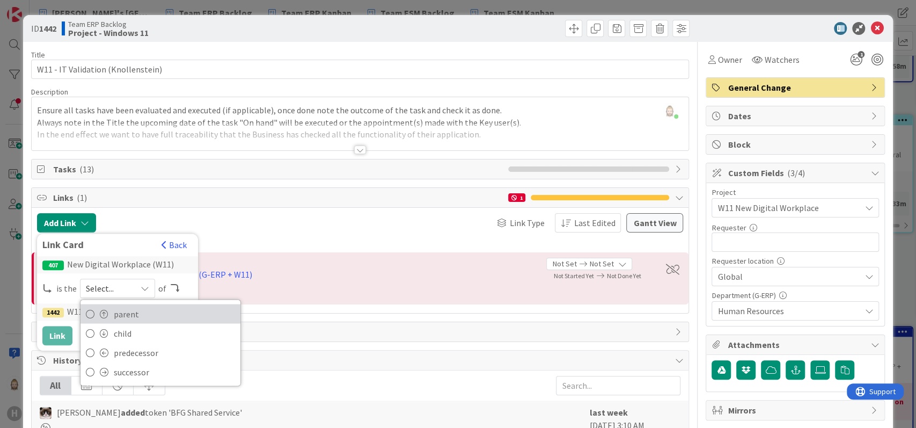
click at [124, 312] on span "parent" at bounding box center [174, 313] width 121 height 16
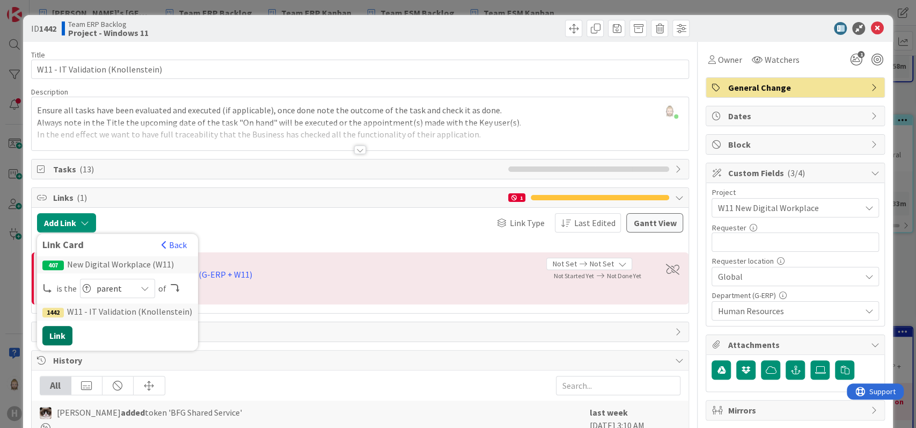
click at [52, 332] on button "Link" at bounding box center [57, 335] width 30 height 19
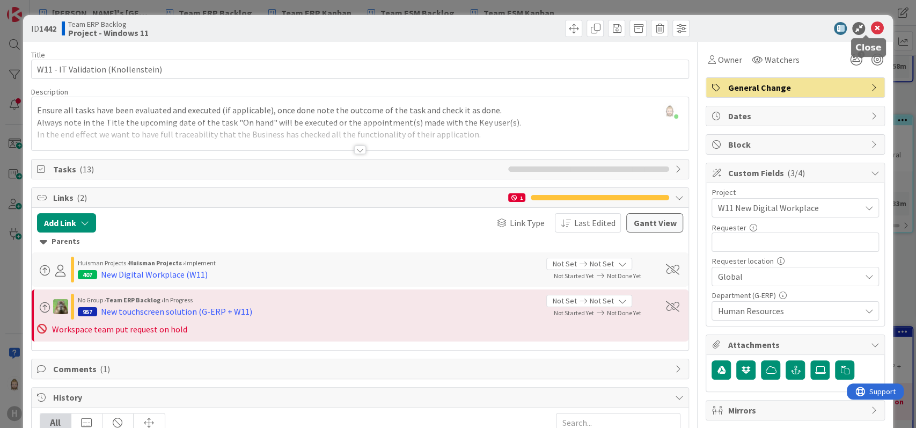
click at [870, 26] on icon at bounding box center [876, 28] width 13 height 13
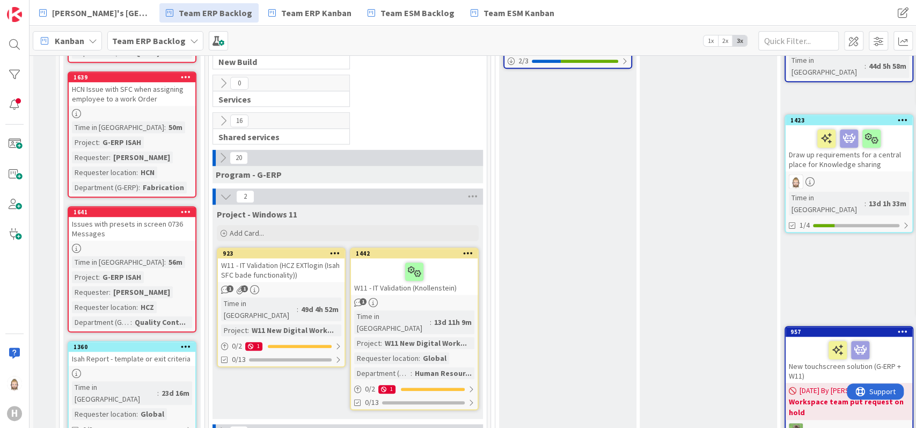
click at [226, 190] on icon at bounding box center [226, 196] width 12 height 12
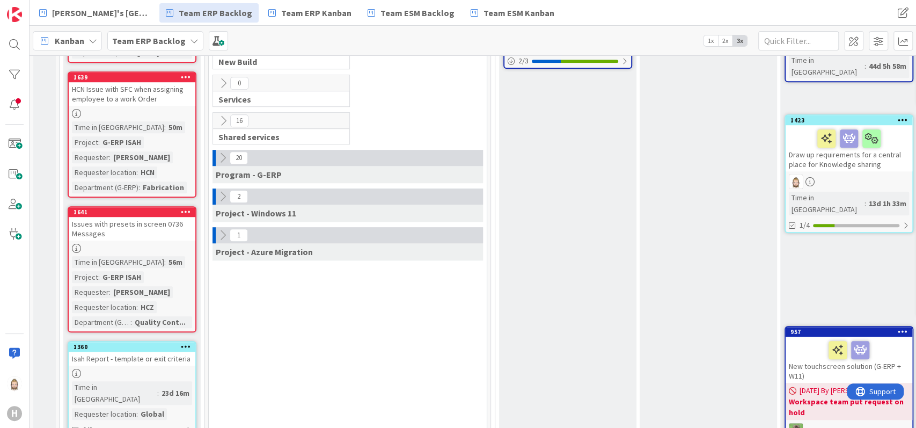
click at [222, 229] on icon at bounding box center [223, 235] width 12 height 12
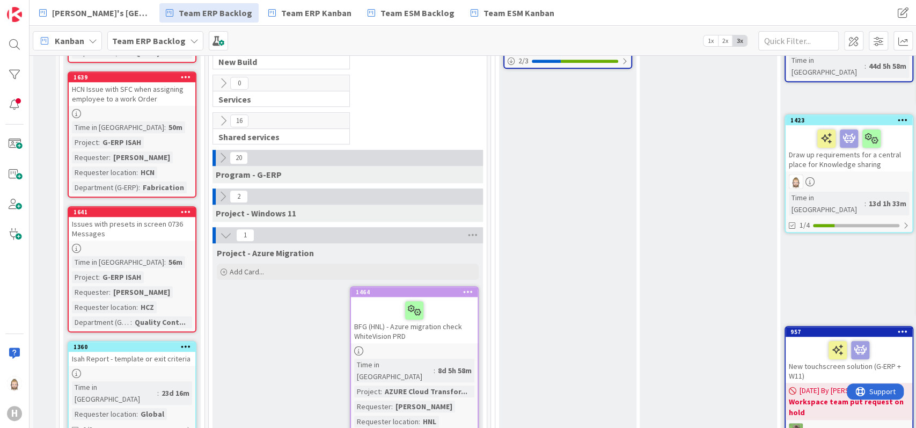
scroll to position [572, 0]
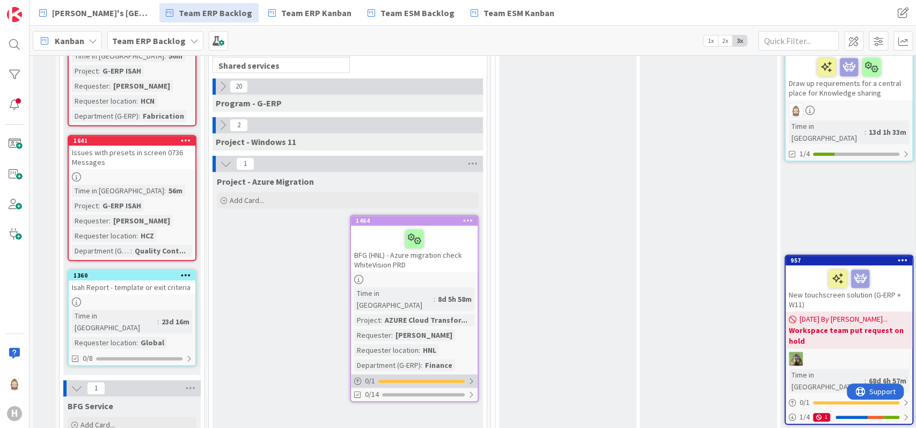
click at [423, 374] on div "0 / 1" at bounding box center [414, 380] width 127 height 13
click at [445, 235] on div at bounding box center [414, 238] width 120 height 23
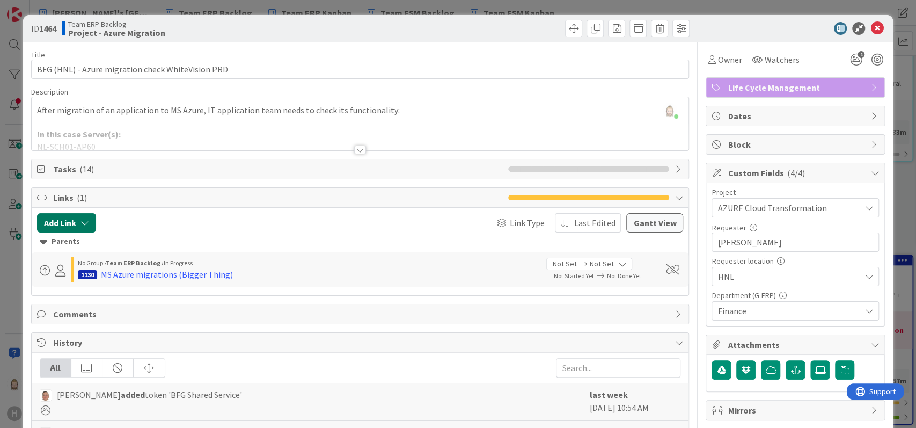
click at [83, 221] on icon "button" at bounding box center [84, 222] width 9 height 9
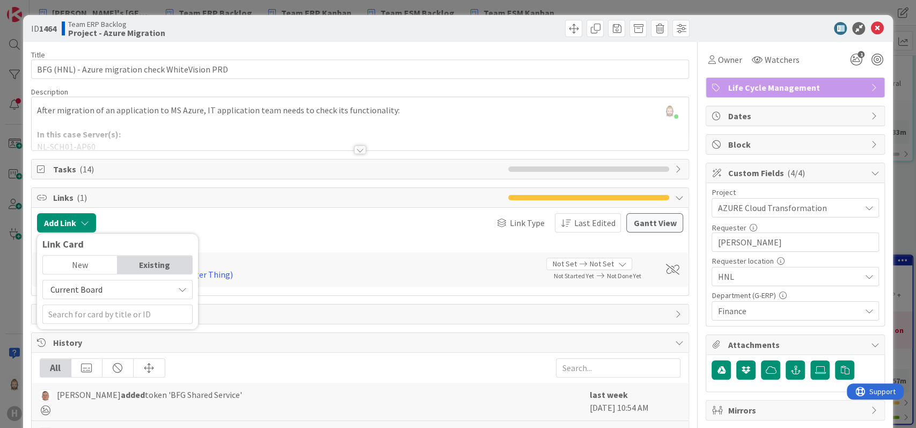
click at [153, 264] on div "Existing" at bounding box center [154, 264] width 75 height 18
click at [151, 283] on span "Current Board" at bounding box center [108, 289] width 120 height 15
click at [143, 324] on link "All Boards" at bounding box center [123, 333] width 160 height 19
click at [149, 260] on div "Existing" at bounding box center [154, 264] width 75 height 18
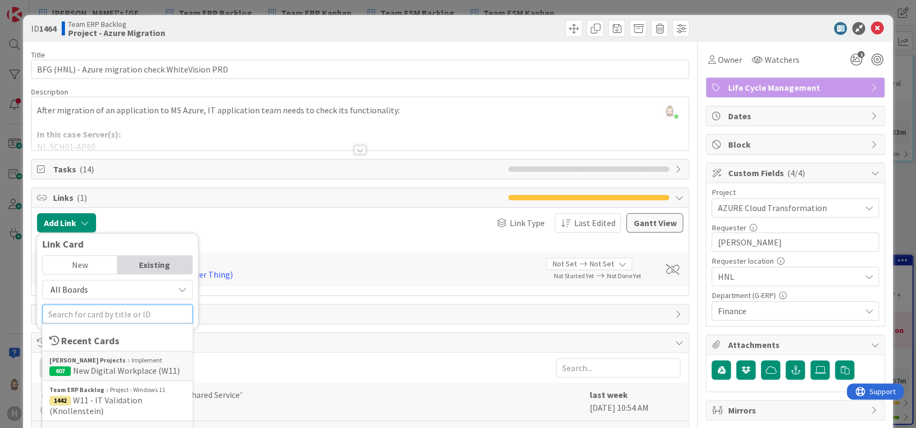
click at [147, 311] on input "text" at bounding box center [117, 313] width 150 height 19
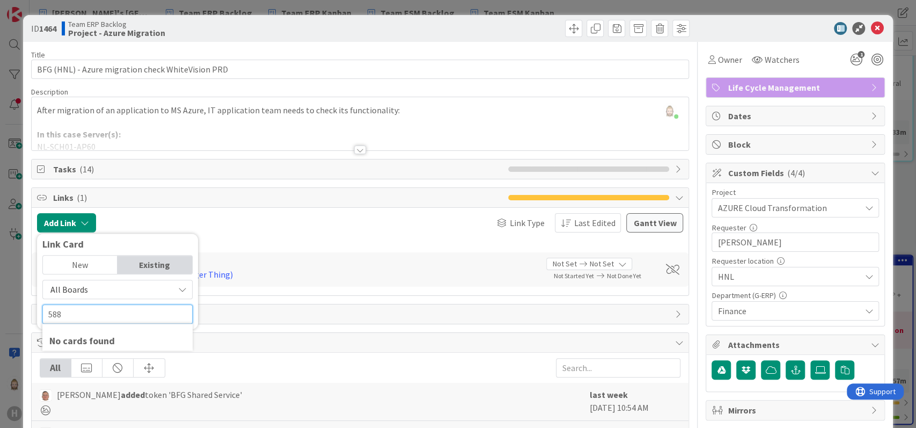
type input "588"
click at [91, 264] on div "New" at bounding box center [80, 264] width 75 height 18
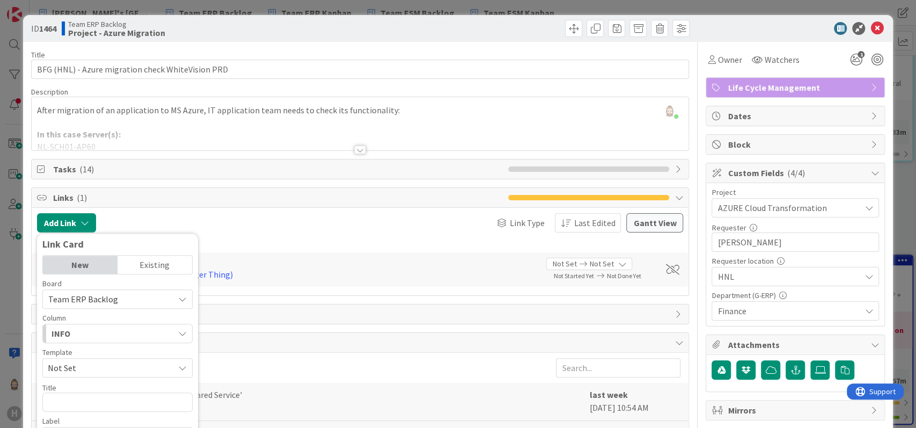
click at [144, 260] on div "Existing" at bounding box center [154, 264] width 75 height 18
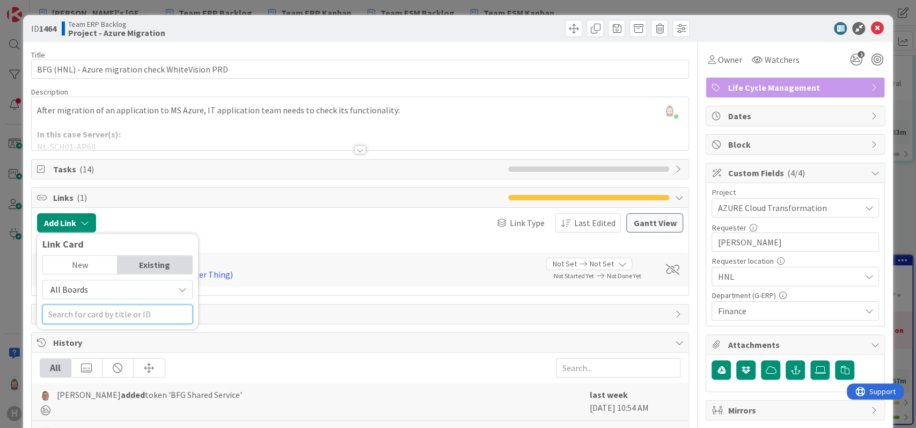
click at [141, 312] on input "text" at bounding box center [117, 313] width 150 height 19
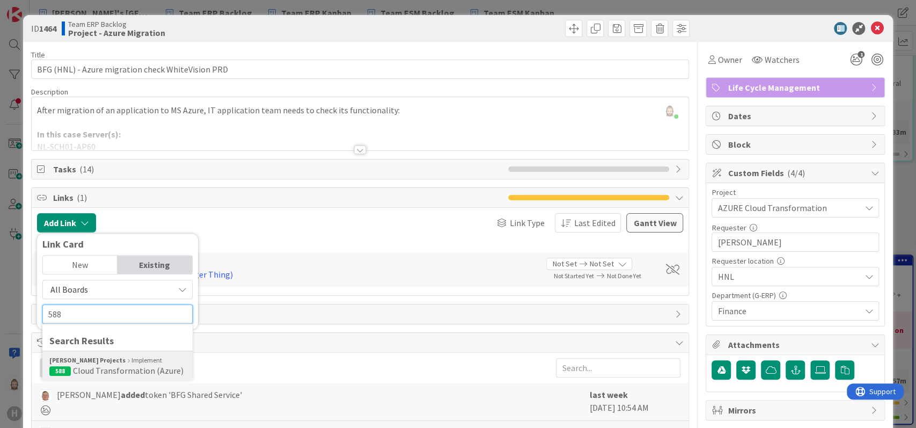
type input "588"
click at [136, 362] on div "[PERSON_NAME] Projects Implement" at bounding box center [117, 360] width 136 height 10
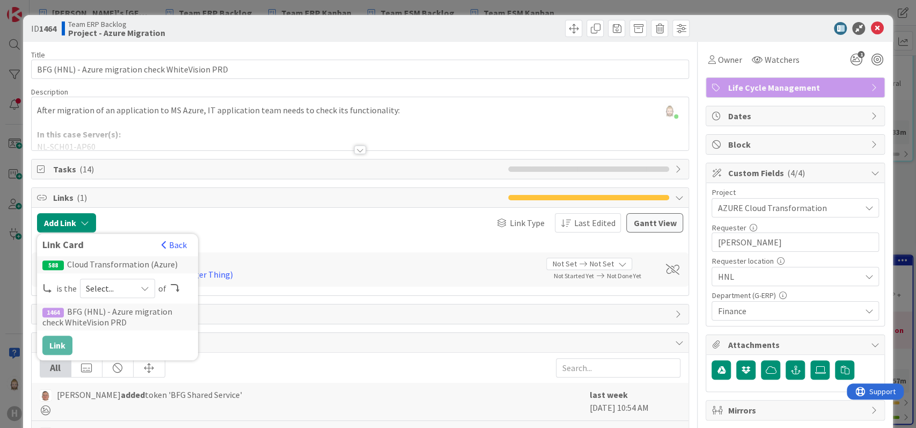
click at [133, 285] on div "Select..." at bounding box center [117, 287] width 75 height 19
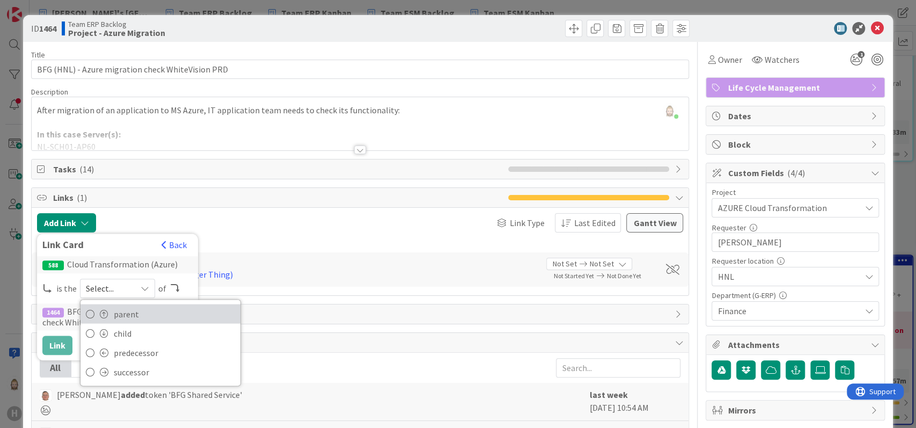
click at [129, 307] on span "parent" at bounding box center [174, 313] width 121 height 16
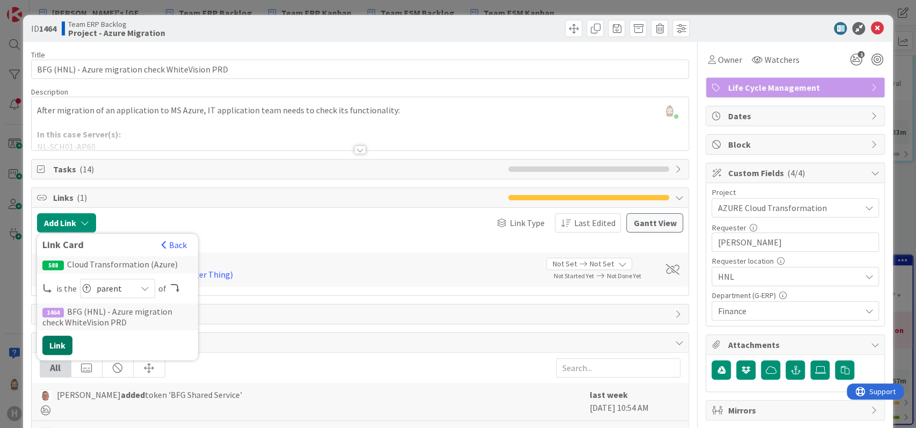
click at [55, 341] on button "Link" at bounding box center [57, 344] width 30 height 19
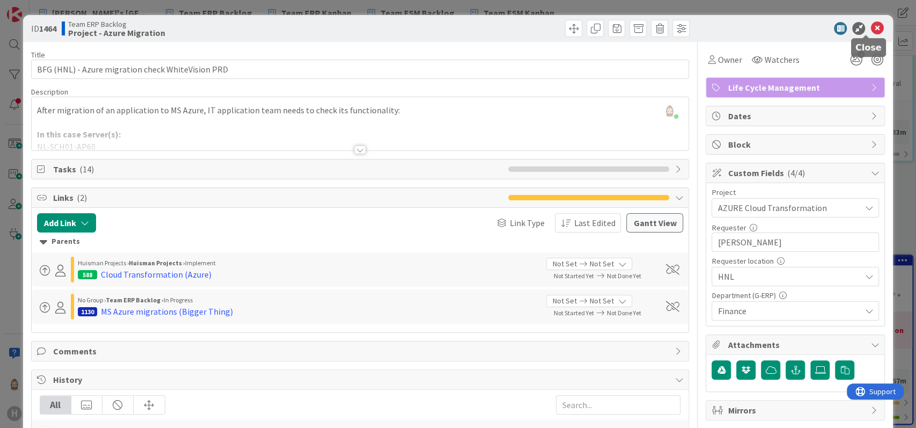
click at [870, 28] on icon at bounding box center [876, 28] width 13 height 13
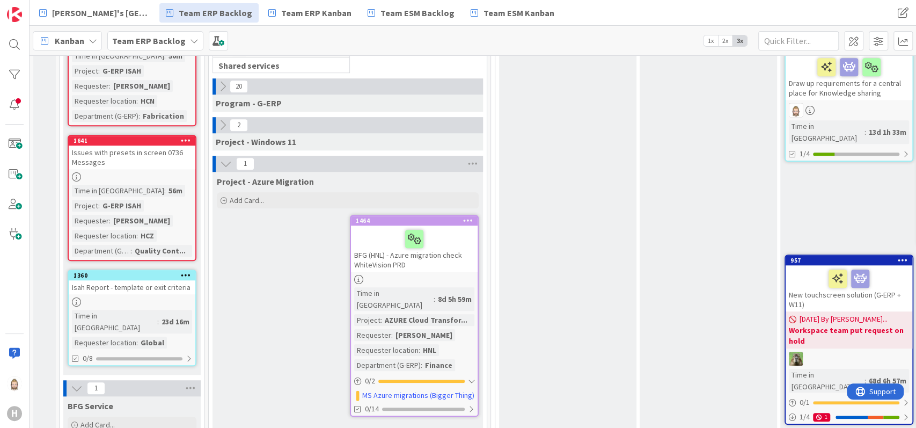
click at [227, 158] on icon at bounding box center [226, 164] width 12 height 12
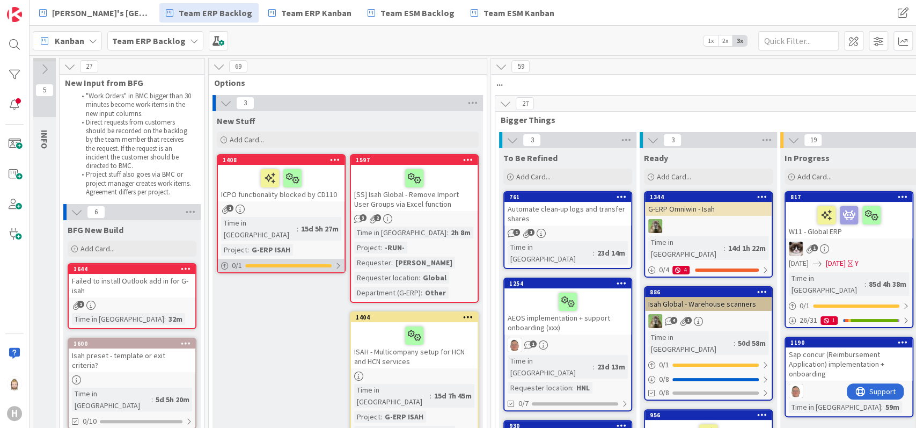
click at [318, 259] on div "0 / 1" at bounding box center [281, 265] width 127 height 13
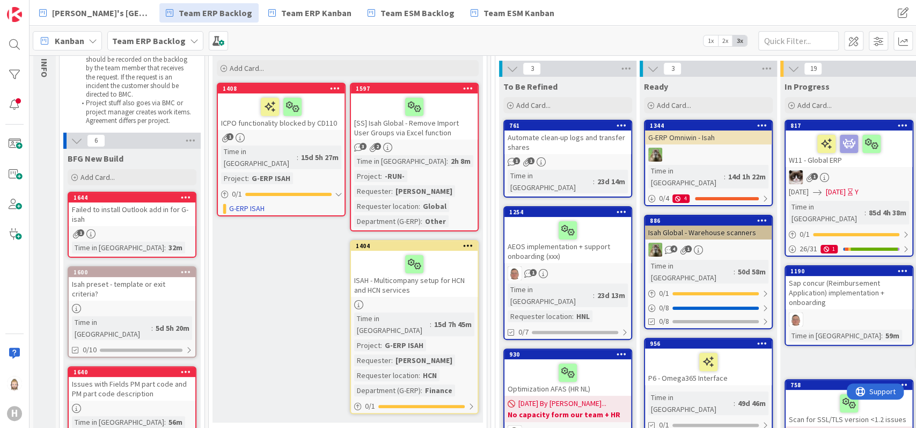
scroll to position [143, 0]
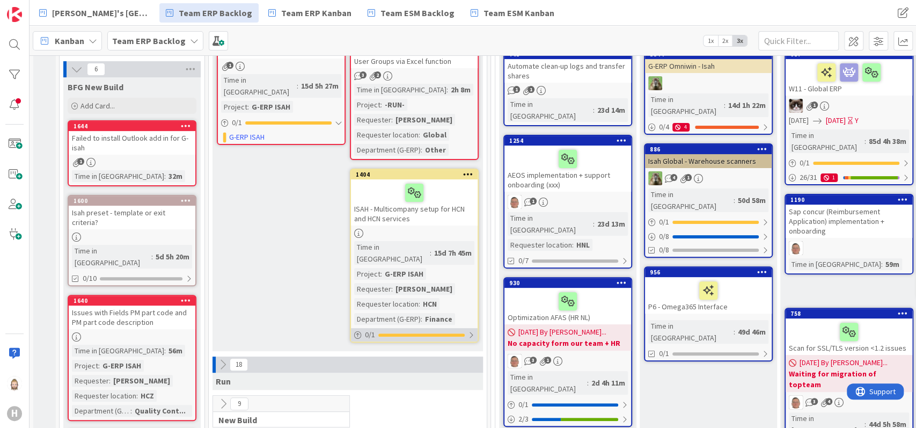
click at [405, 328] on div "0 / 1" at bounding box center [414, 334] width 127 height 13
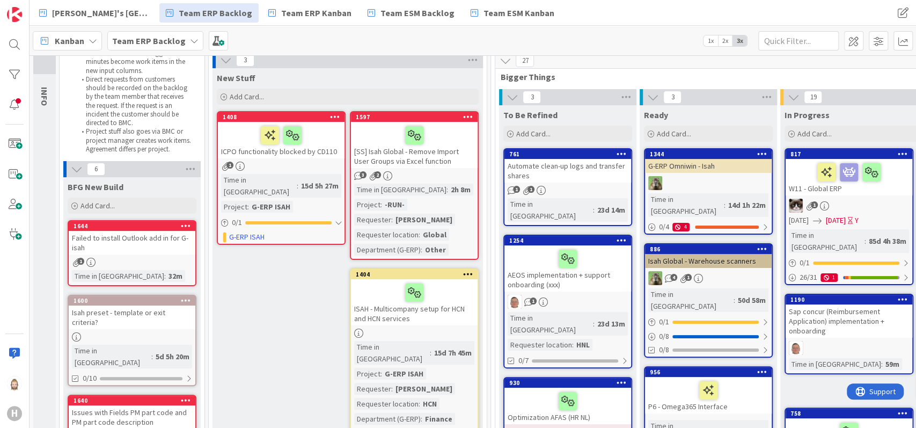
scroll to position [0, 0]
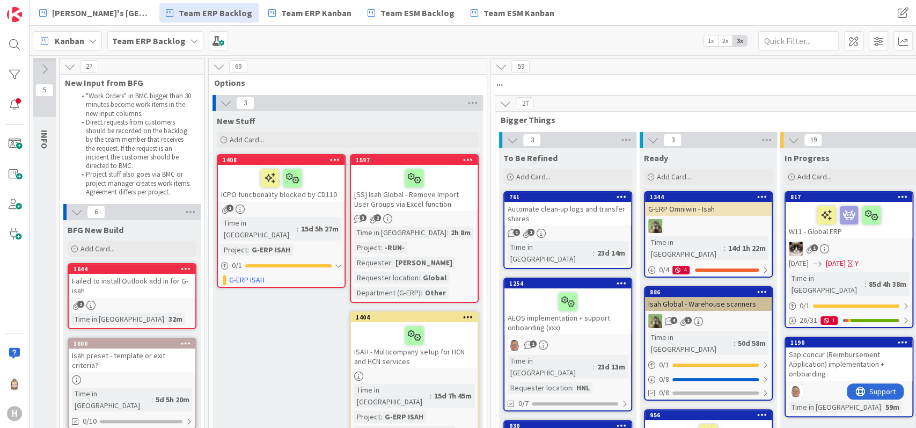
click at [226, 100] on icon at bounding box center [226, 103] width 12 height 12
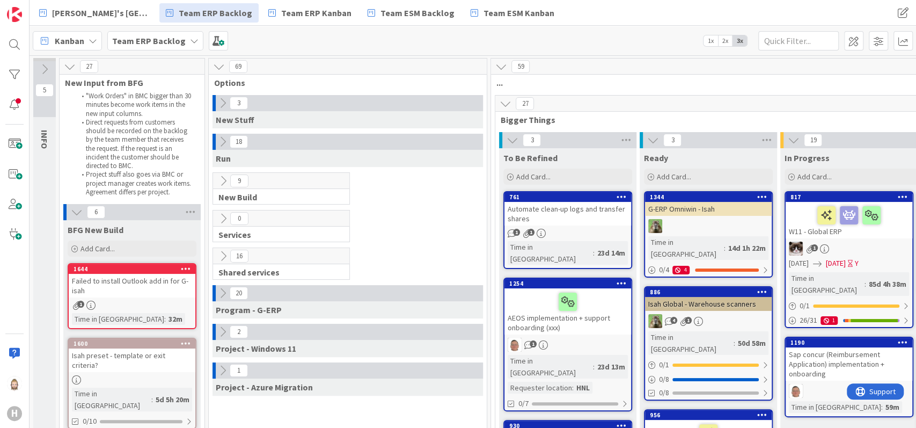
click at [225, 292] on icon at bounding box center [223, 293] width 12 height 12
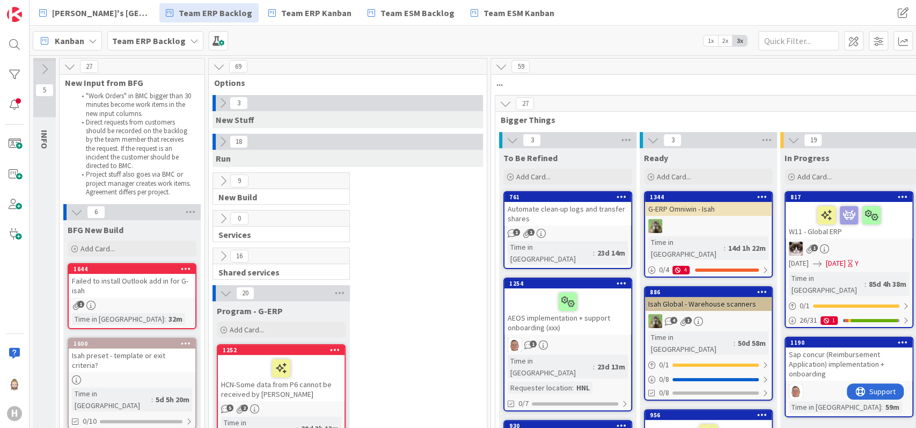
click at [229, 287] on icon at bounding box center [226, 293] width 12 height 12
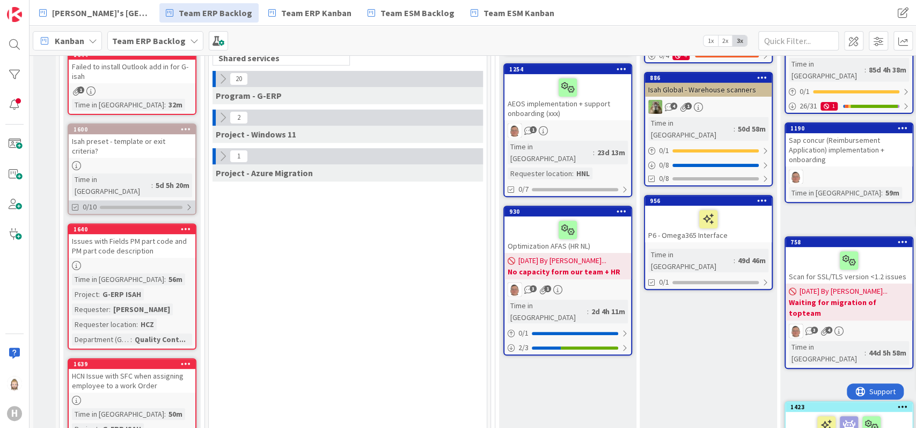
scroll to position [215, 0]
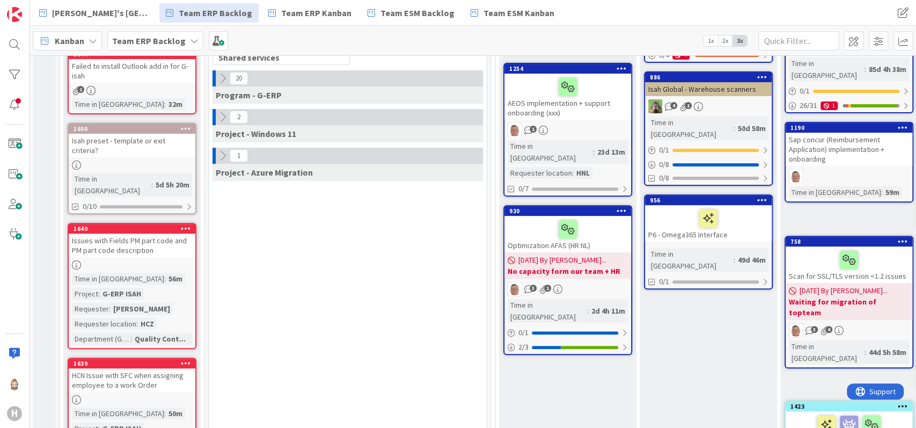
click at [170, 233] on div "Issues with Fields PM part code and PM part code description" at bounding box center [132, 245] width 127 height 24
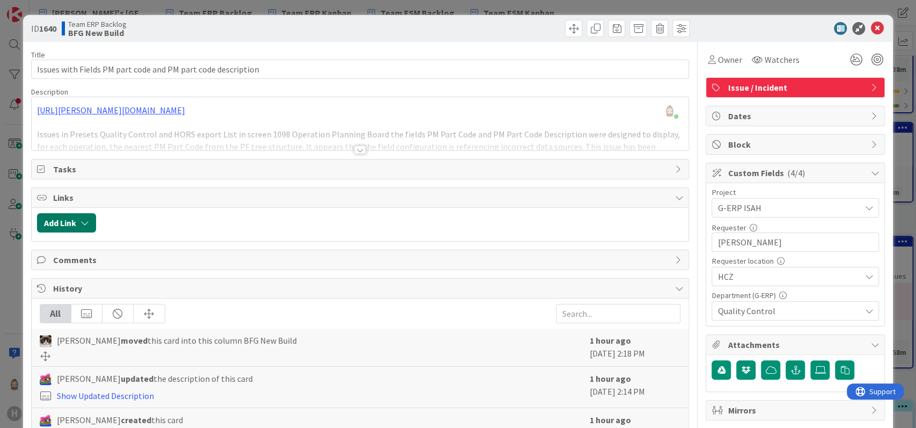
click at [74, 223] on button "Add Link" at bounding box center [66, 222] width 59 height 19
click at [152, 264] on div "Existing" at bounding box center [154, 264] width 75 height 18
click at [146, 291] on span "Current Board" at bounding box center [108, 289] width 120 height 15
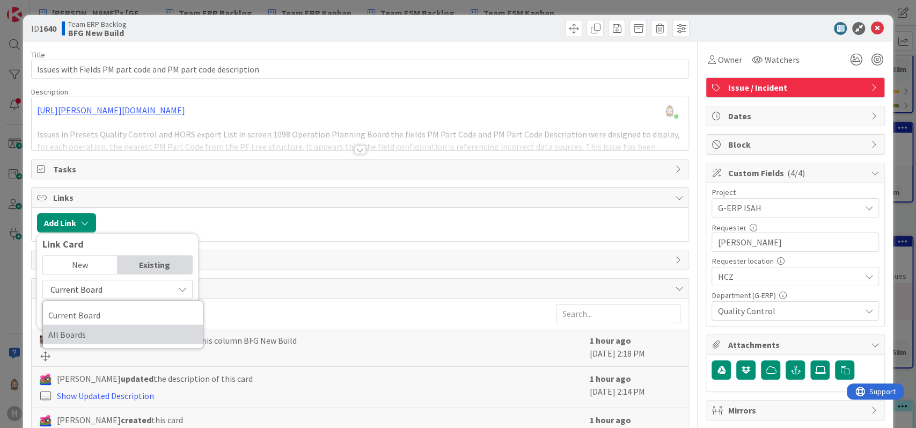
click at [148, 326] on span "All Boards" at bounding box center [122, 334] width 149 height 16
click at [149, 310] on input "text" at bounding box center [117, 313] width 150 height 19
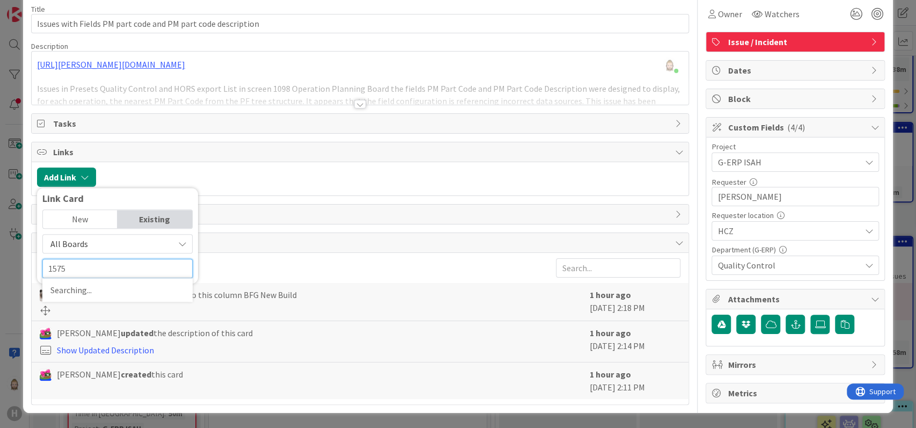
scroll to position [44, 0]
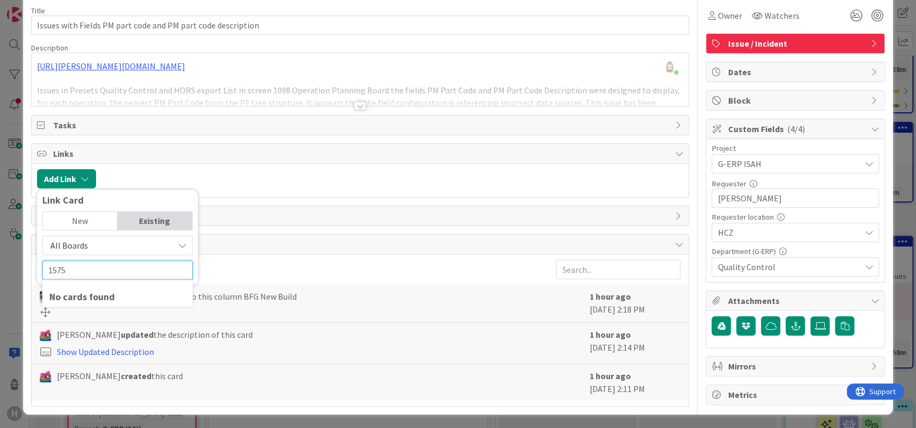
type input "1575"
click at [87, 290] on div "No cards found" at bounding box center [117, 296] width 136 height 14
click at [83, 215] on div "New" at bounding box center [80, 220] width 75 height 18
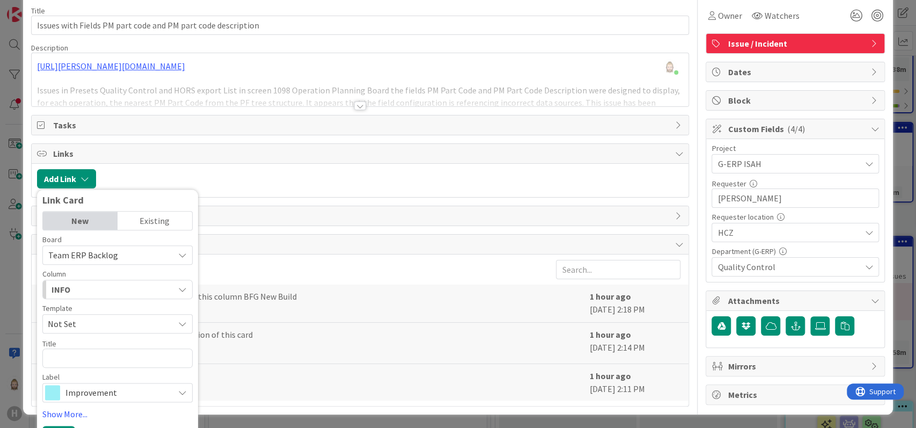
click at [159, 212] on div "Existing" at bounding box center [154, 220] width 75 height 18
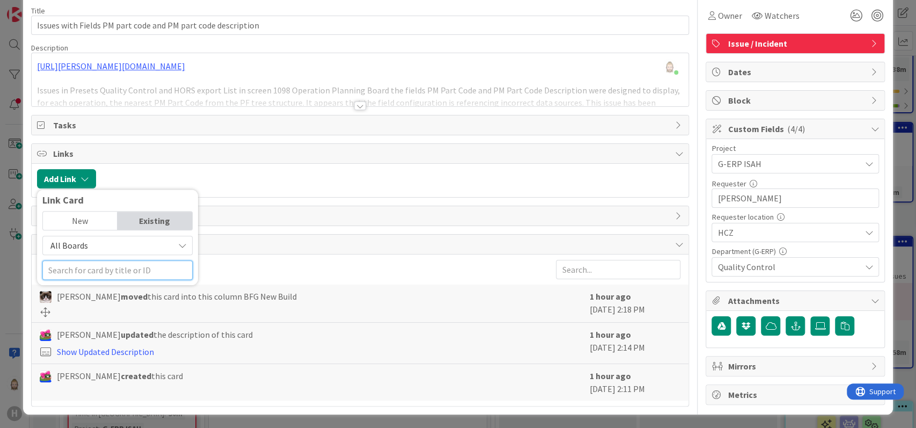
click at [136, 267] on input "text" at bounding box center [117, 269] width 150 height 19
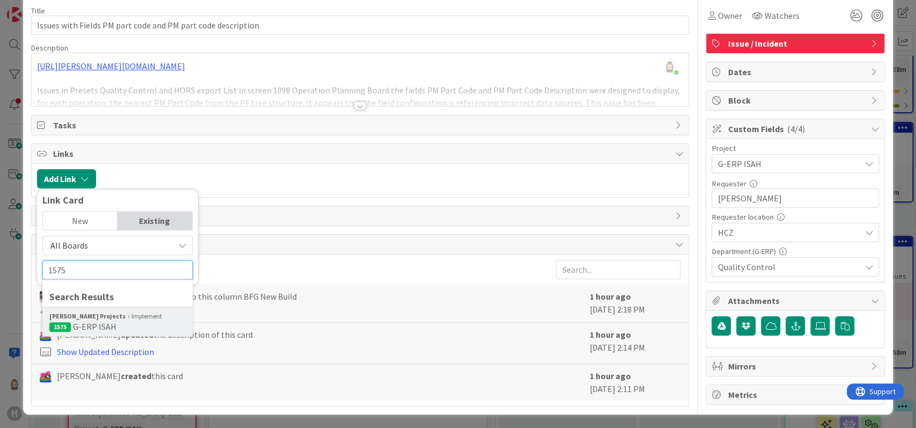
type input "1575"
click at [116, 315] on div "[PERSON_NAME] Projects Implement" at bounding box center [117, 316] width 136 height 10
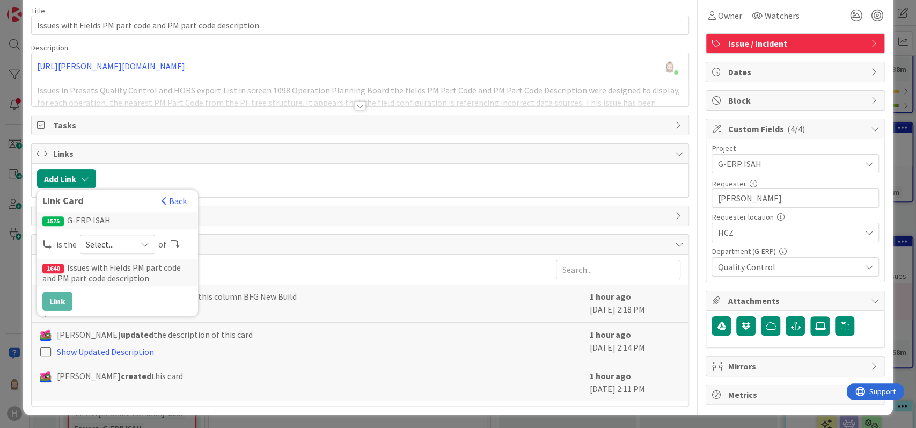
click at [121, 246] on span "Select..." at bounding box center [108, 244] width 45 height 15
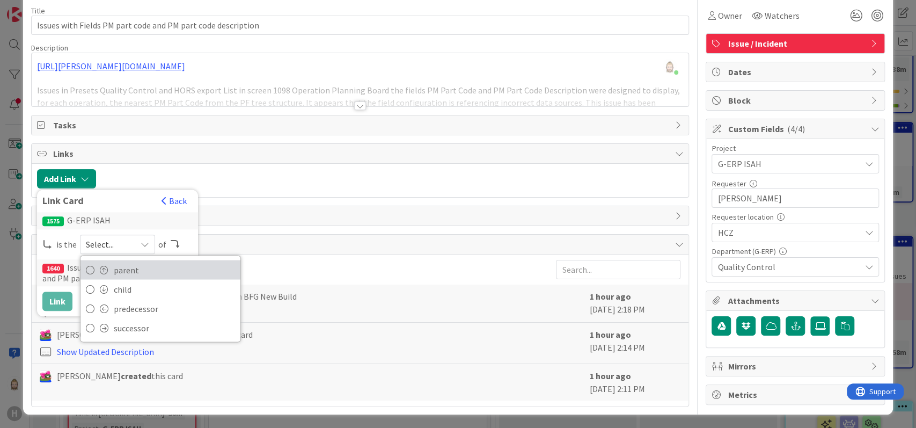
click at [119, 263] on span "parent" at bounding box center [174, 269] width 121 height 16
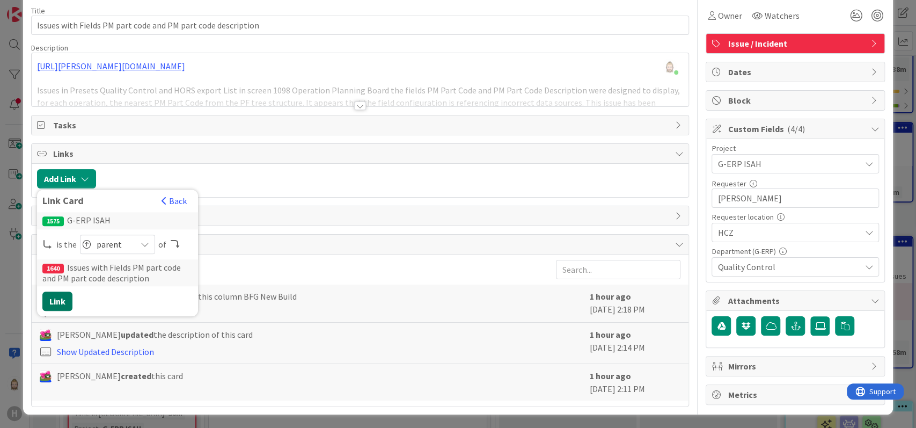
click at [56, 298] on button "Link" at bounding box center [57, 300] width 30 height 19
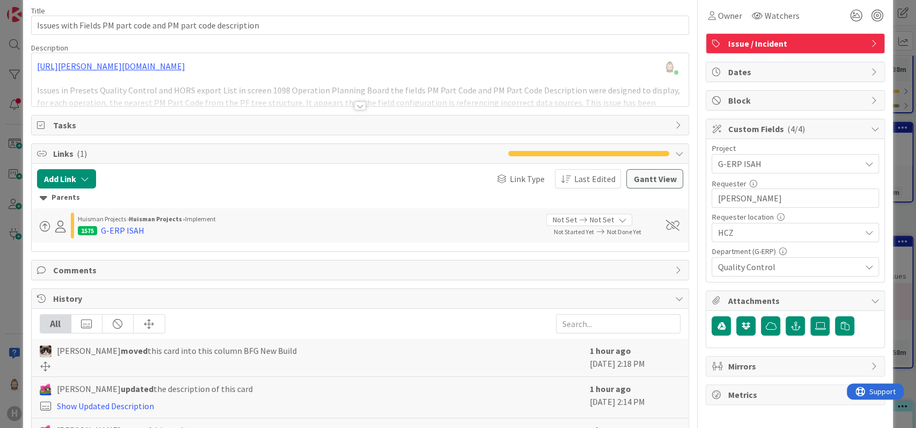
scroll to position [0, 0]
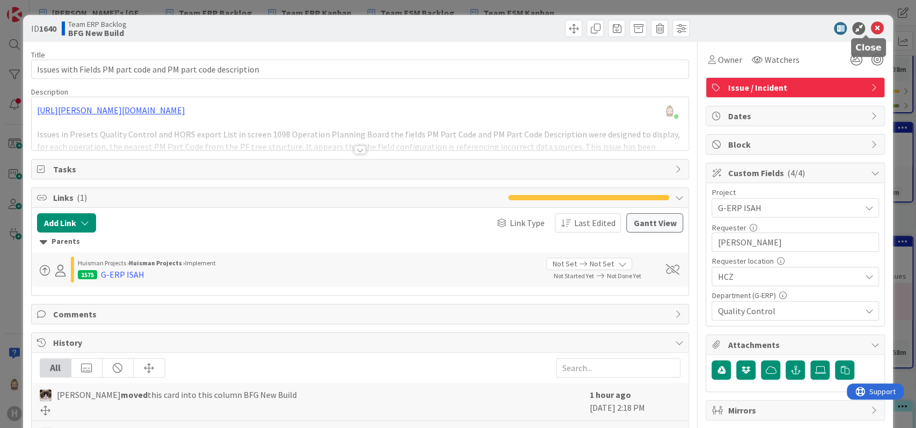
click at [870, 28] on icon at bounding box center [876, 28] width 13 height 13
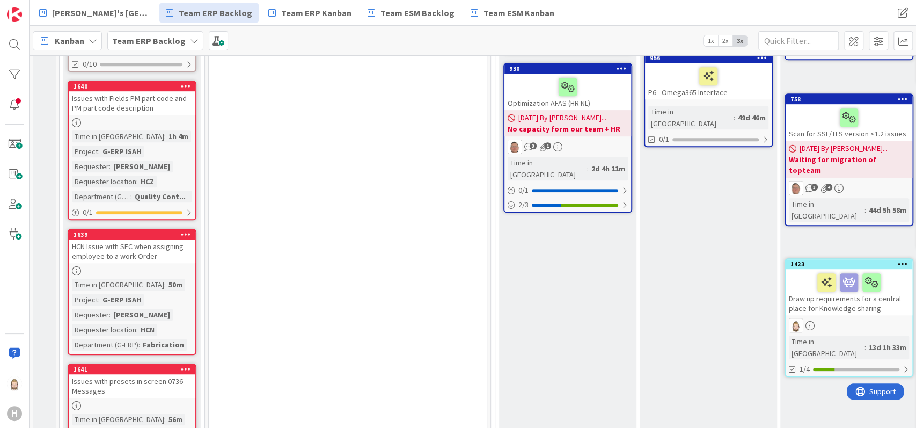
scroll to position [357, 0]
click at [145, 239] on div "HCN Issue with SFC when assigning employee to a work Order" at bounding box center [132, 251] width 127 height 24
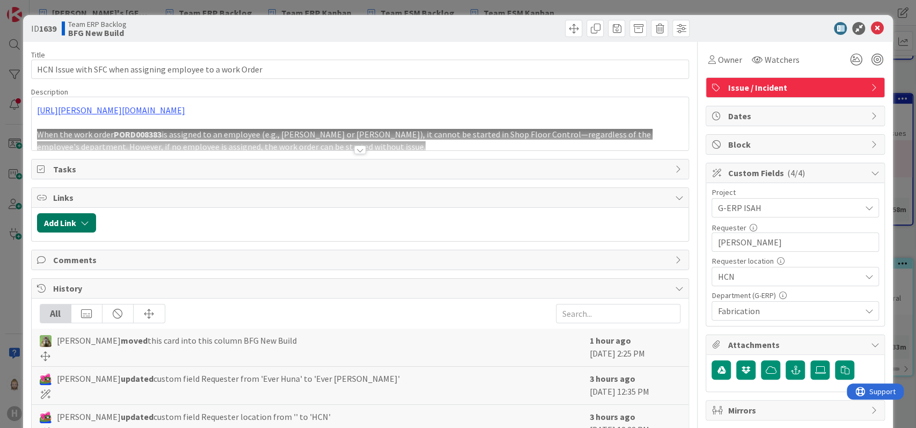
click at [84, 223] on icon "button" at bounding box center [84, 222] width 9 height 9
click at [154, 260] on div "Existing" at bounding box center [154, 264] width 75 height 18
click at [145, 283] on span "Current Board" at bounding box center [108, 289] width 120 height 15
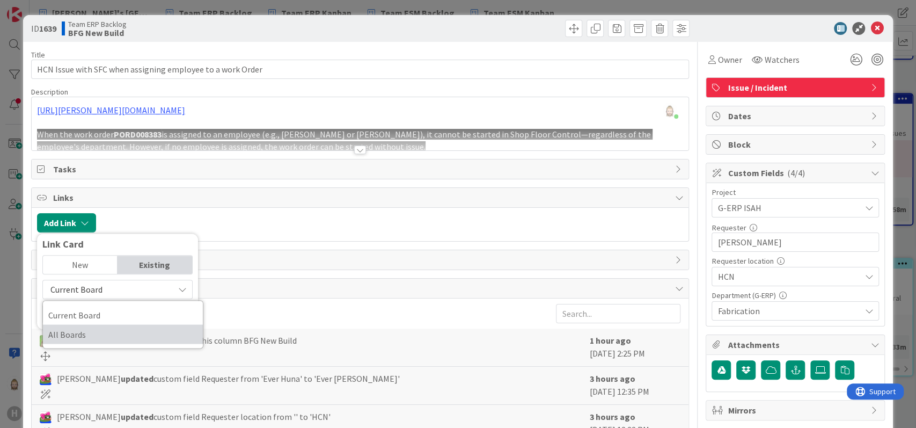
click at [136, 328] on span "All Boards" at bounding box center [122, 334] width 149 height 16
click at [132, 317] on input "text" at bounding box center [117, 313] width 150 height 19
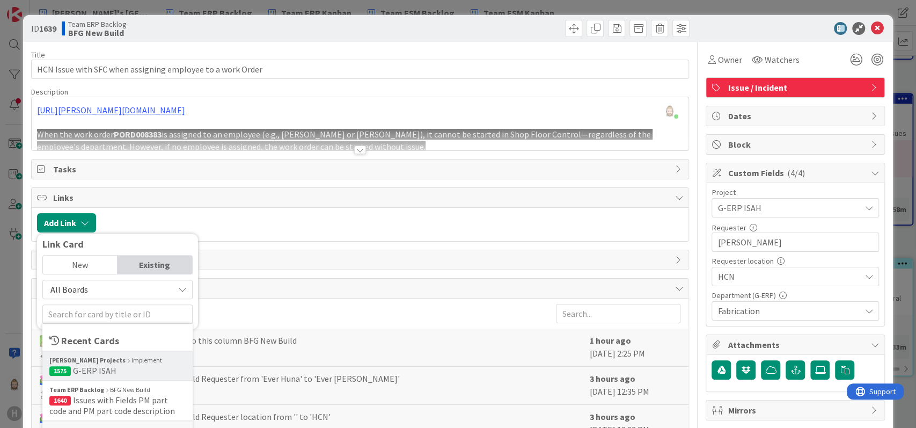
click at [135, 365] on span "1575 G-ERP ISAH" at bounding box center [117, 370] width 136 height 11
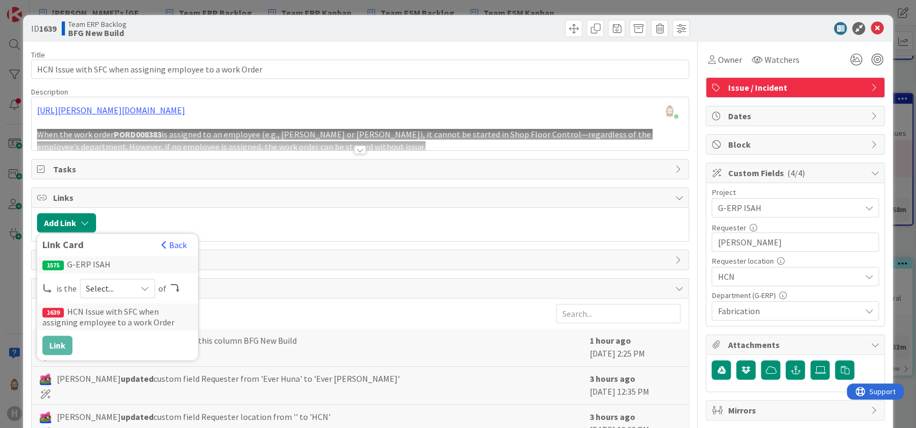
click at [121, 285] on span "Select..." at bounding box center [108, 288] width 45 height 15
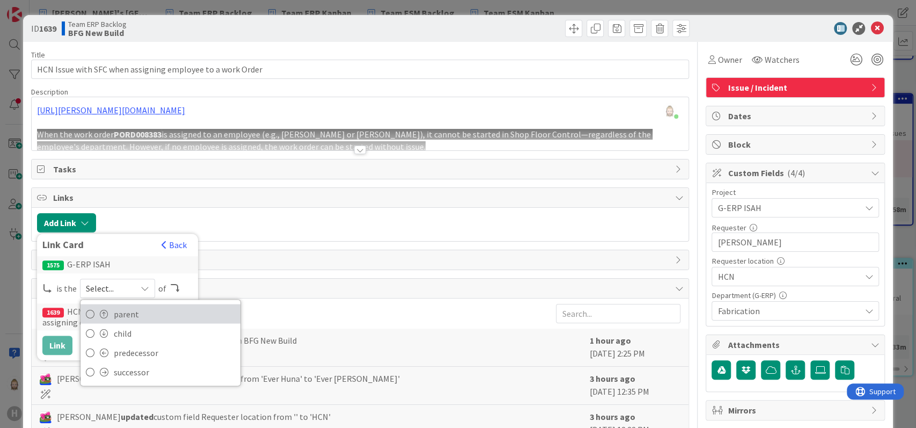
click at [120, 310] on span "parent" at bounding box center [174, 313] width 121 height 16
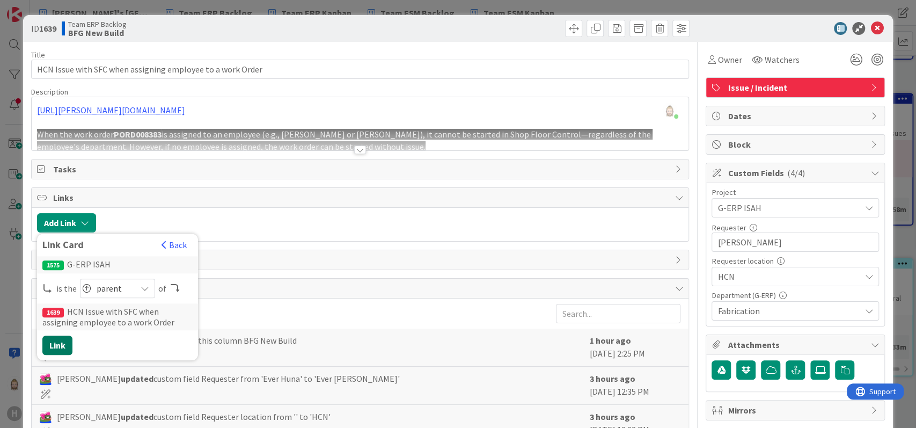
click at [59, 342] on button "Link" at bounding box center [57, 344] width 30 height 19
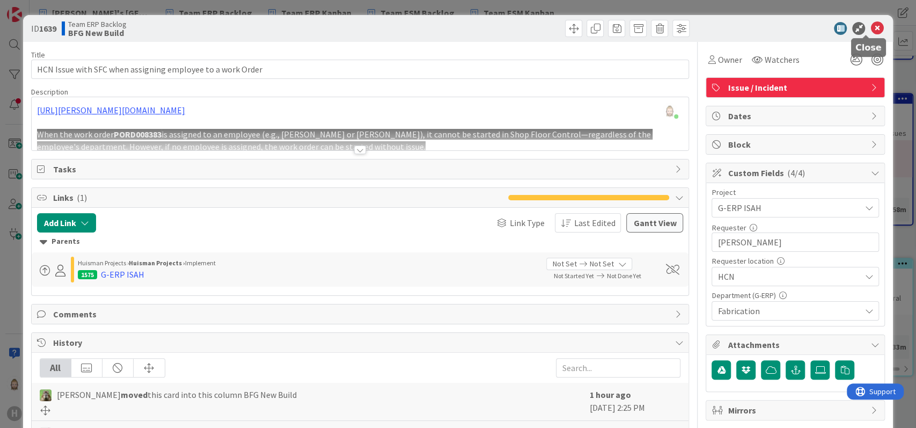
click at [870, 28] on icon at bounding box center [876, 28] width 13 height 13
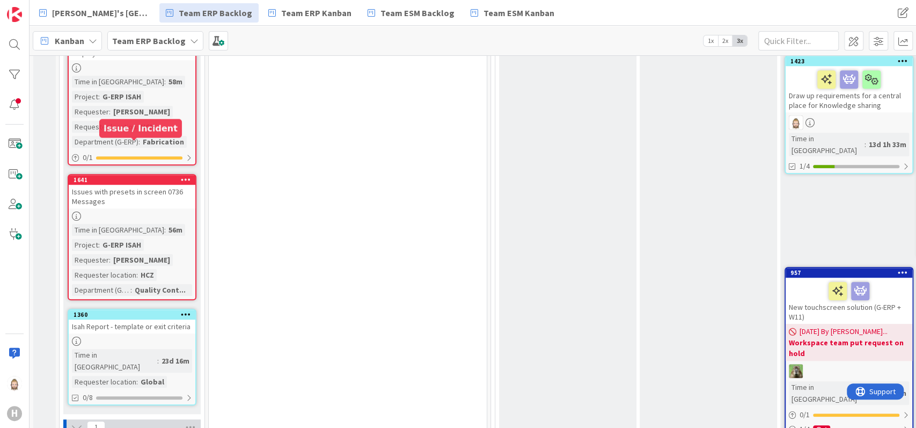
scroll to position [572, 0]
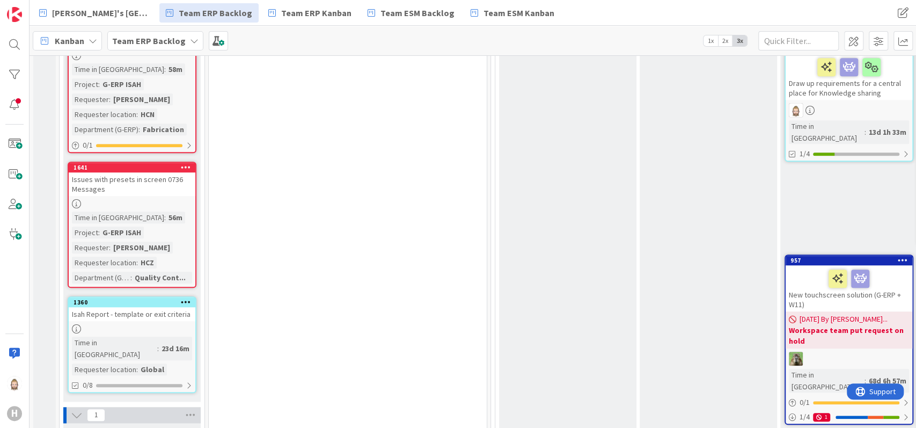
click at [135, 172] on div "Issues with presets in screen 0736 Messages" at bounding box center [132, 184] width 127 height 24
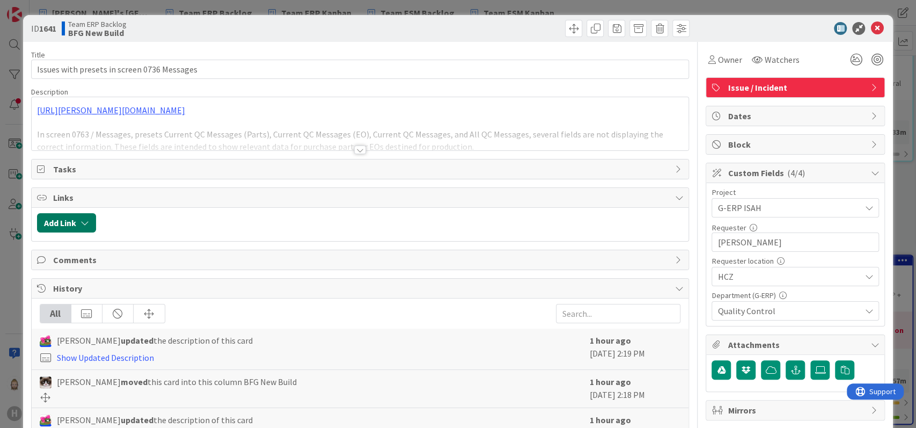
click at [76, 219] on button "Add Link" at bounding box center [66, 222] width 59 height 19
click at [151, 262] on div "Existing" at bounding box center [154, 264] width 75 height 18
click at [153, 291] on span "Current Board" at bounding box center [108, 289] width 120 height 15
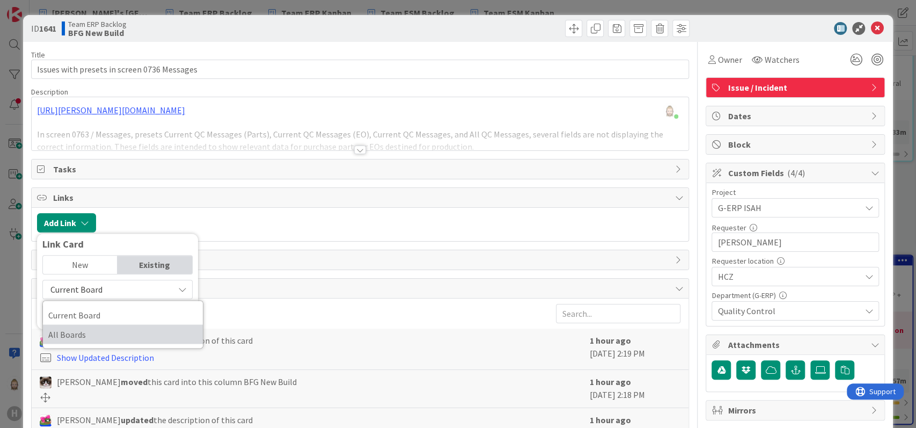
click at [146, 328] on span "All Boards" at bounding box center [122, 334] width 149 height 16
click at [143, 315] on input "text" at bounding box center [117, 313] width 150 height 19
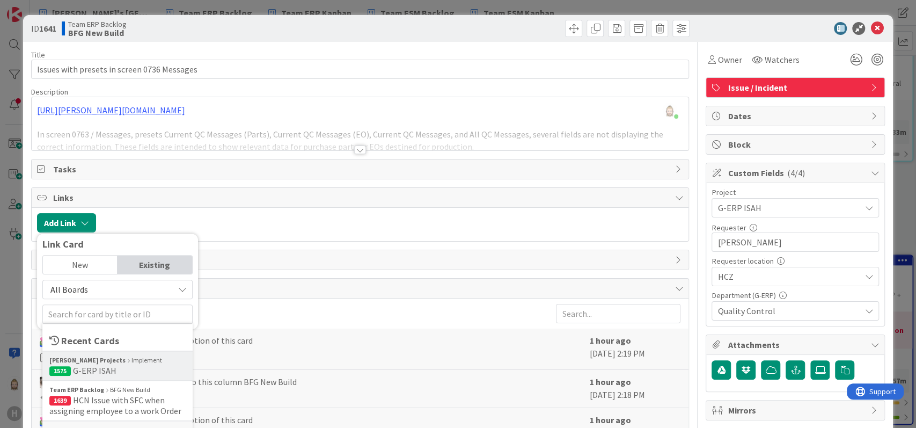
click at [138, 363] on div "[PERSON_NAME] Projects Implement" at bounding box center [117, 360] width 136 height 10
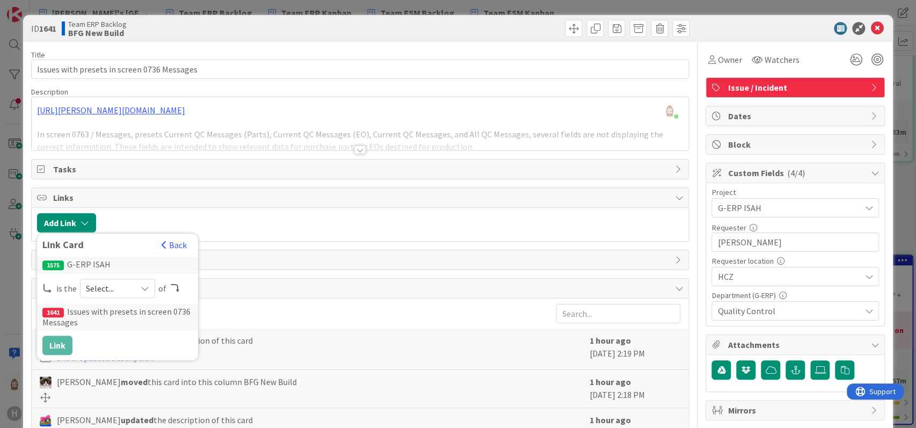
click at [101, 286] on span "Select..." at bounding box center [108, 288] width 45 height 15
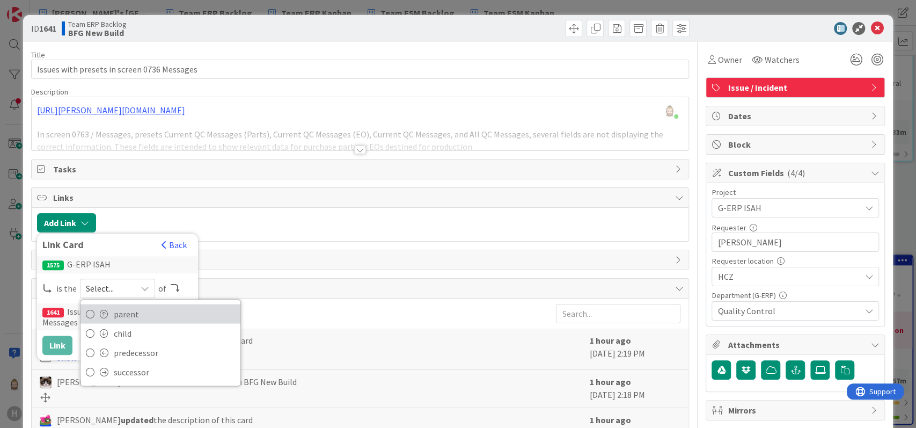
click at [120, 312] on span "parent" at bounding box center [174, 313] width 121 height 16
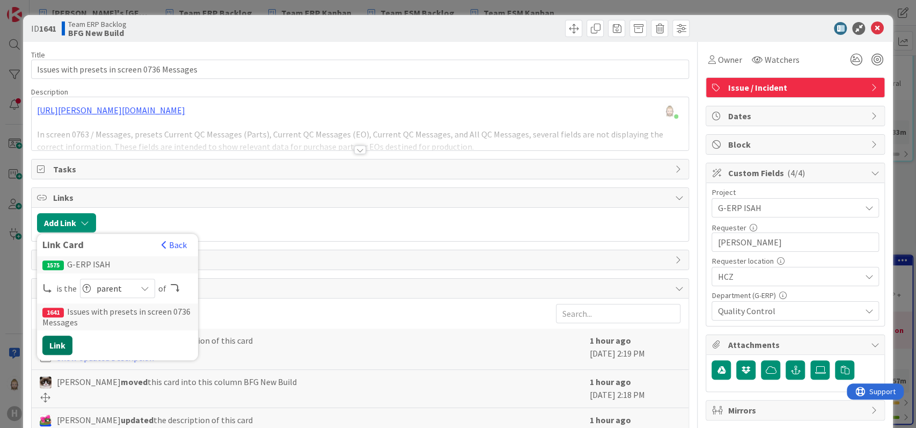
click at [56, 344] on button "Link" at bounding box center [57, 344] width 30 height 19
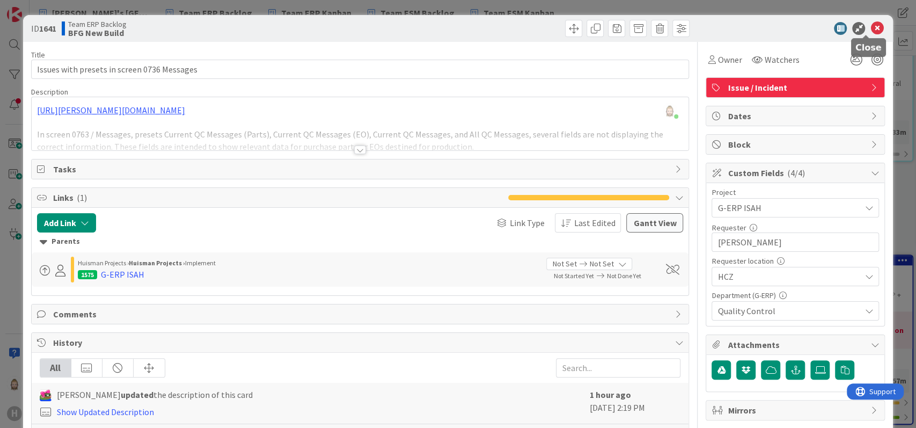
click at [870, 25] on icon at bounding box center [876, 28] width 13 height 13
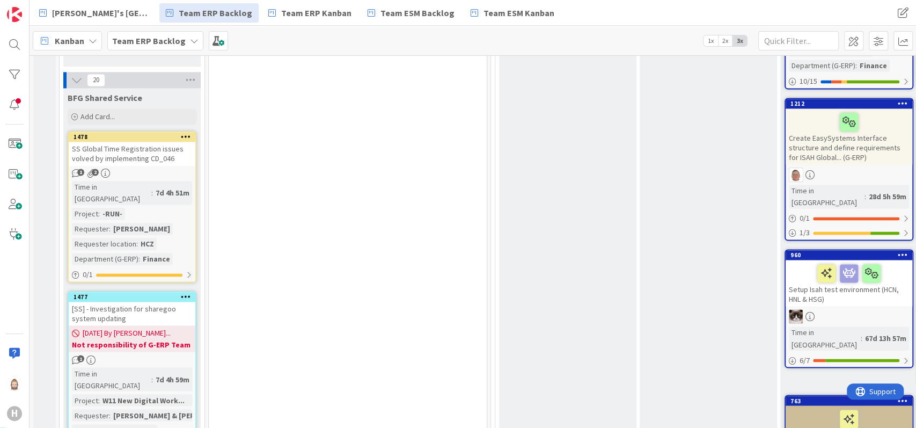
scroll to position [1144, 0]
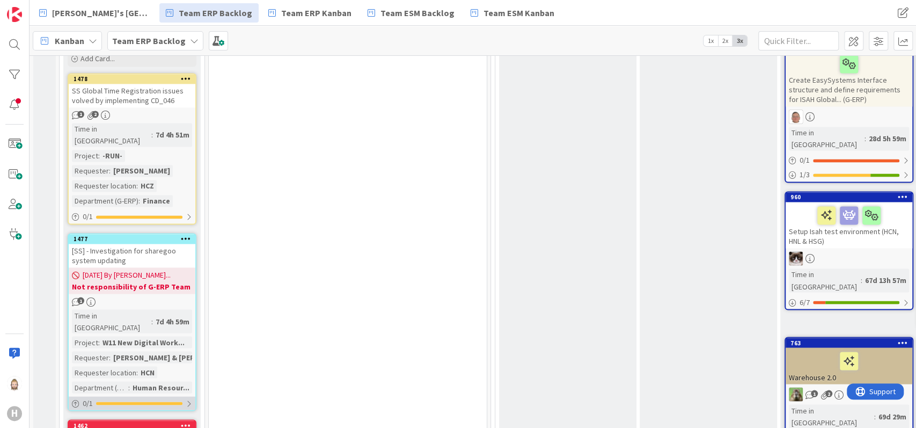
click at [143, 396] on div "0 / 1" at bounding box center [132, 402] width 127 height 13
click at [129, 244] on div "[SS] - Investigation for sharegoo system updating" at bounding box center [132, 256] width 127 height 24
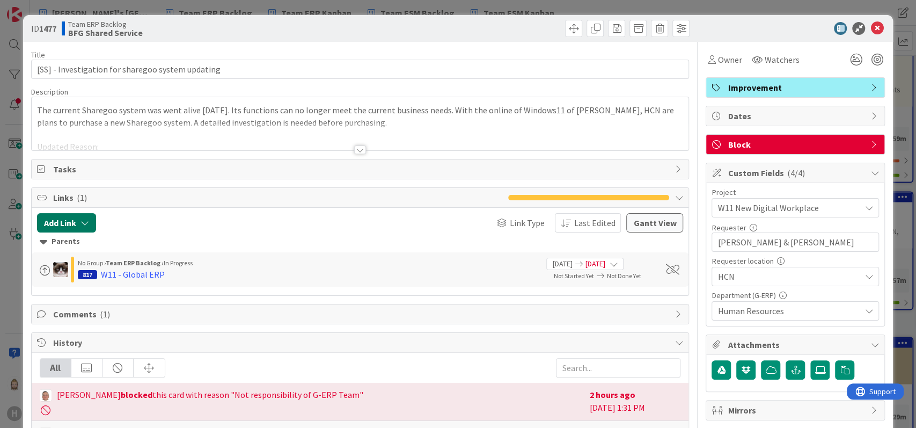
click at [85, 226] on button "Add Link" at bounding box center [66, 222] width 59 height 19
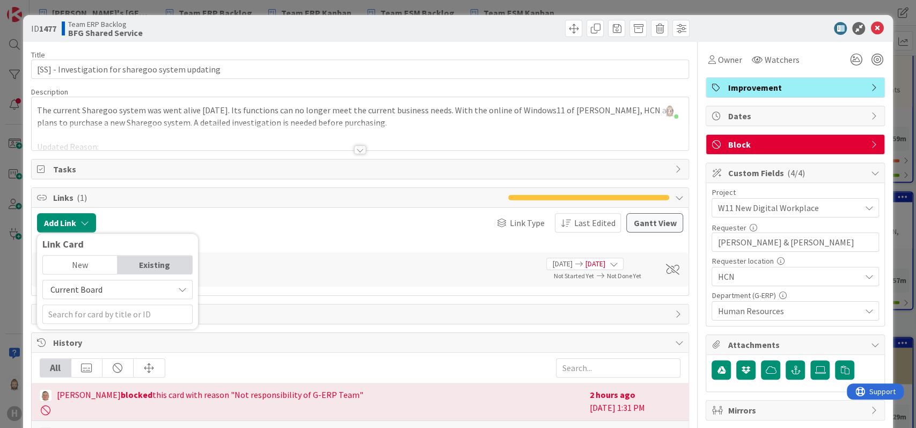
click at [151, 270] on div "Existing" at bounding box center [154, 264] width 75 height 18
click at [146, 285] on span "Current Board" at bounding box center [108, 289] width 120 height 15
click at [134, 326] on span "All Boards" at bounding box center [122, 334] width 149 height 16
click at [129, 317] on input "text" at bounding box center [117, 313] width 150 height 19
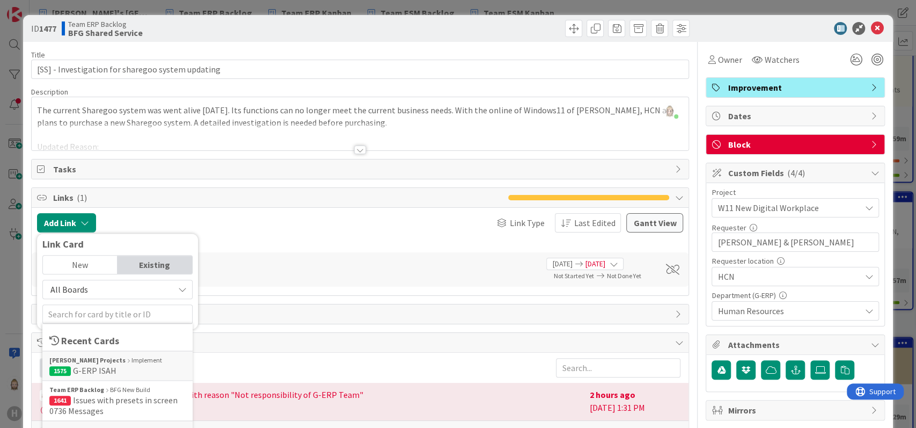
click at [85, 260] on div "New" at bounding box center [80, 264] width 75 height 18
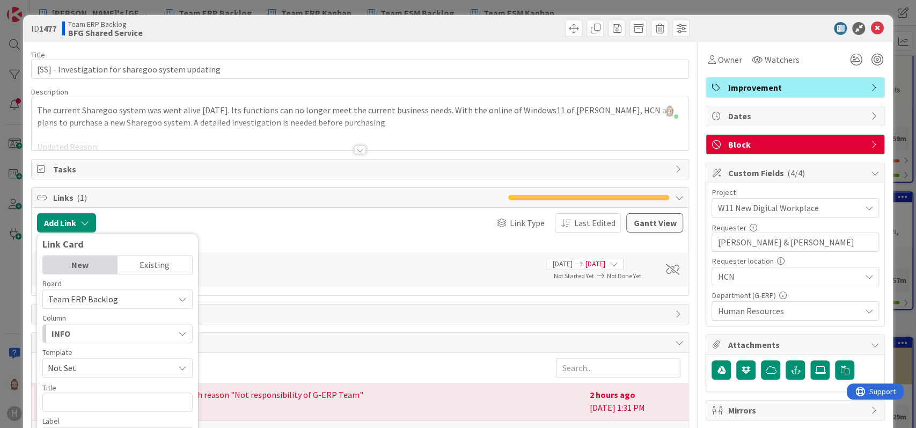
click at [144, 259] on div "Existing" at bounding box center [154, 264] width 75 height 18
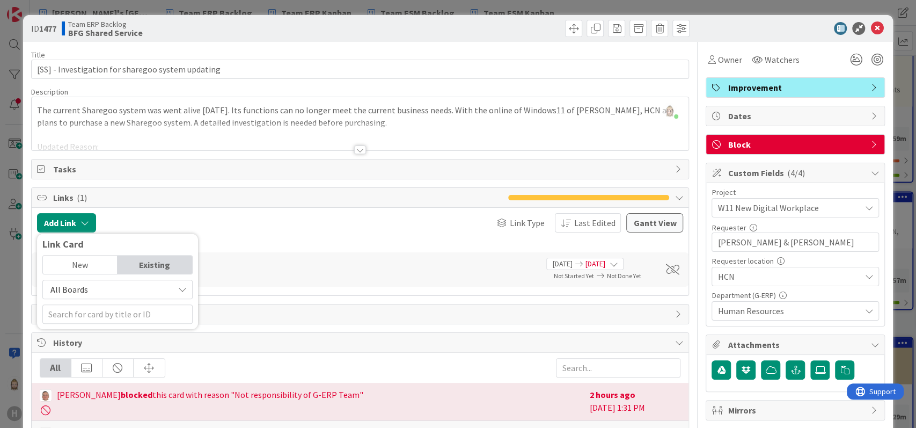
click at [128, 291] on span "All Boards" at bounding box center [108, 289] width 120 height 15
click at [123, 326] on span "All Boards" at bounding box center [122, 334] width 149 height 16
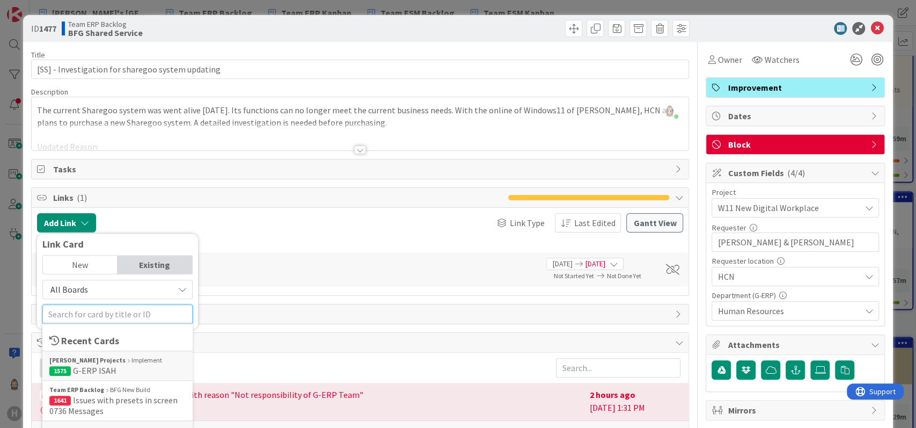
click at [123, 314] on input "text" at bounding box center [117, 313] width 150 height 19
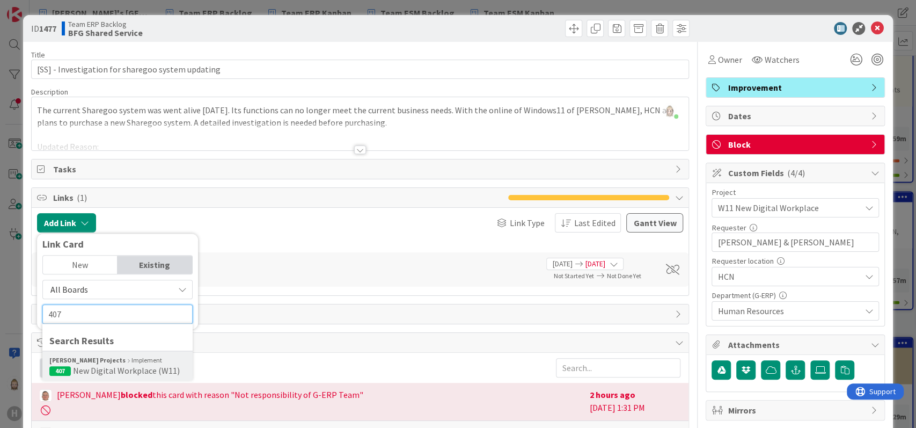
type input "407"
click at [119, 359] on div "[PERSON_NAME] Projects Implement" at bounding box center [117, 360] width 136 height 10
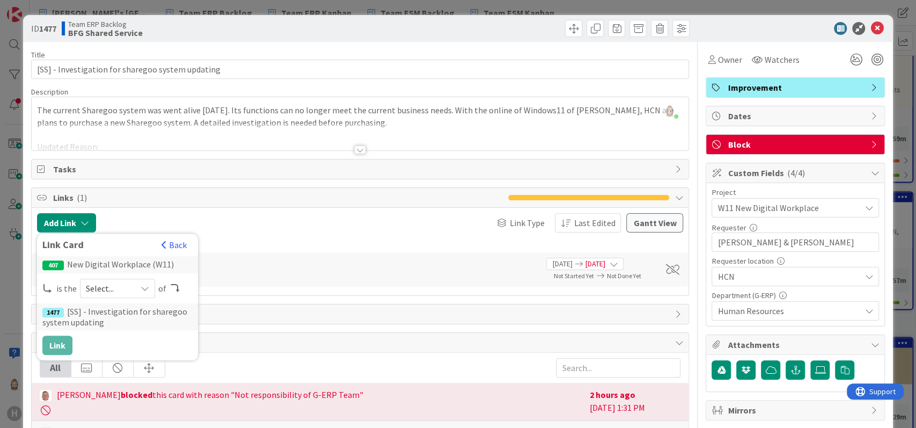
click at [116, 282] on span "Select..." at bounding box center [108, 288] width 45 height 15
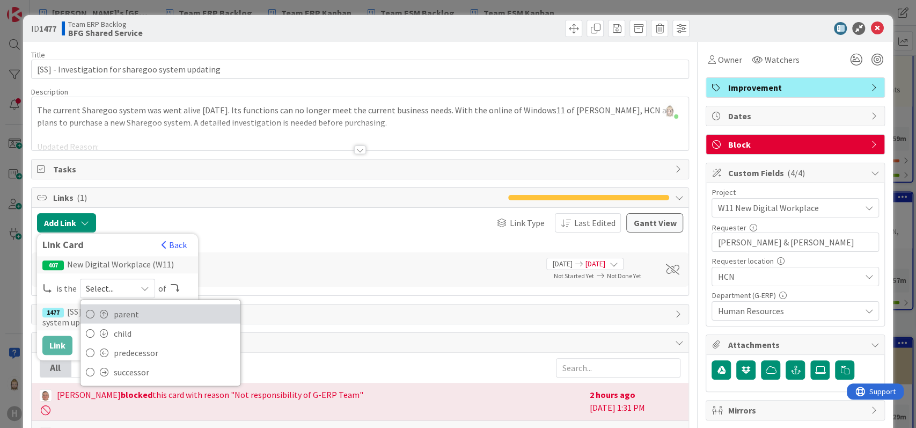
click at [116, 307] on span "parent" at bounding box center [174, 313] width 121 height 16
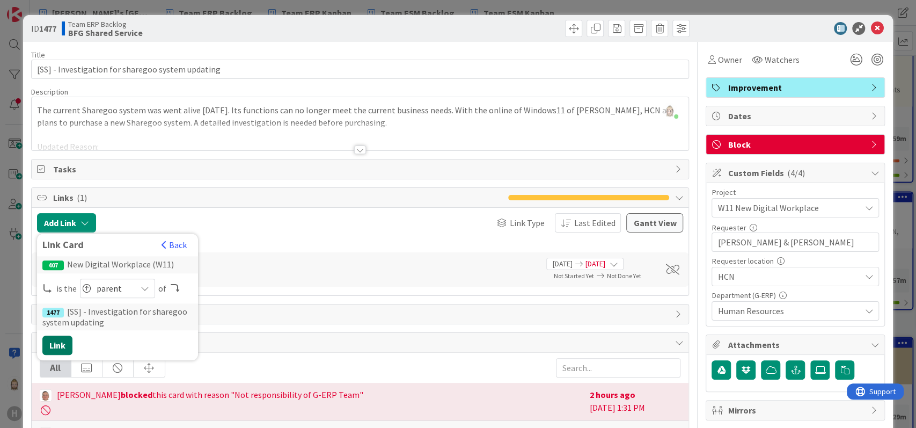
click at [60, 341] on button "Link" at bounding box center [57, 344] width 30 height 19
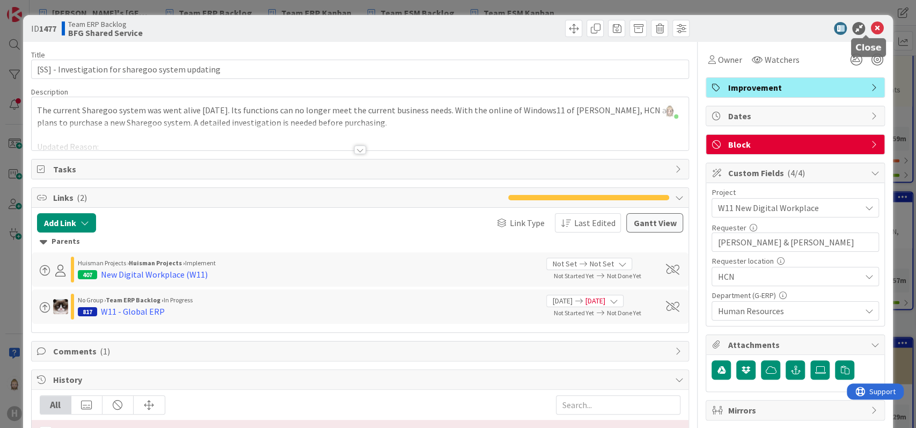
click at [870, 24] on icon at bounding box center [876, 28] width 13 height 13
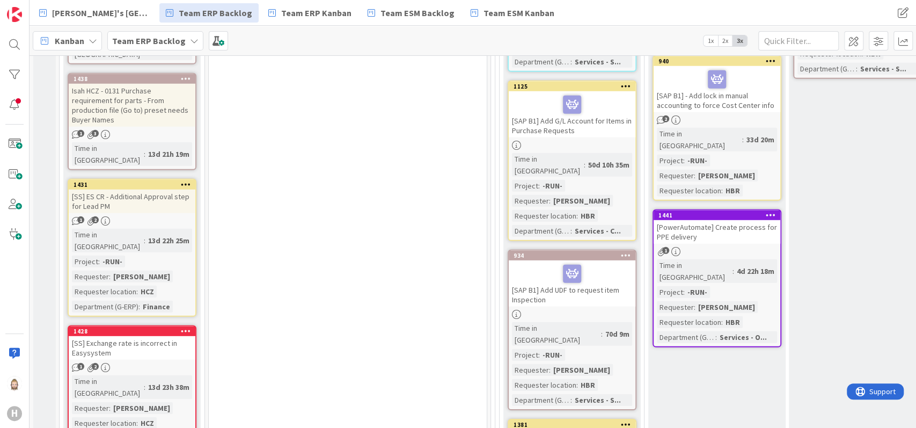
scroll to position [2074, 0]
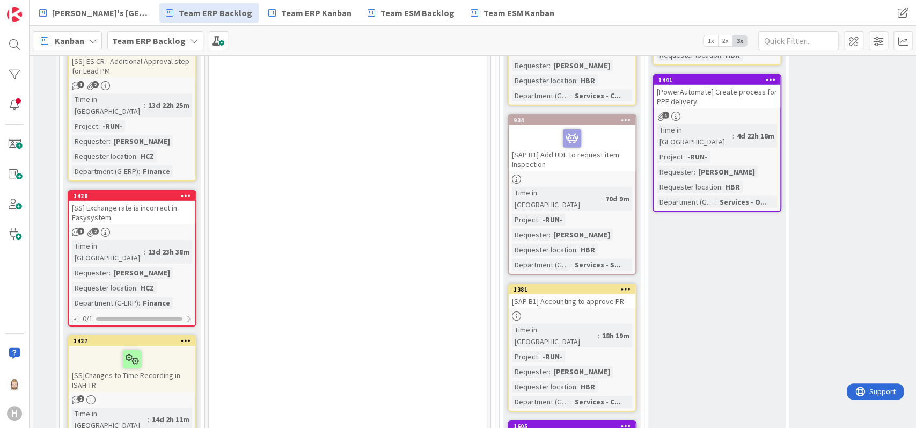
scroll to position [2217, 0]
